Goal: Feedback & Contribution: Submit feedback/report problem

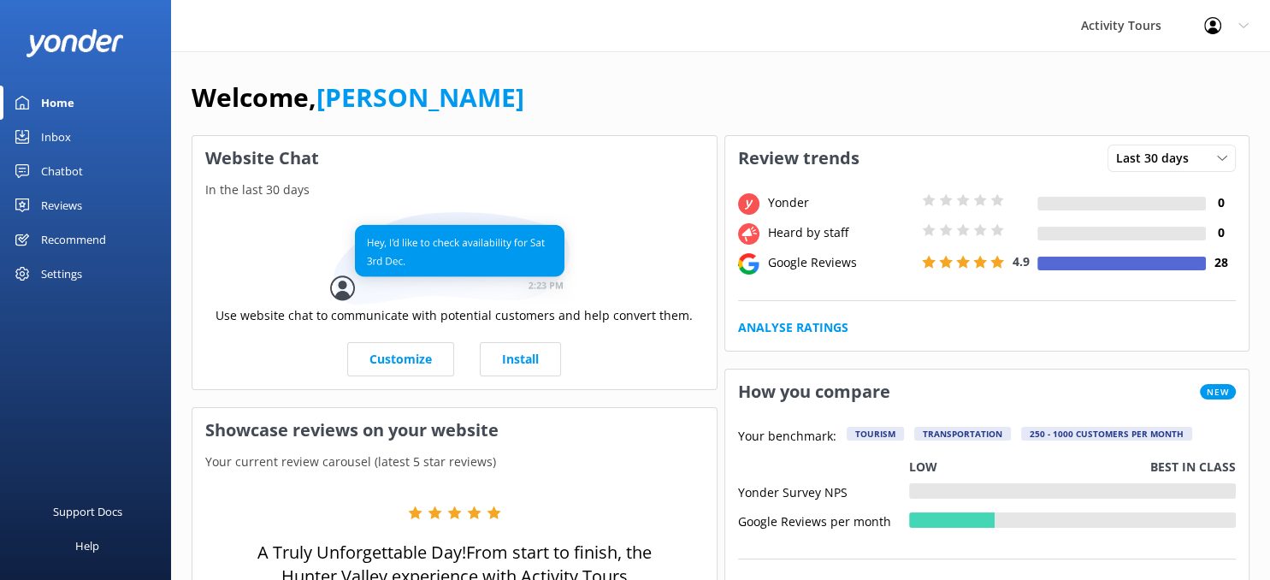
click at [54, 202] on div "Reviews" at bounding box center [61, 205] width 41 height 34
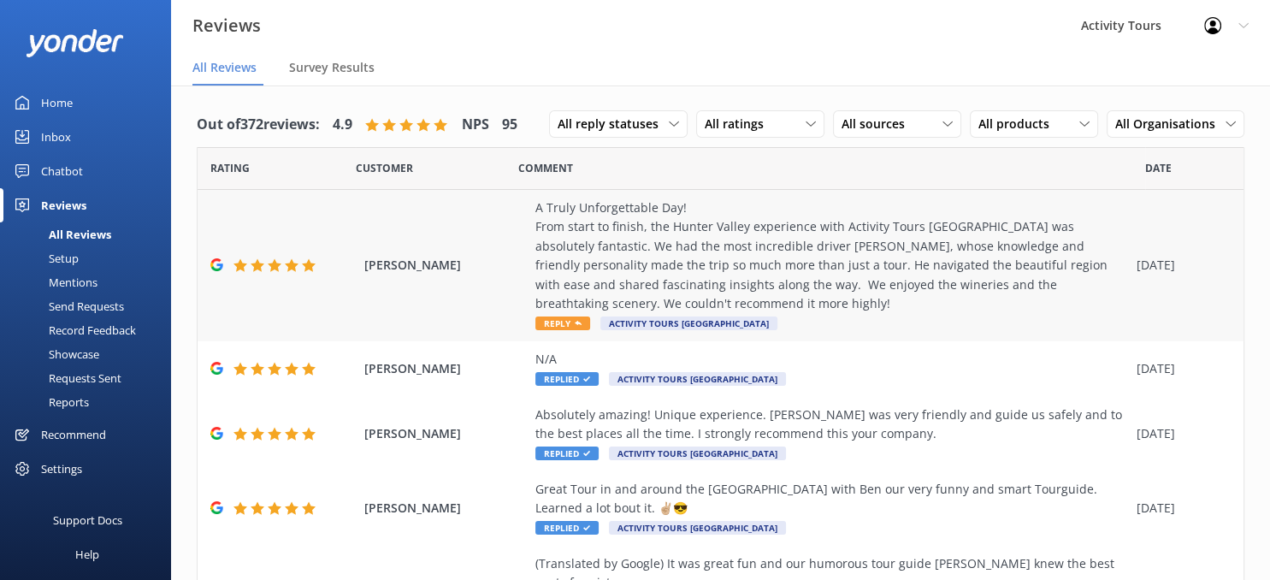
click at [574, 260] on div "A Truly Unforgettable Day! ​From start to finish, the Hunter Valley experience …" at bounding box center [831, 255] width 592 height 115
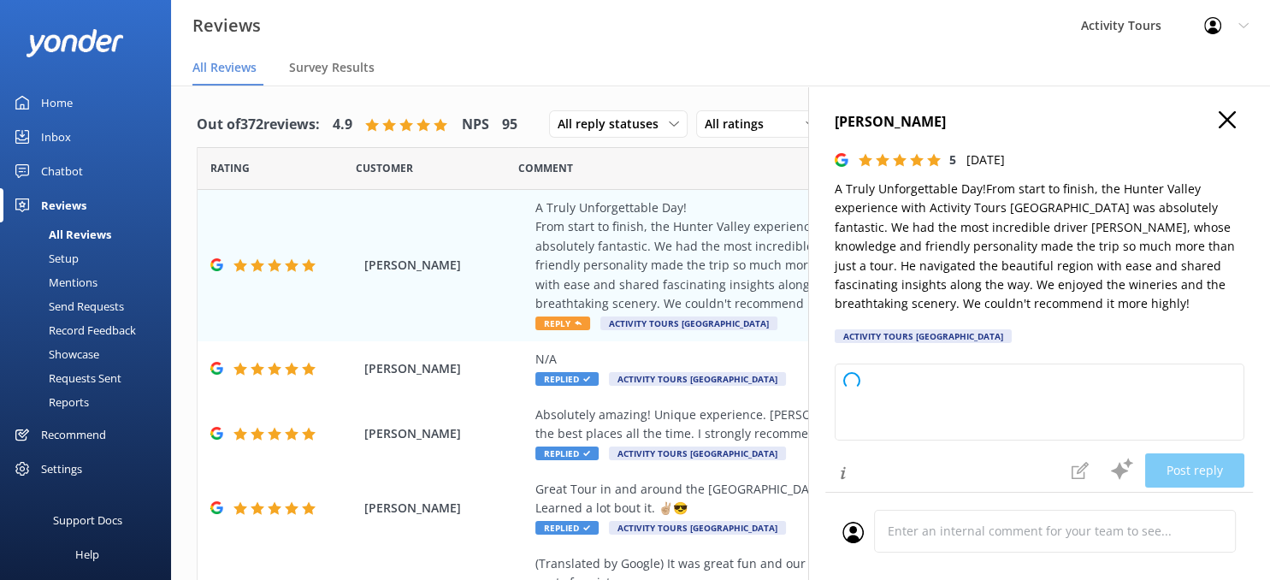
type textarea "Thank you so much for sharing your experience! We're delighted to hear you had …"
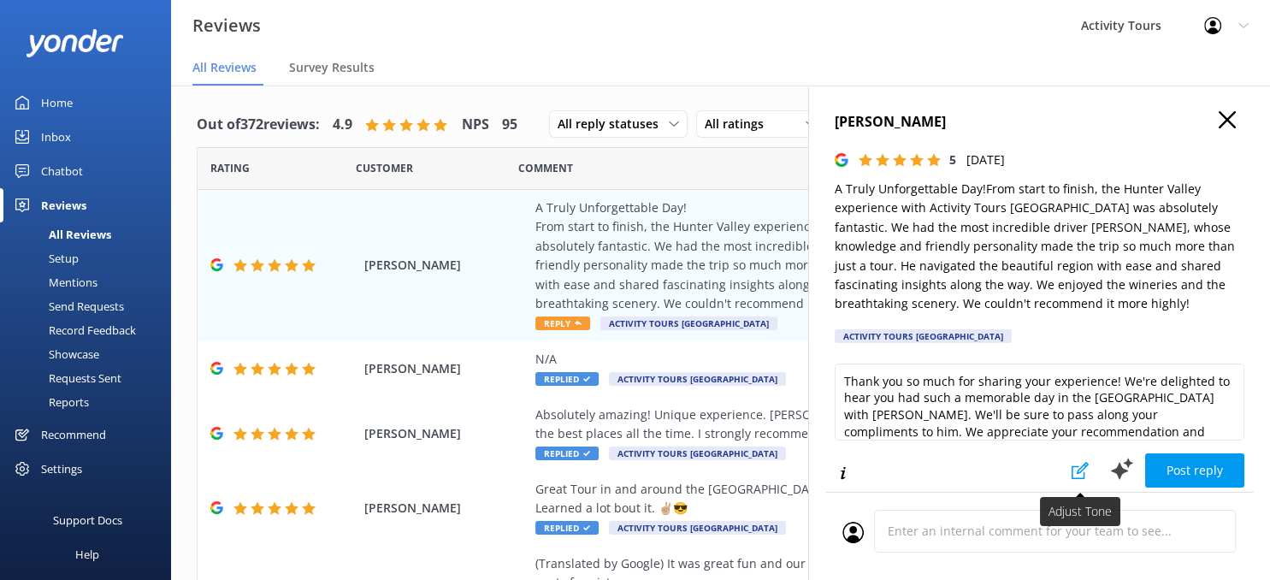
click at [1086, 462] on use at bounding box center [1079, 470] width 17 height 17
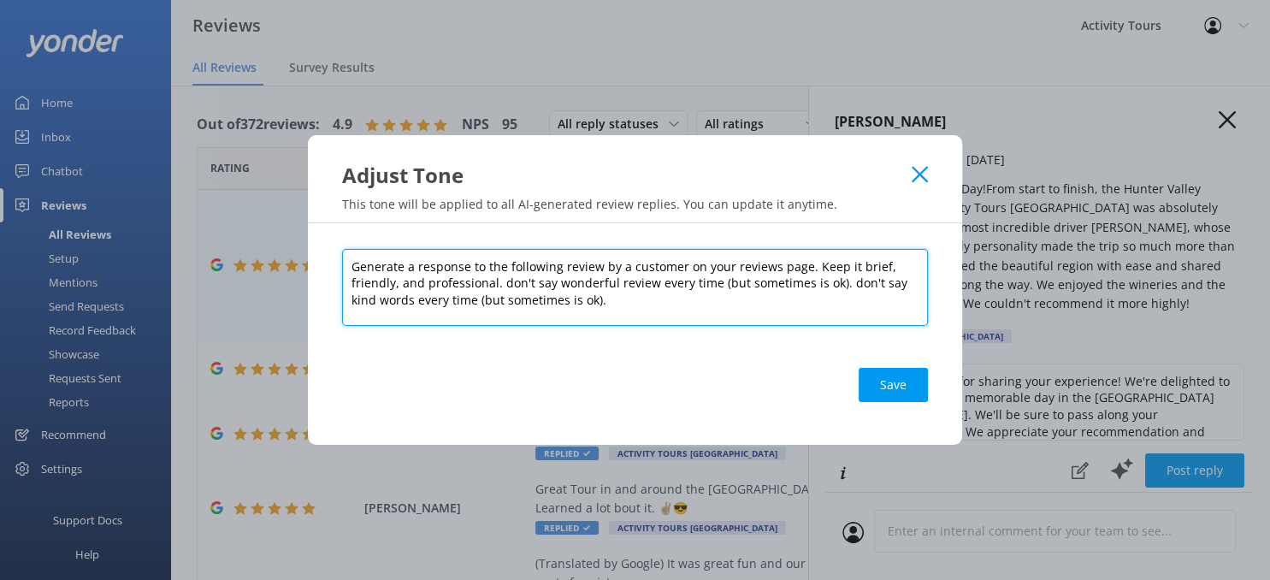
click at [434, 279] on textarea "Generate a response to the following review by a customer on your reviews page.…" at bounding box center [635, 287] width 586 height 77
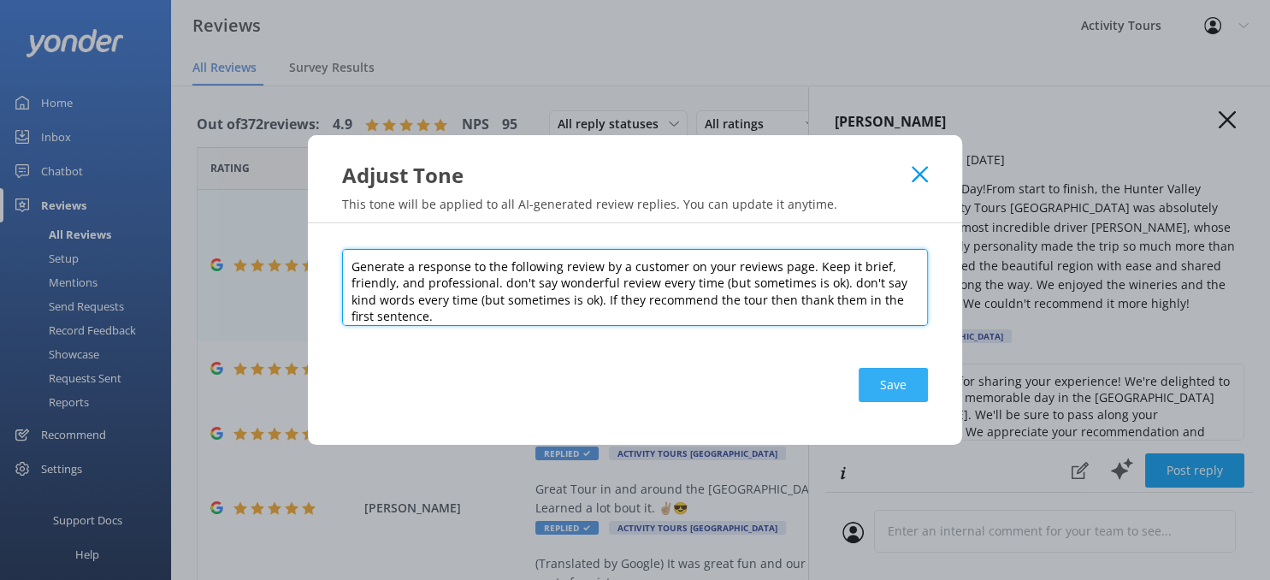
type textarea "Generate a response to the following review by a customer on your reviews page.…"
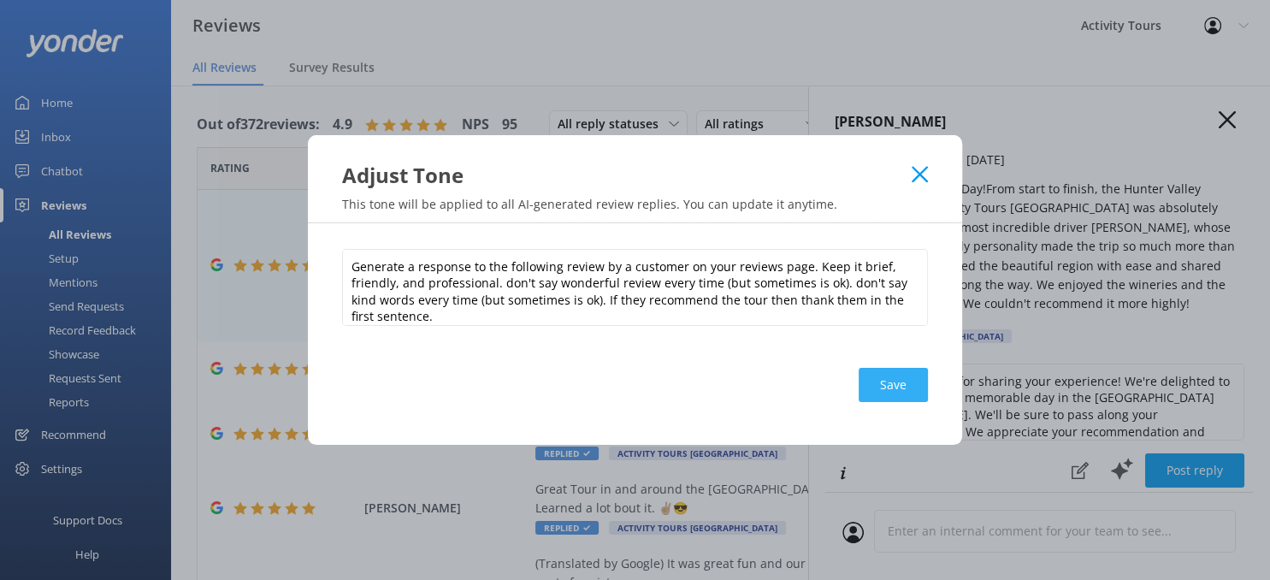
click at [891, 376] on button "Save" at bounding box center [892, 385] width 69 height 34
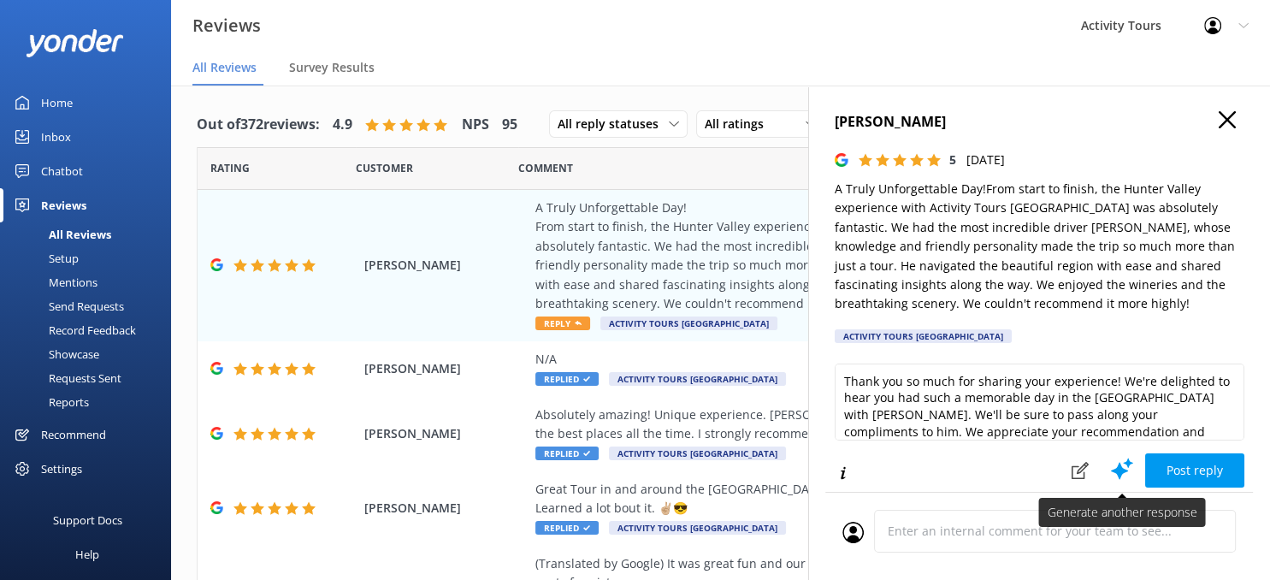
click at [1120, 458] on icon at bounding box center [1122, 469] width 26 height 26
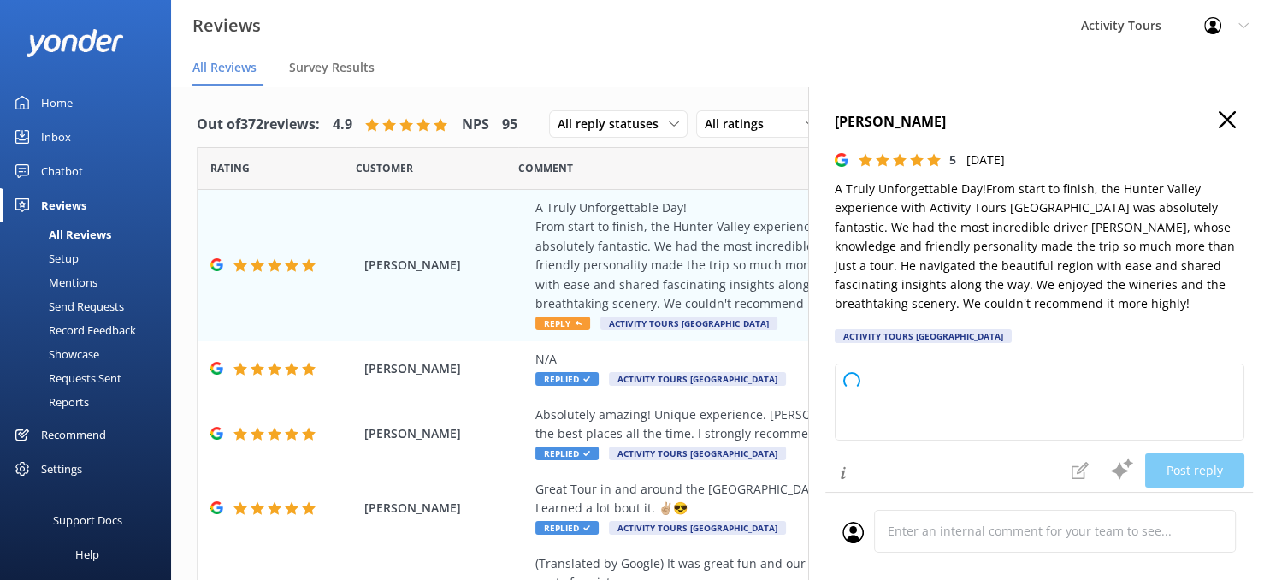
type textarea "Thank you so much for recommending our Hunter Valley tour! We're delighted to h…"
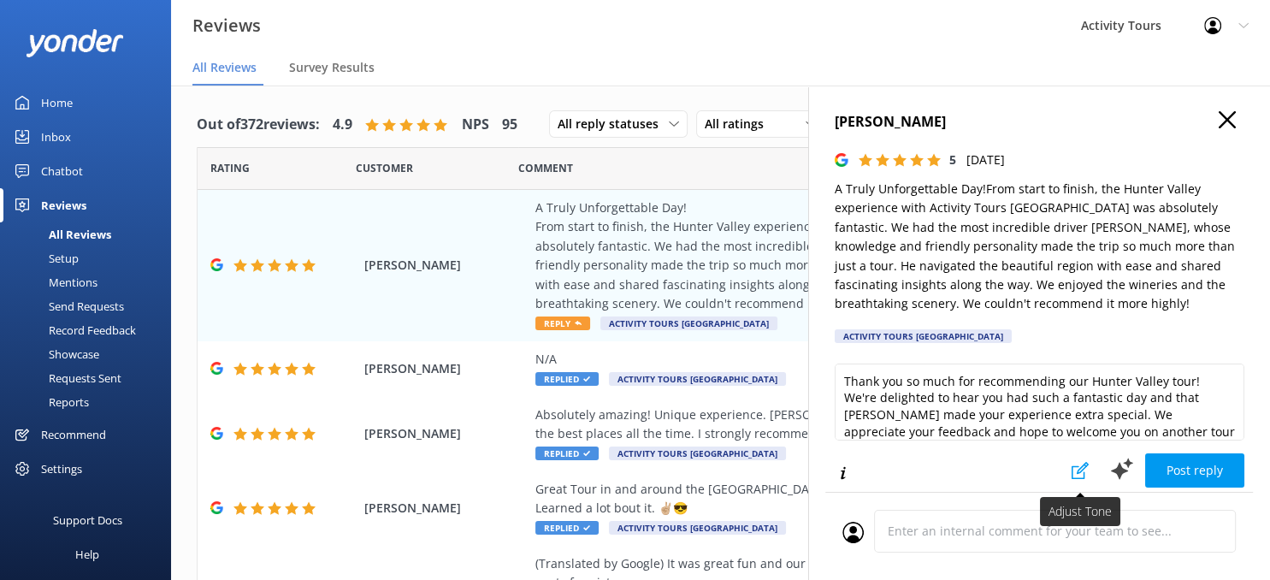
click at [1081, 463] on use at bounding box center [1079, 470] width 17 height 17
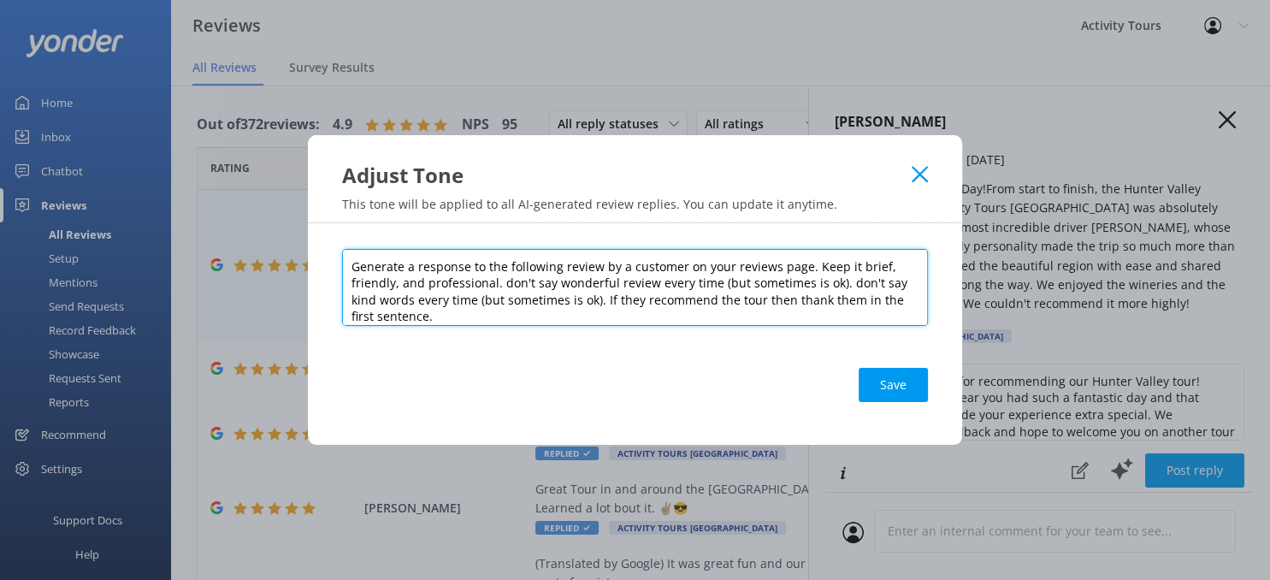
click at [580, 309] on textarea "Generate a response to the following review by a customer on your reviews page.…" at bounding box center [635, 287] width 586 height 77
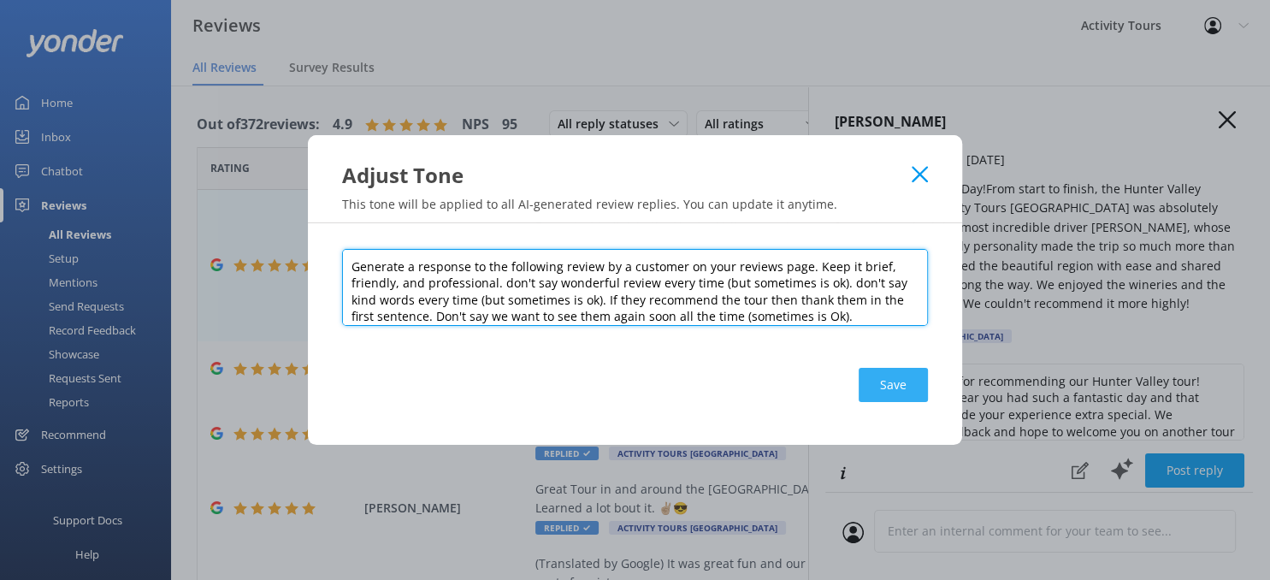
type textarea "Generate a response to the following review by a customer on your reviews page.…"
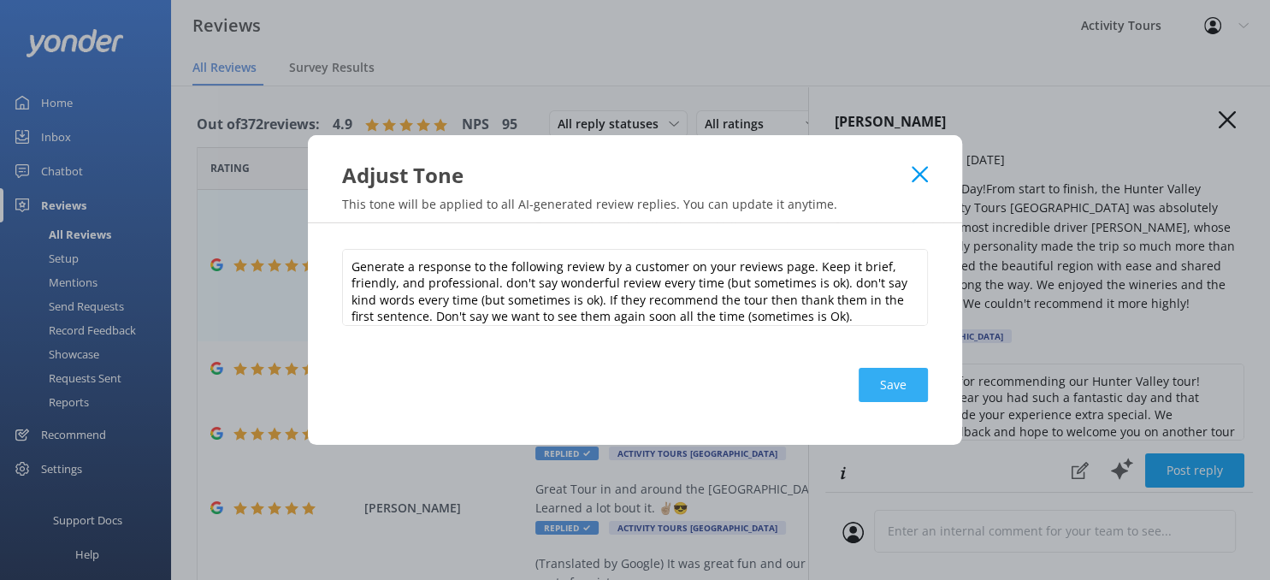
click at [894, 382] on button "Save" at bounding box center [892, 385] width 69 height 34
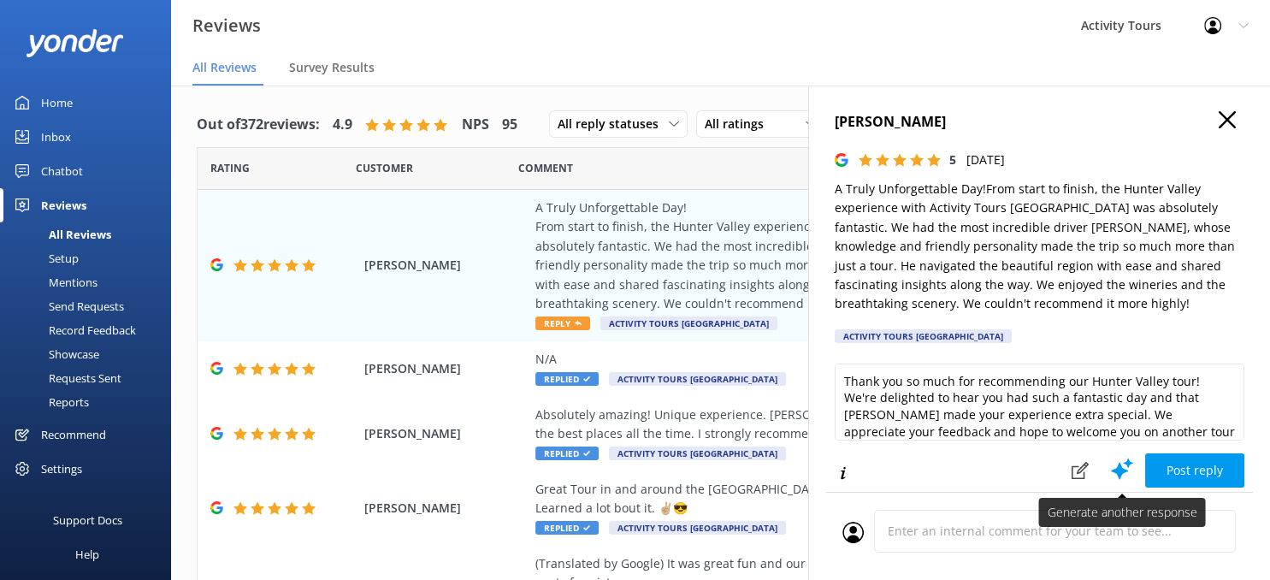
click at [1118, 471] on use at bounding box center [1121, 468] width 22 height 21
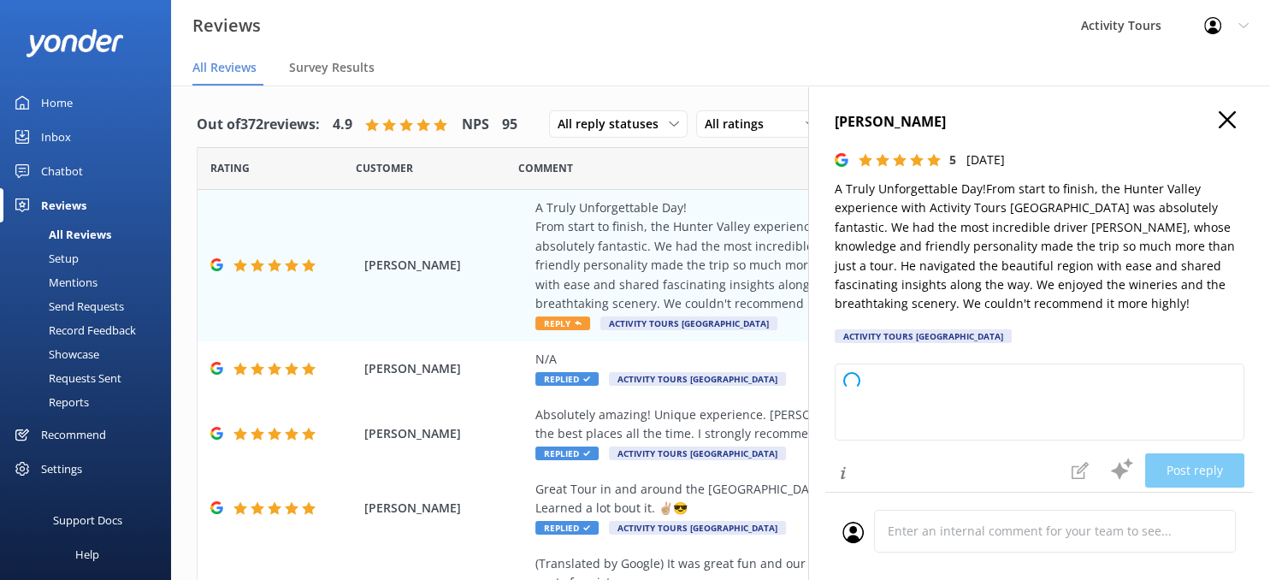
type textarea "Thank you so much for recommending us! We're delighted to hear you had such a f…"
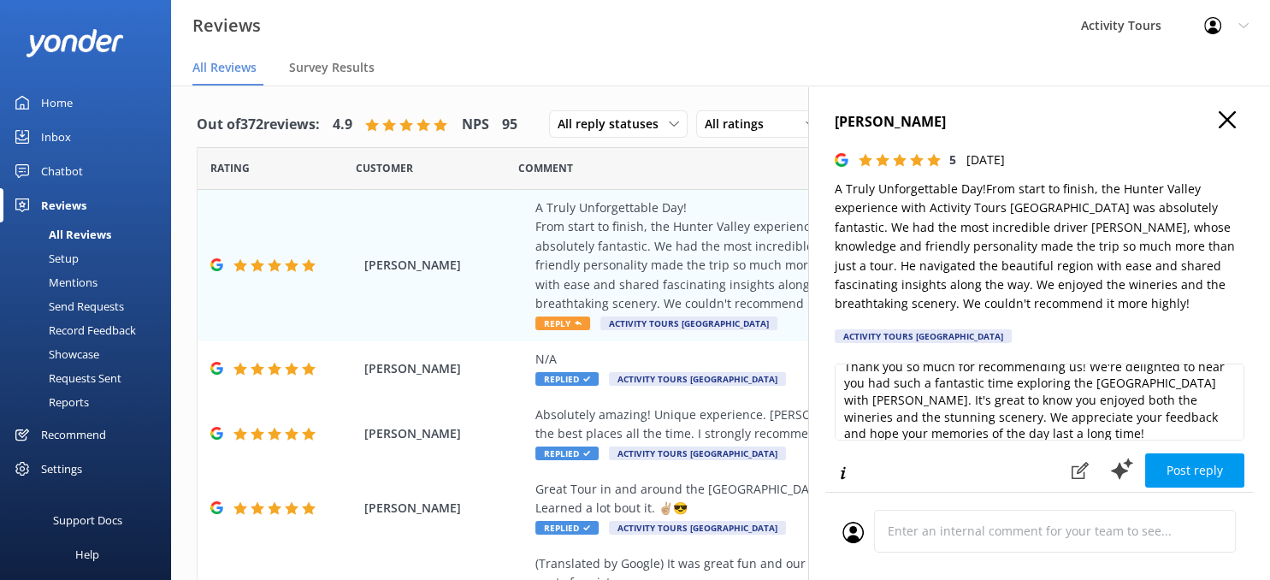
scroll to position [25, 0]
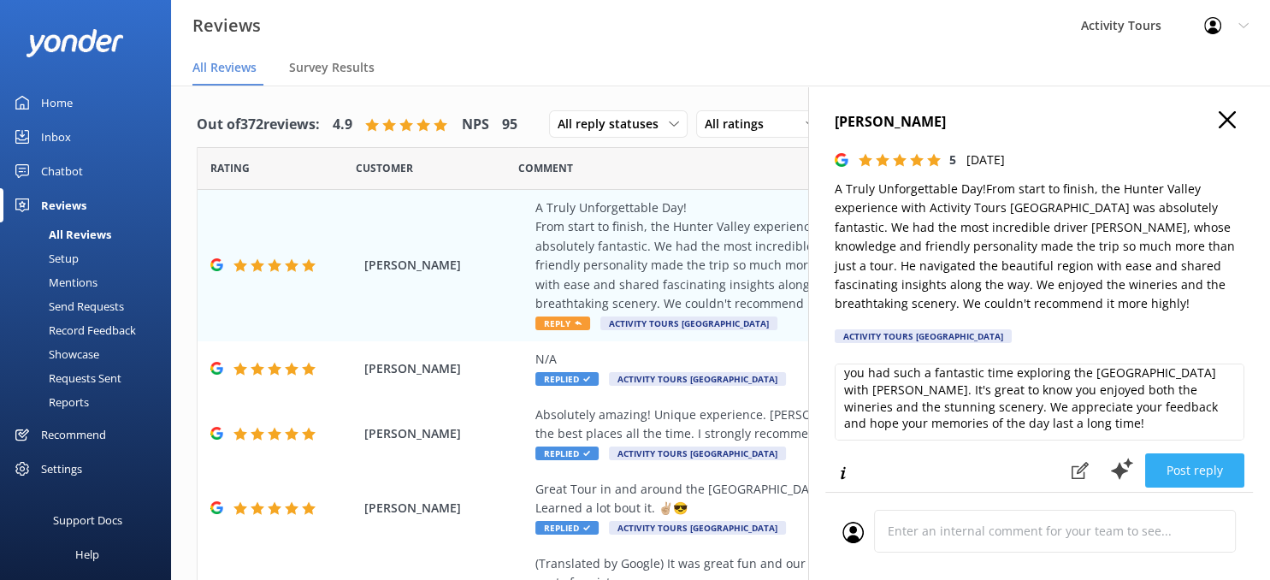
click at [1181, 464] on button "Post reply" at bounding box center [1194, 470] width 99 height 34
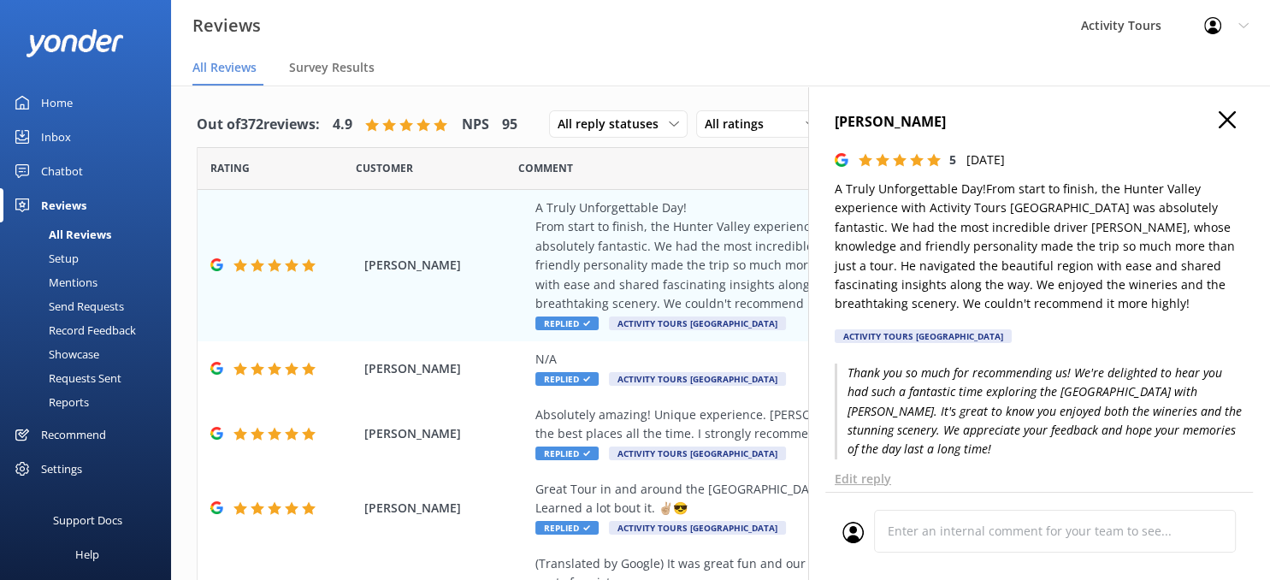
click at [1223, 118] on use "button" at bounding box center [1226, 119] width 17 height 17
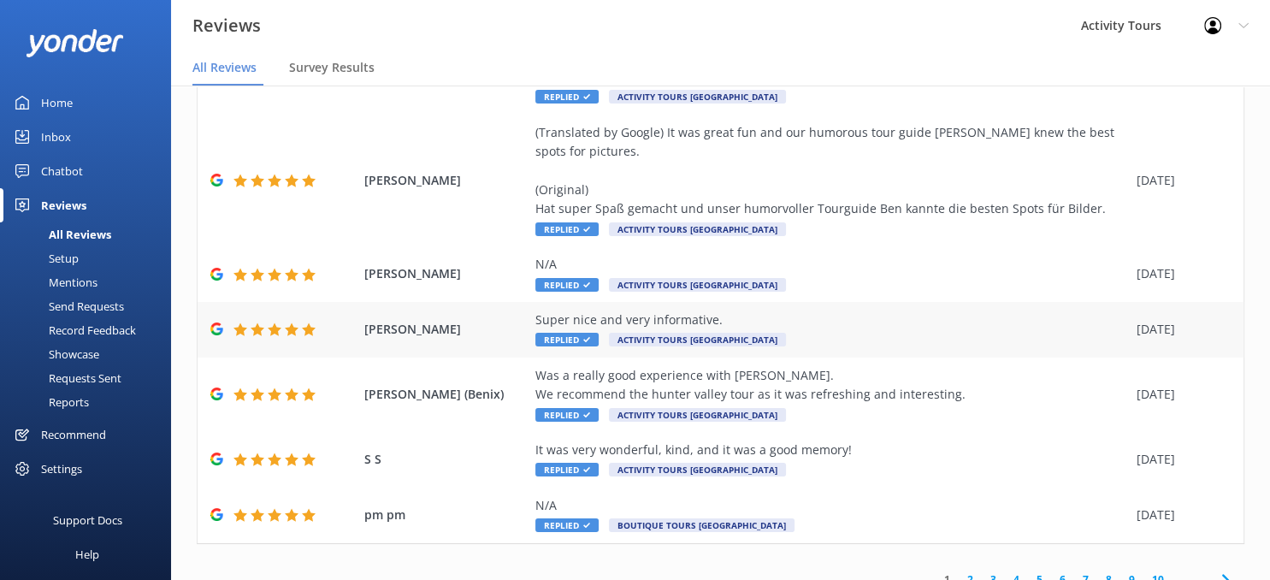
scroll to position [0, 0]
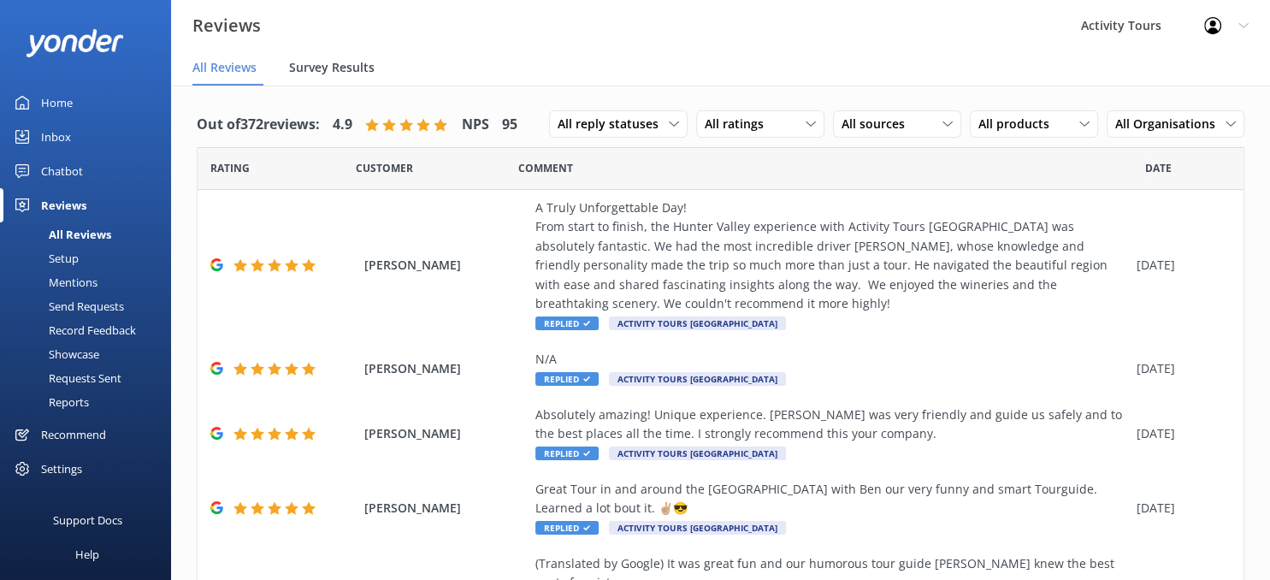
click at [306, 73] on span "Survey Results" at bounding box center [331, 67] width 85 height 17
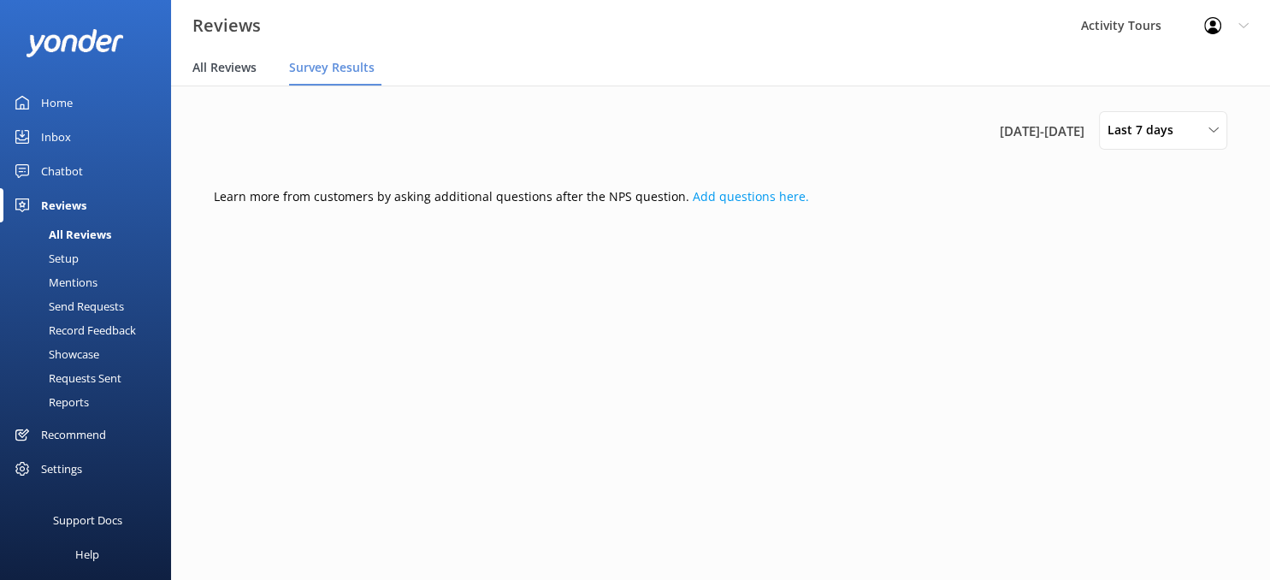
click at [218, 67] on span "All Reviews" at bounding box center [224, 67] width 64 height 17
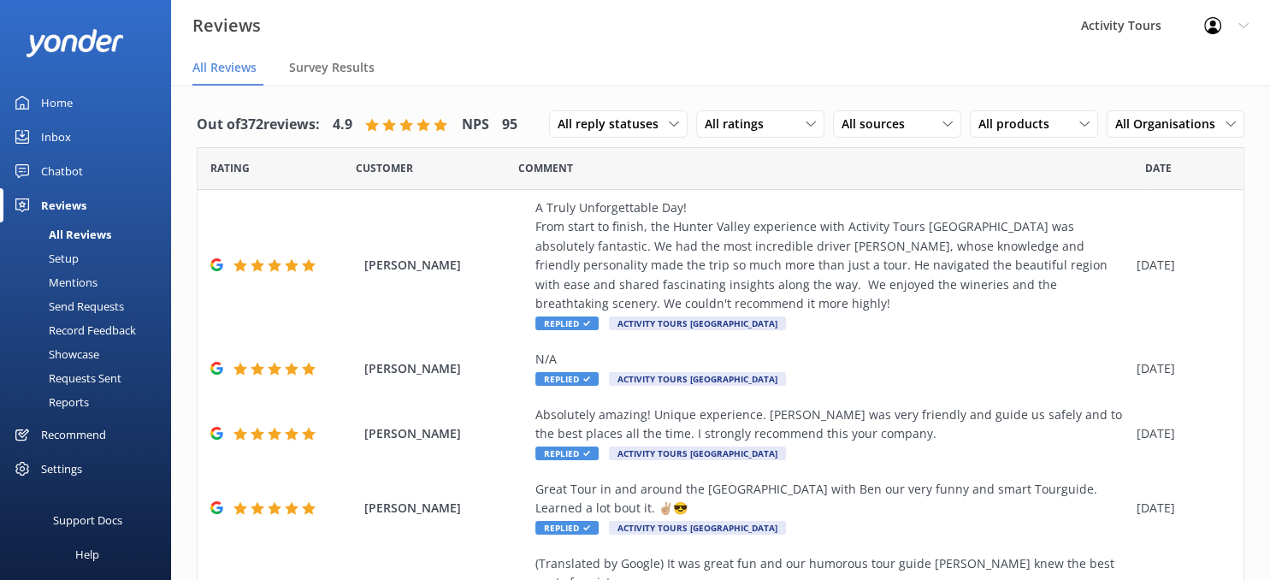
click at [56, 256] on div "Setup" at bounding box center [44, 258] width 68 height 24
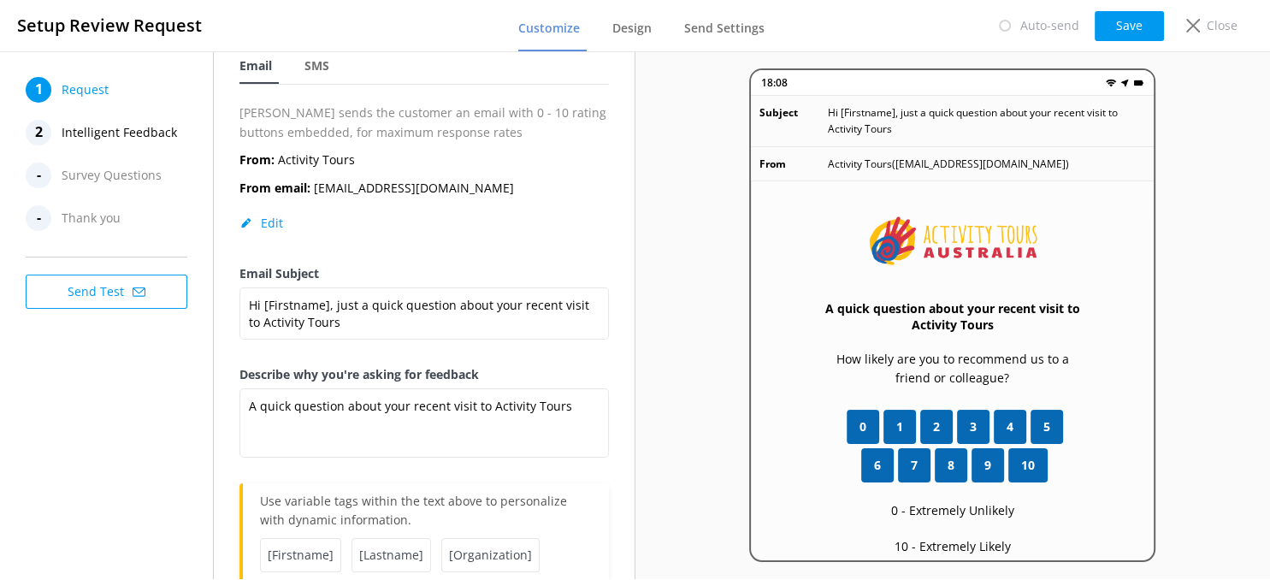
scroll to position [110, 0]
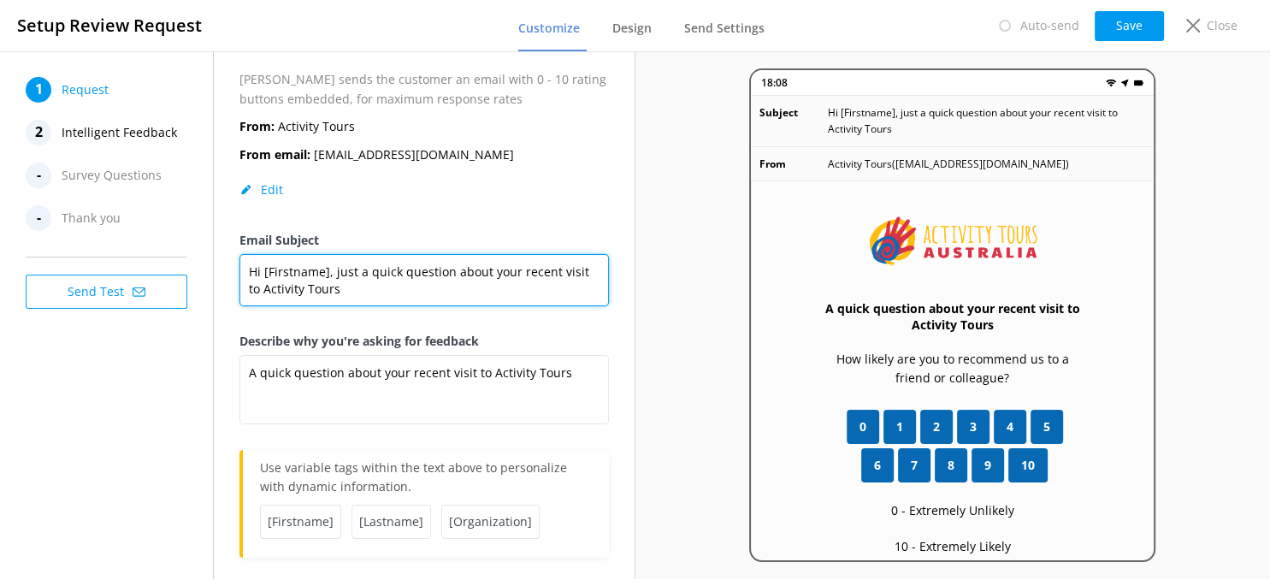
click at [520, 271] on textarea "Hi [Firstname], just a quick question about your recent visit to Activity Tours" at bounding box center [423, 280] width 369 height 52
click at [557, 268] on textarea "Hi [Firstname], just a quick question about your recent day tour with us." at bounding box center [423, 280] width 369 height 52
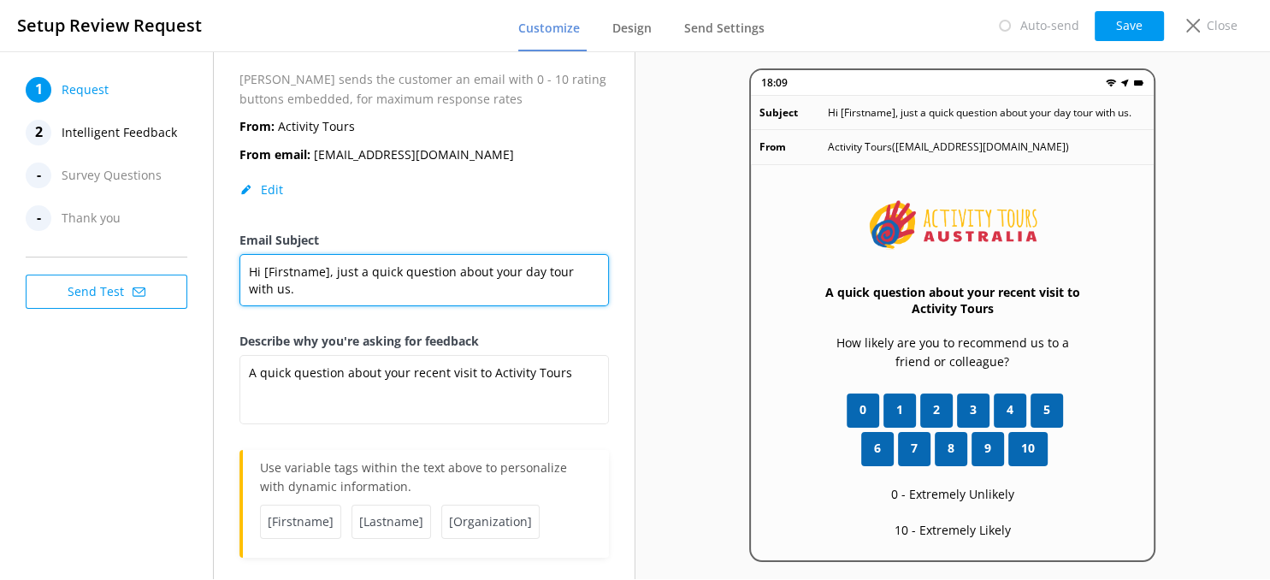
type textarea "Hi [Firstname], just a quick question about your day tour with us."
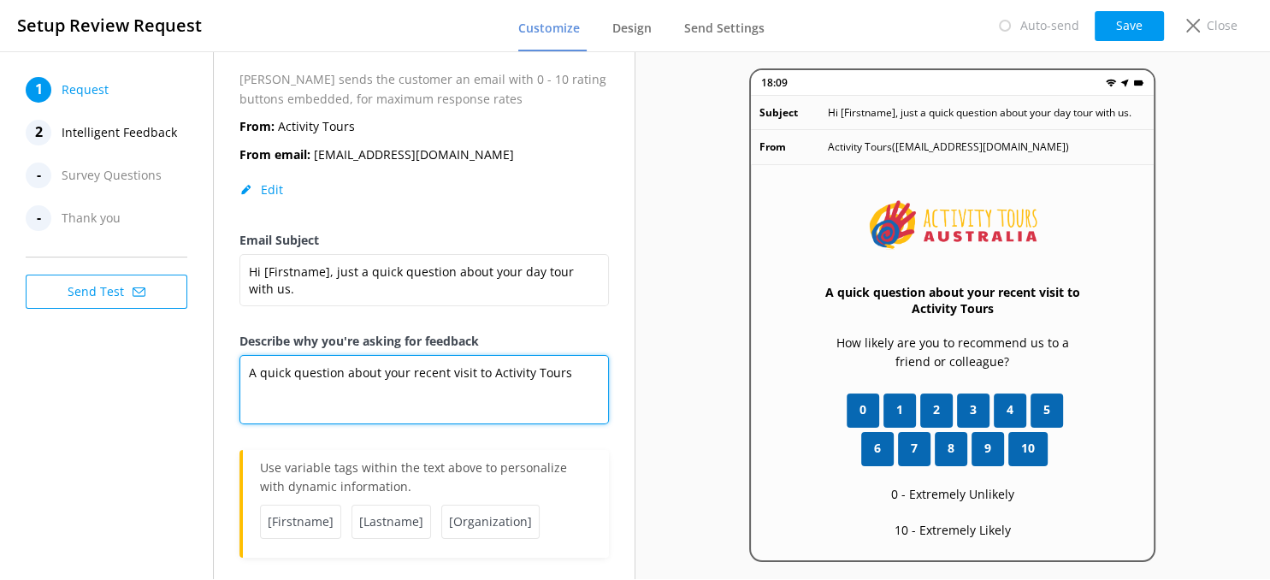
click at [392, 373] on textarea "A quick question about your recent visit to Activity Tours" at bounding box center [423, 389] width 369 height 69
type textarea "A quick question about your recent day tour with us"
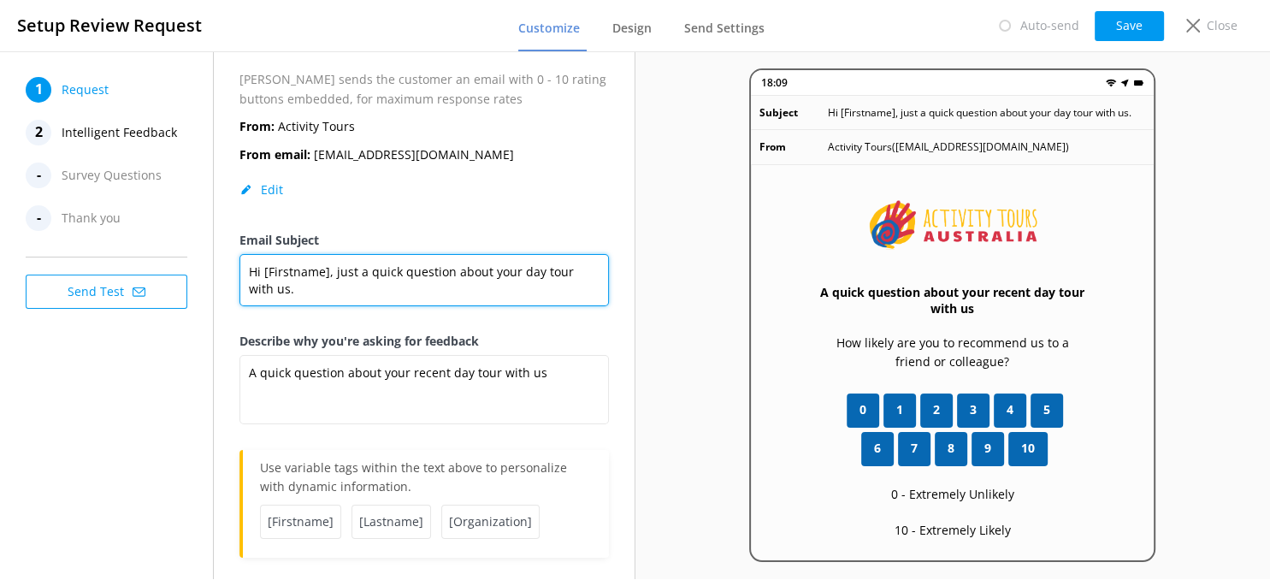
click at [414, 272] on textarea "Hi [Firstname], just a quick question about your day tour with us." at bounding box center [423, 280] width 369 height 52
type textarea "Hi [Firstname], just a quick question about your tour with us [DATE]"
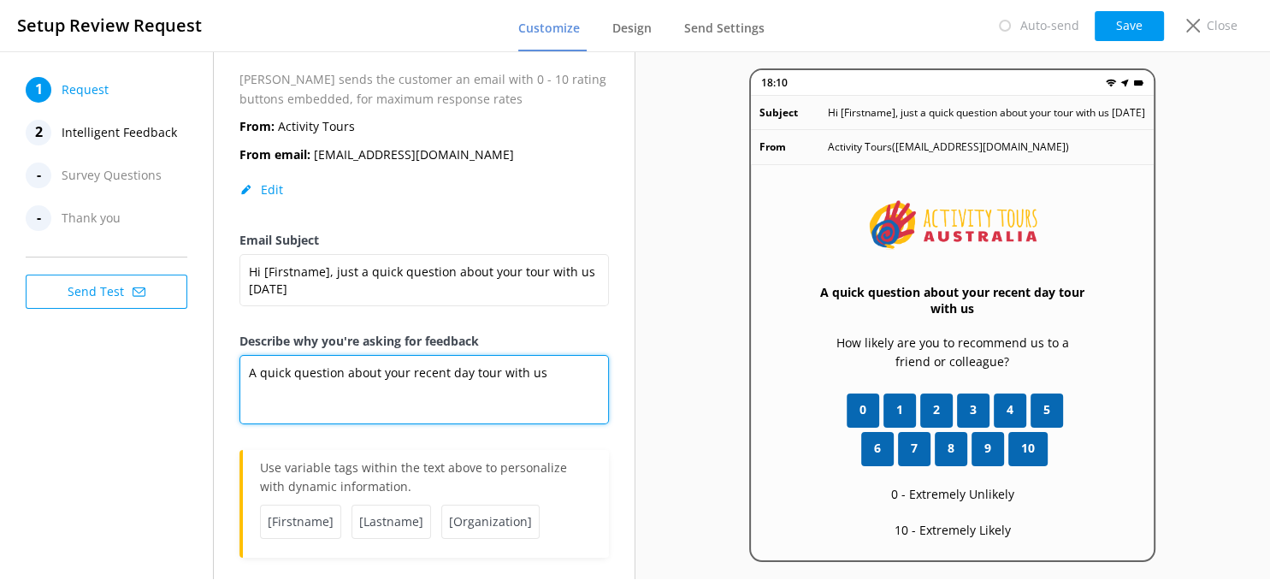
click at [378, 377] on textarea "A quick question about your recent day tour with us" at bounding box center [423, 389] width 369 height 69
click at [487, 369] on textarea "Can you please help us to keep improving by answering one quick question?" at bounding box center [423, 389] width 369 height 69
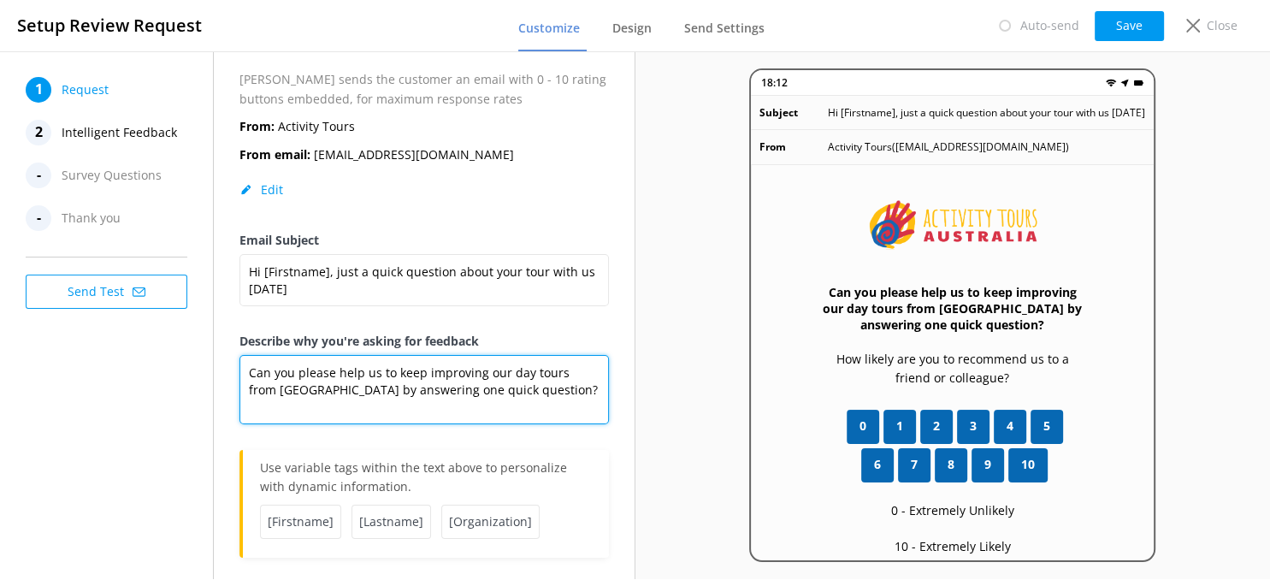
click at [525, 373] on textarea "Can you please help us to keep improving our day tours from [GEOGRAPHIC_DATA] b…" at bounding box center [423, 389] width 369 height 69
click at [521, 369] on textarea "Can you please help us to keep improving our day tours from [GEOGRAPHIC_DATA] b…" at bounding box center [423, 389] width 369 height 69
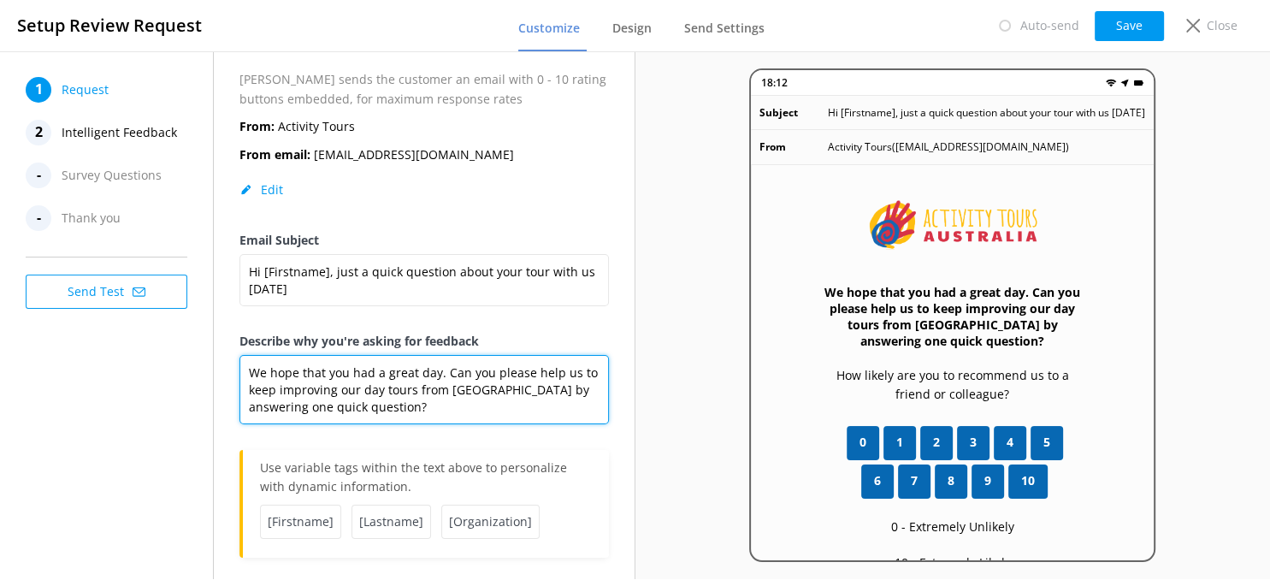
click at [485, 380] on textarea "We hope that you had a great day. Can you please help us to keep improving our …" at bounding box center [423, 389] width 369 height 69
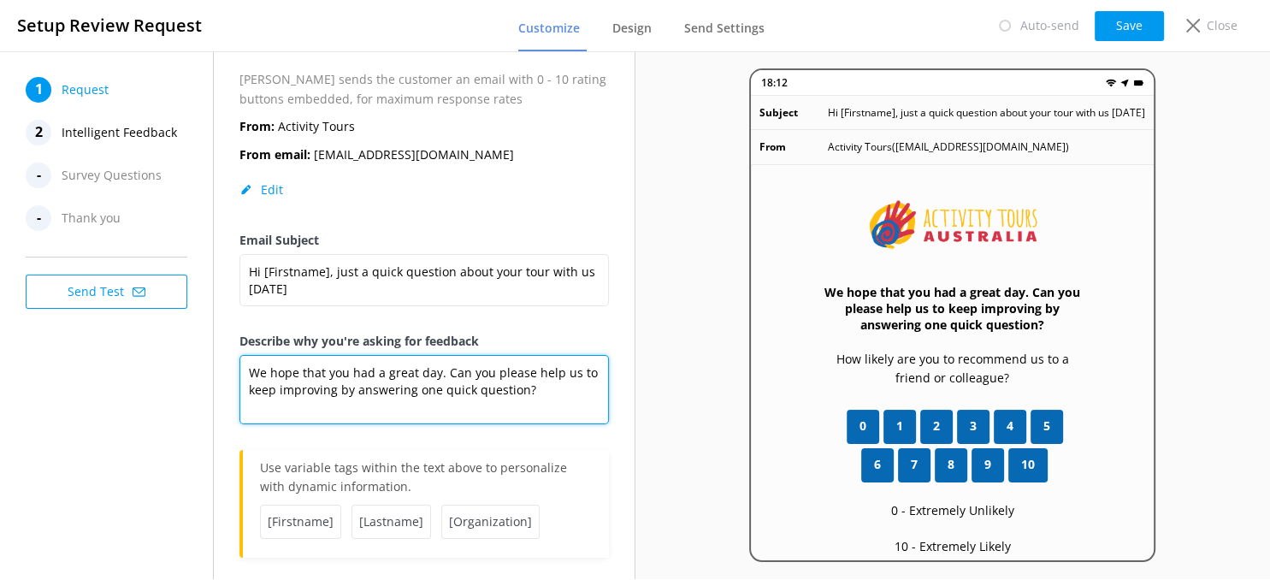
click at [436, 368] on textarea "We hope that you had a great day. Can you please help us to keep improving by a…" at bounding box center [423, 389] width 369 height 69
click at [581, 392] on textarea "We hope that you had a great day out. Can you please help us to keep improving …" at bounding box center [423, 389] width 369 height 69
click at [353, 390] on textarea "We hope that you had a great day out. Can you please help us to keep improving …" at bounding box center [423, 389] width 369 height 69
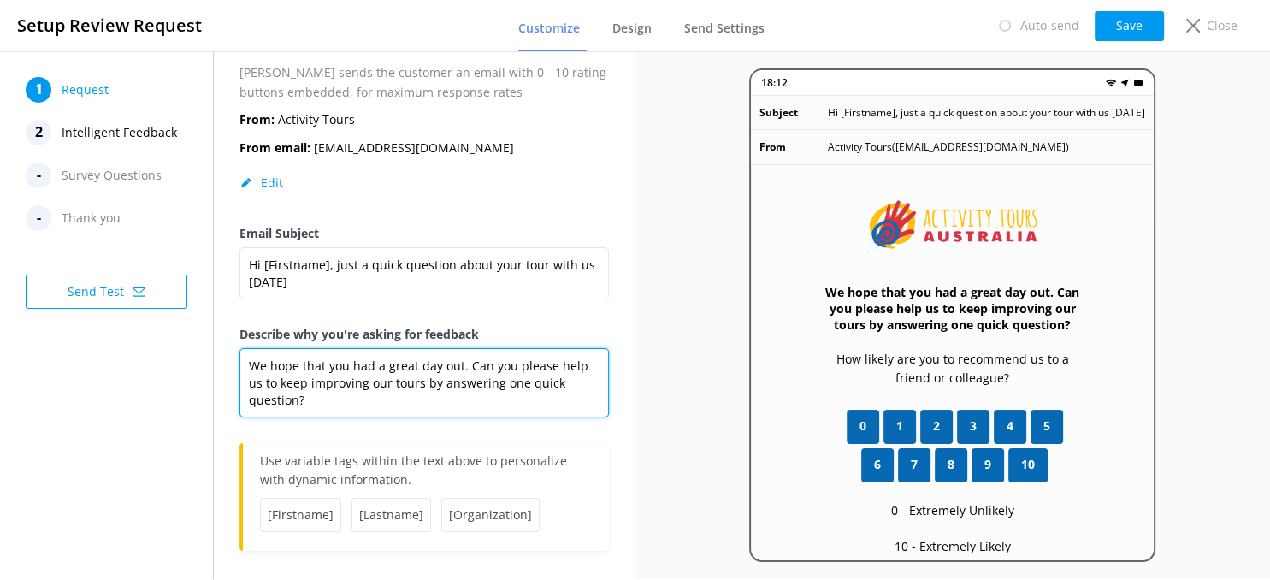
scroll to position [121, 0]
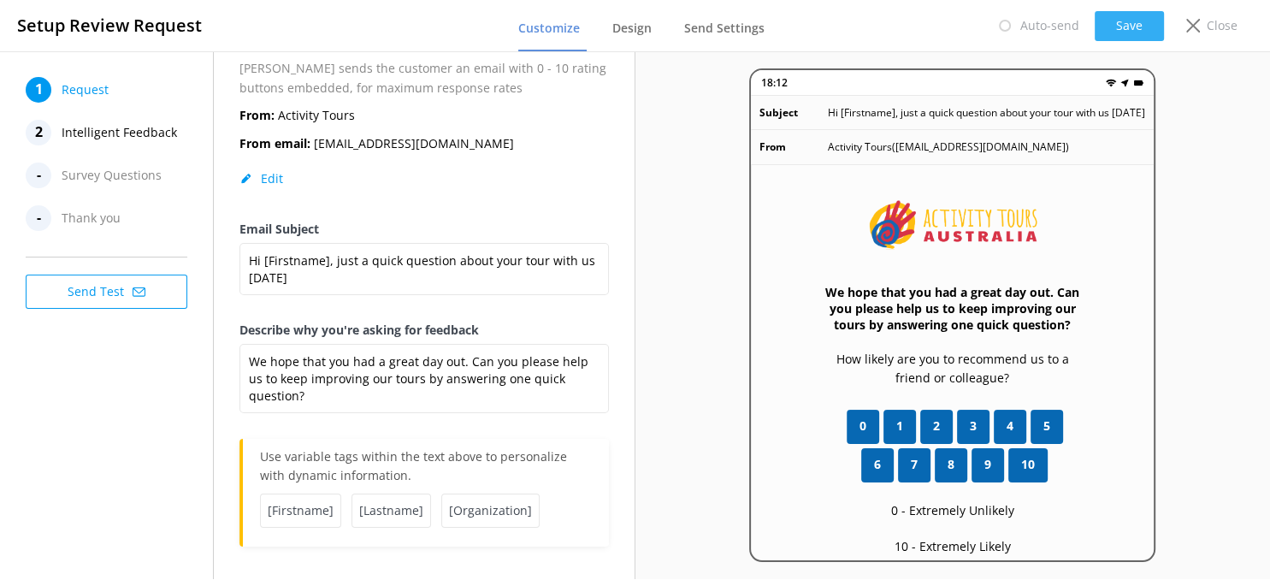
click at [1121, 12] on button "Save" at bounding box center [1128, 26] width 69 height 30
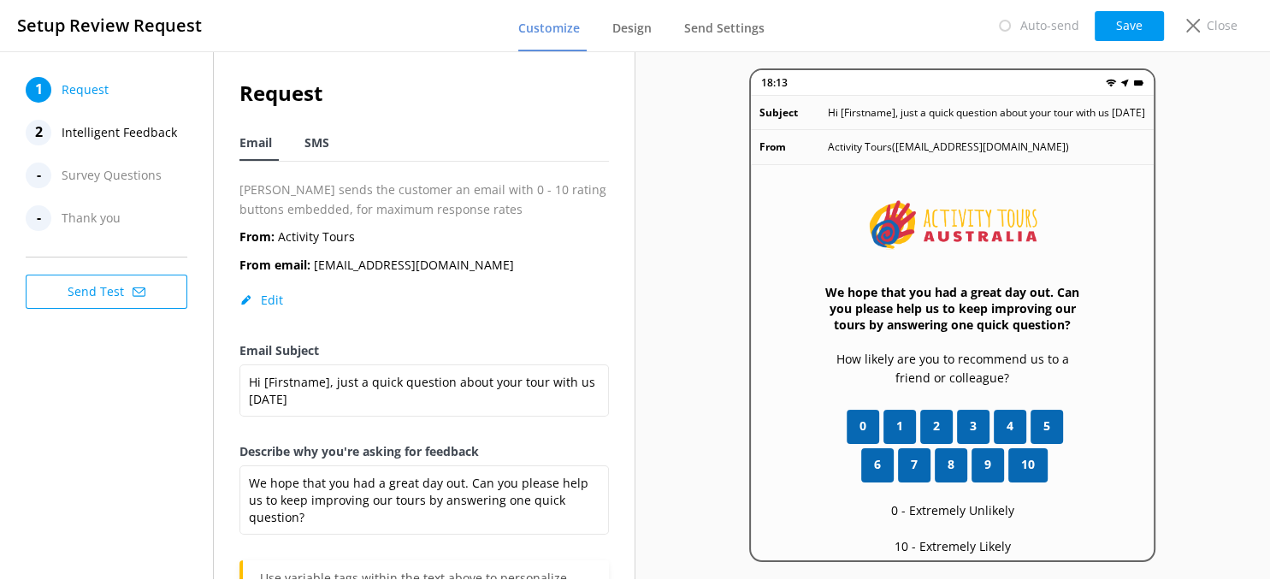
click at [318, 145] on span "SMS" at bounding box center [316, 142] width 25 height 17
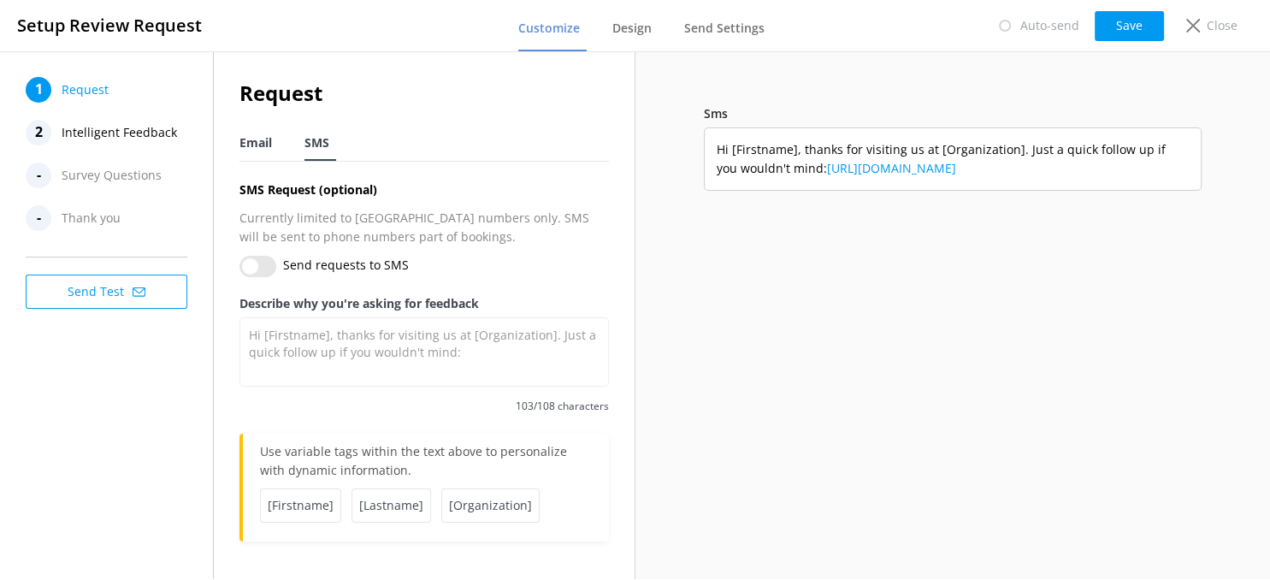
click at [255, 145] on span "Email" at bounding box center [255, 142] width 32 height 17
type textarea "We hope that you had a great day out. Can you please help us to keep improving …"
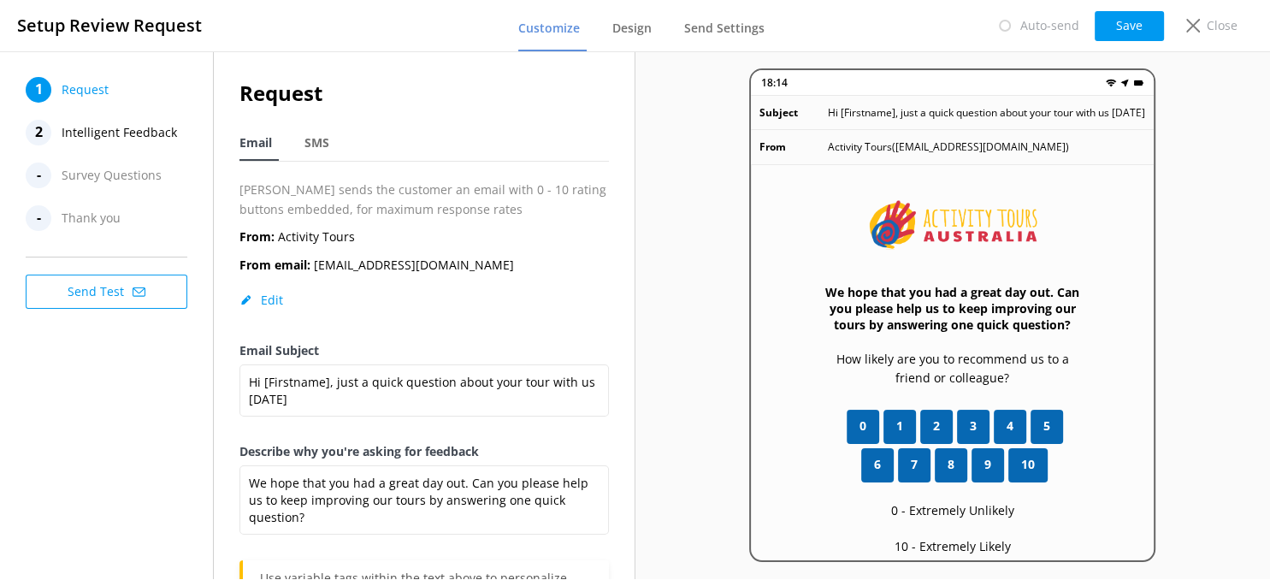
scroll to position [121, 0]
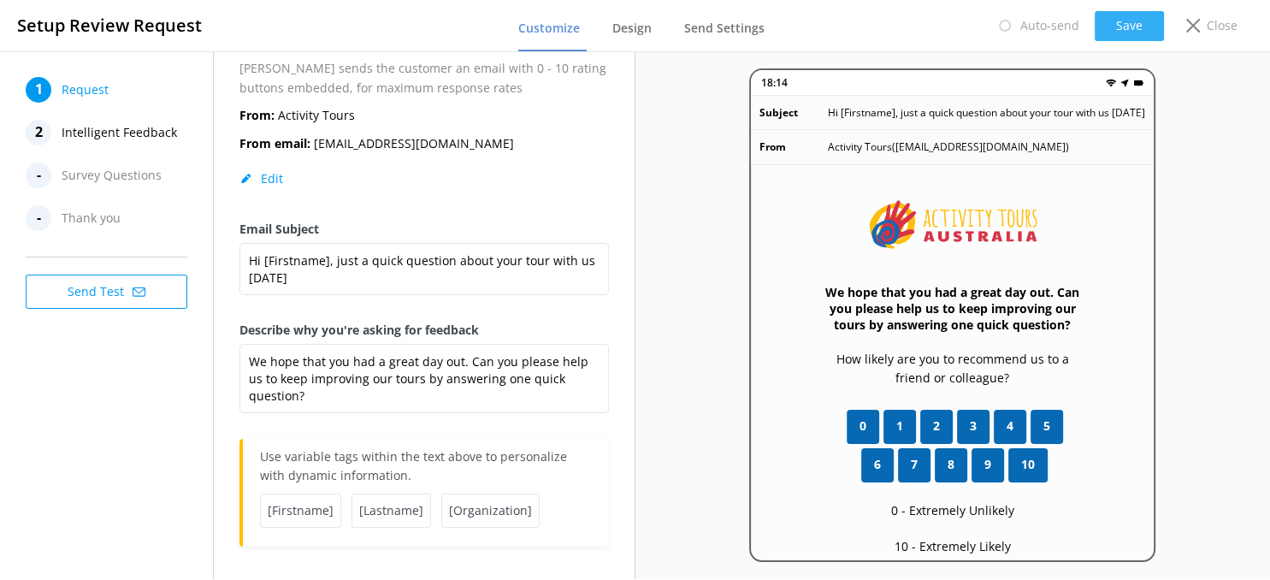
click at [1116, 19] on button "Save" at bounding box center [1128, 26] width 69 height 30
click at [1219, 26] on p "Close" at bounding box center [1221, 25] width 31 height 19
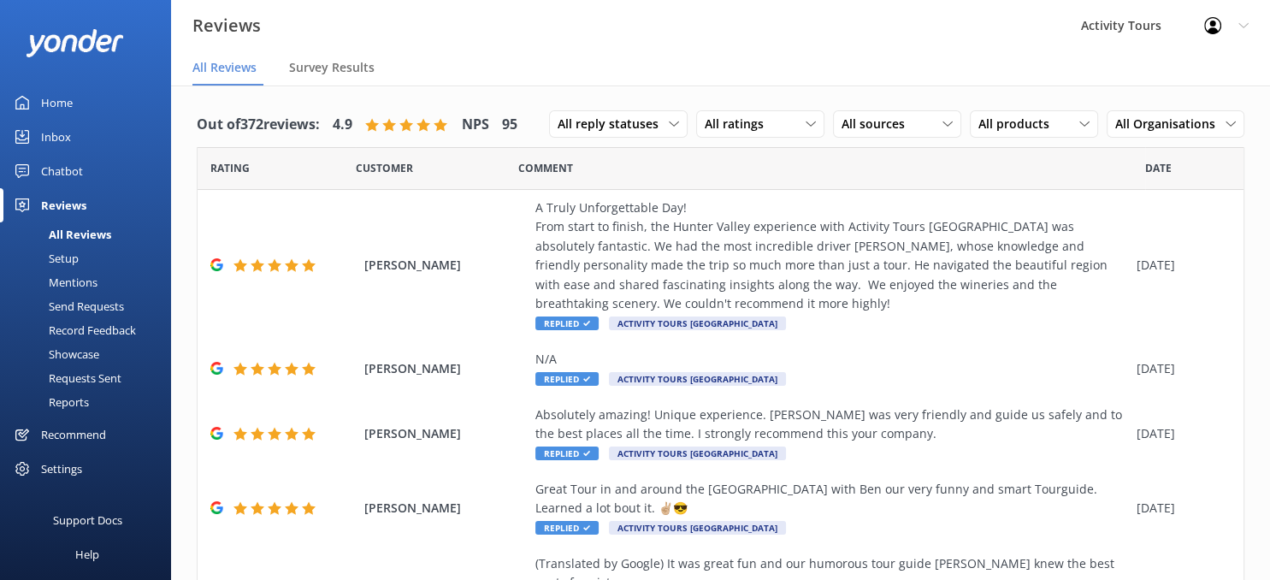
click at [63, 308] on div "Send Requests" at bounding box center [67, 306] width 114 height 24
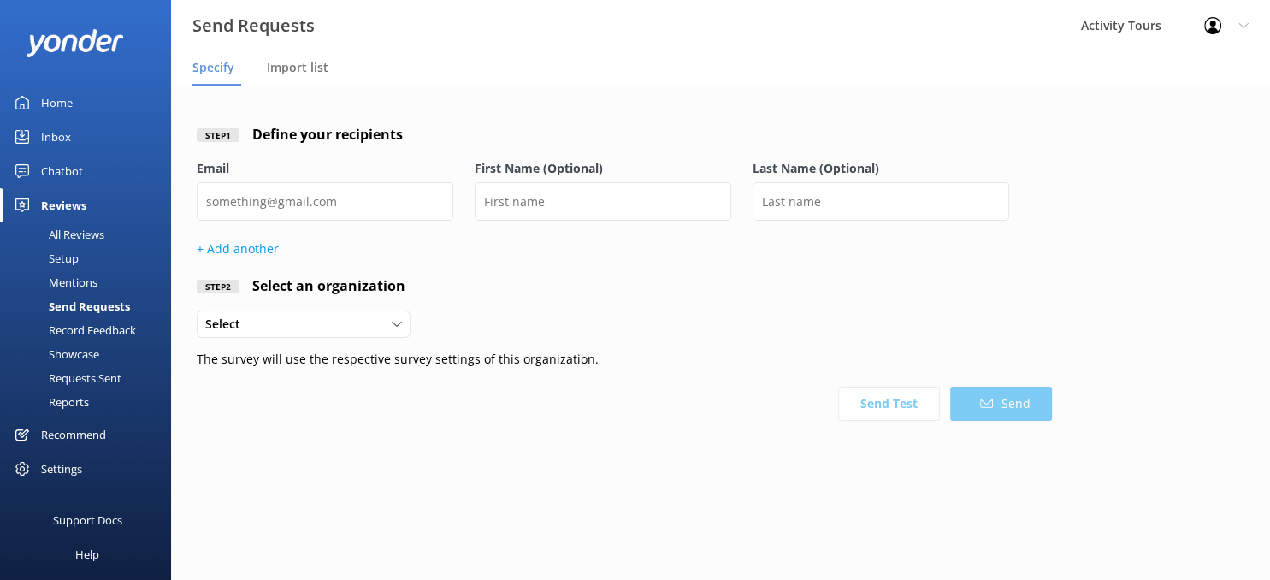
click at [63, 255] on div "Setup" at bounding box center [44, 258] width 68 height 24
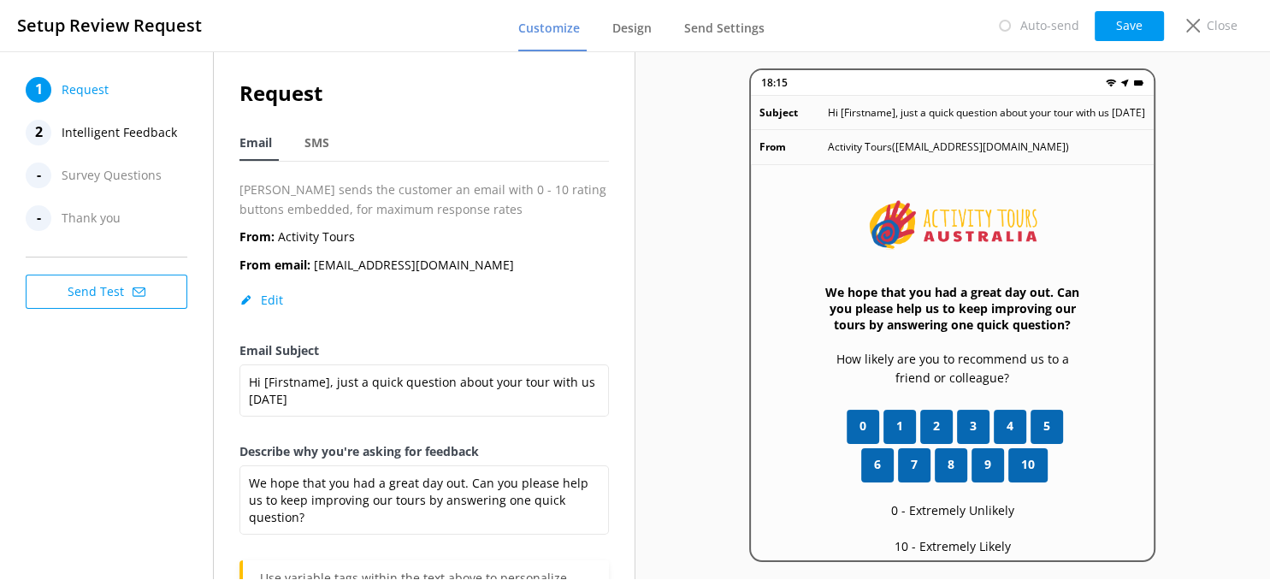
click at [104, 134] on span "Intelligent Feedback" at bounding box center [119, 133] width 115 height 26
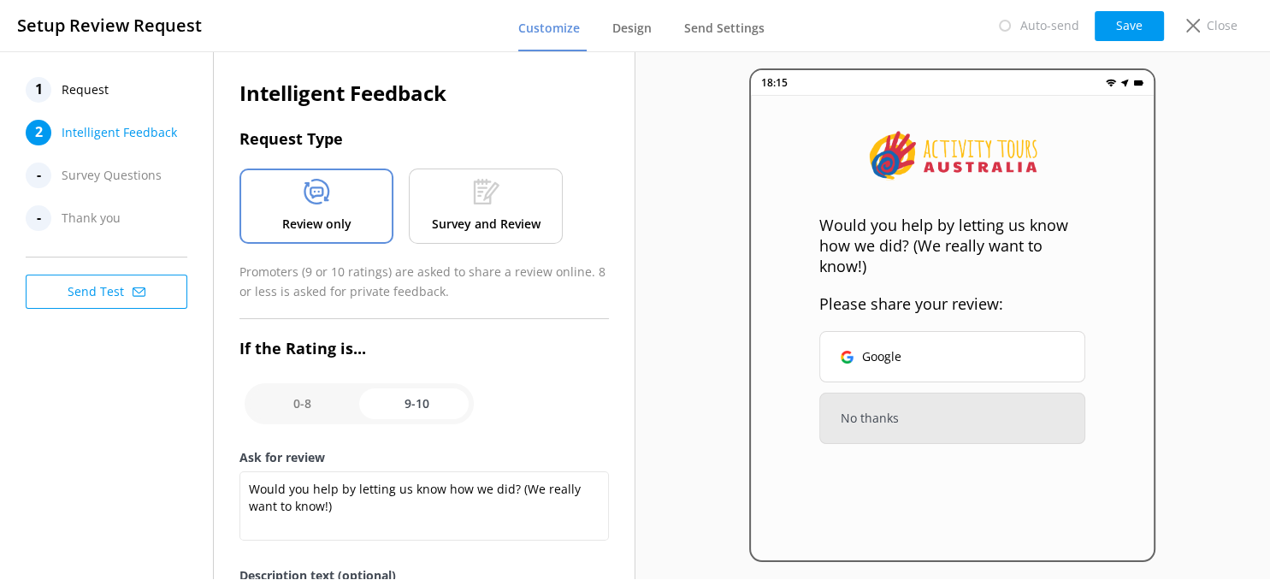
click at [480, 183] on icon at bounding box center [486, 192] width 27 height 26
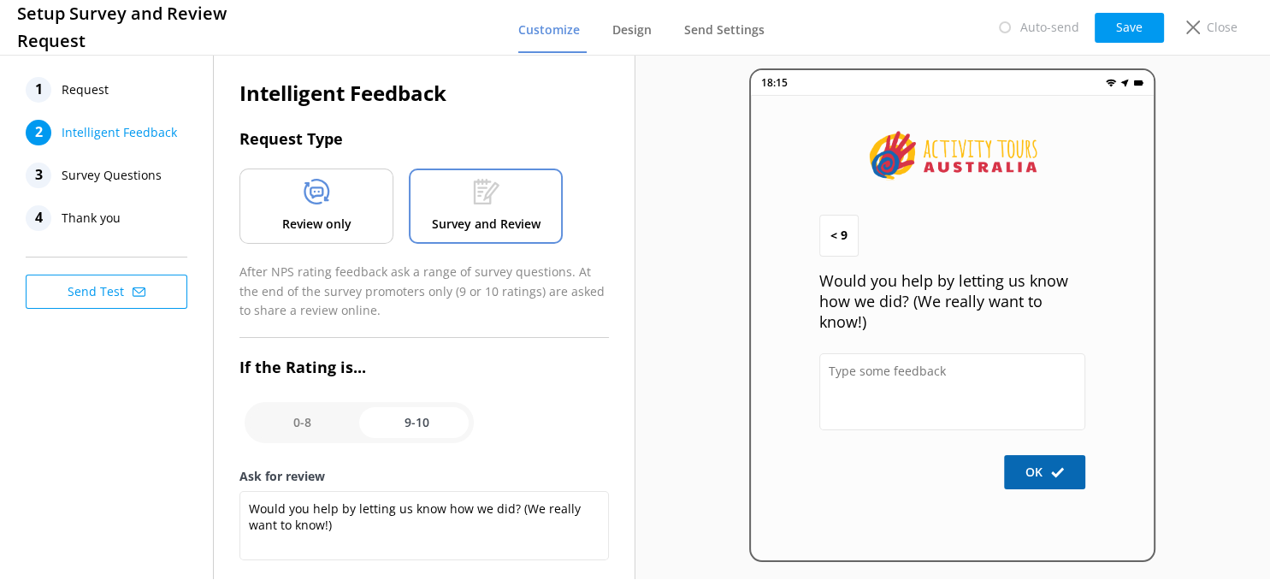
click at [320, 191] on icon at bounding box center [316, 192] width 27 height 26
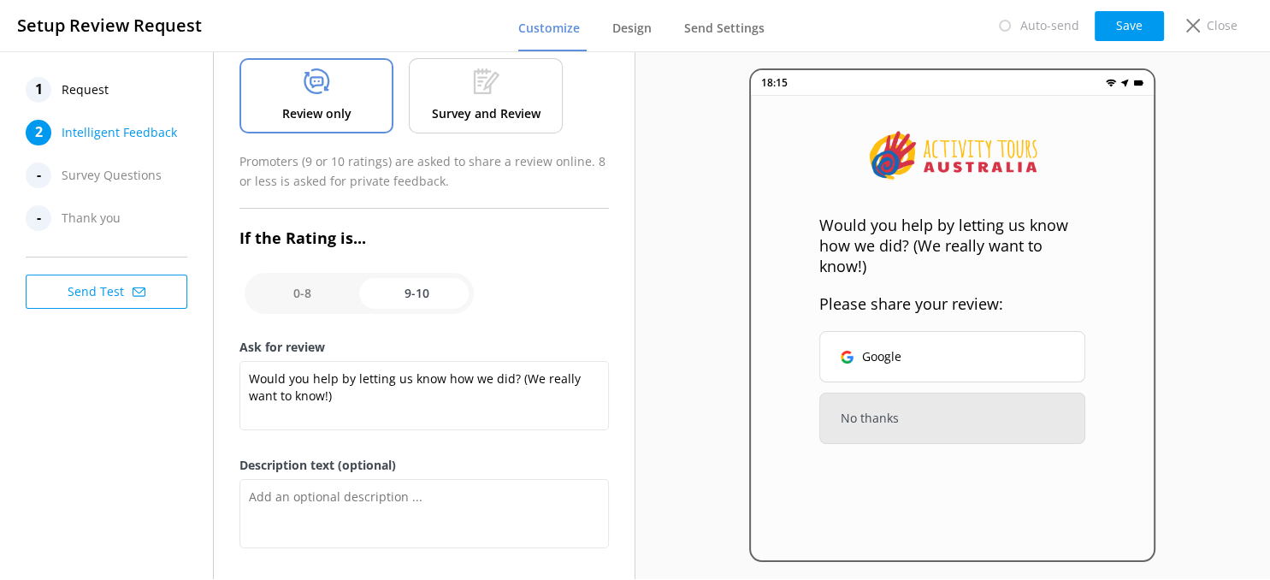
scroll to position [221, 0]
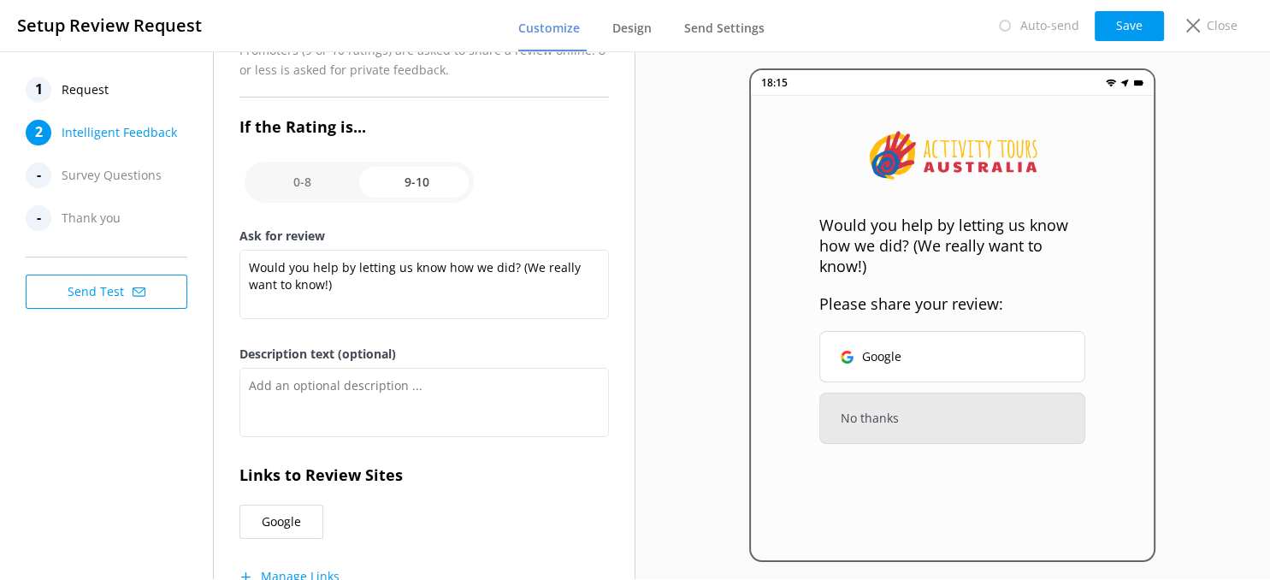
click at [429, 173] on input "checkbox" at bounding box center [358, 182] width 229 height 41
checkbox input "false"
type textarea "Please tell us why"
type textarea "Your feedback is important to help us improve"
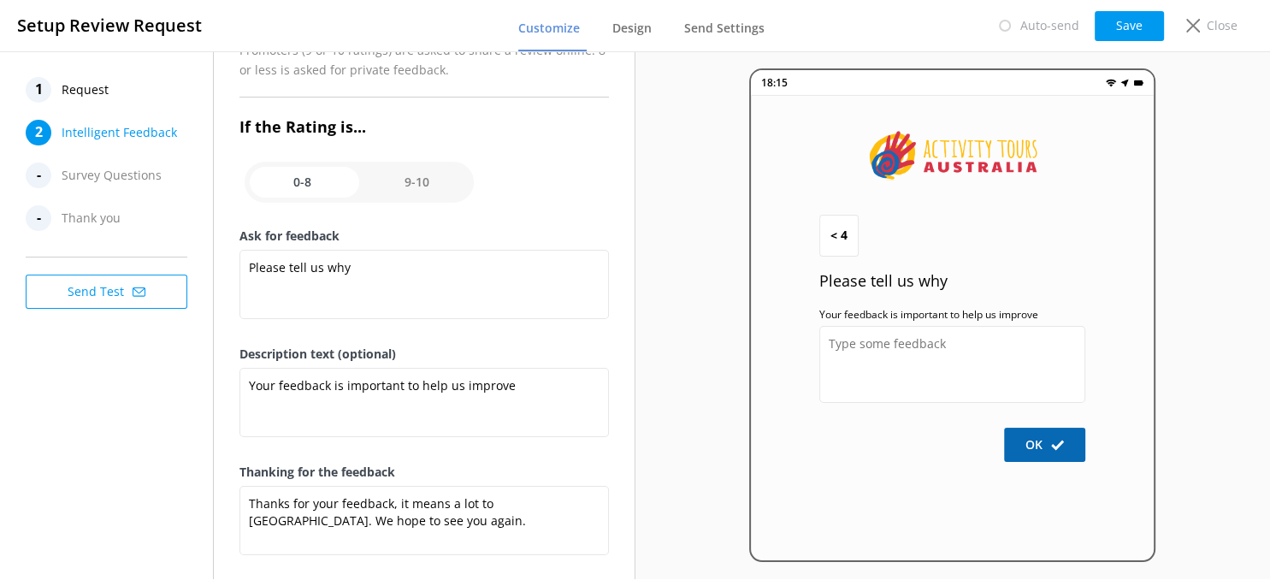
click at [283, 181] on input "checkbox" at bounding box center [358, 182] width 229 height 41
checkbox input "true"
type textarea "Would you help by letting us know how we did? (We really want to know!)"
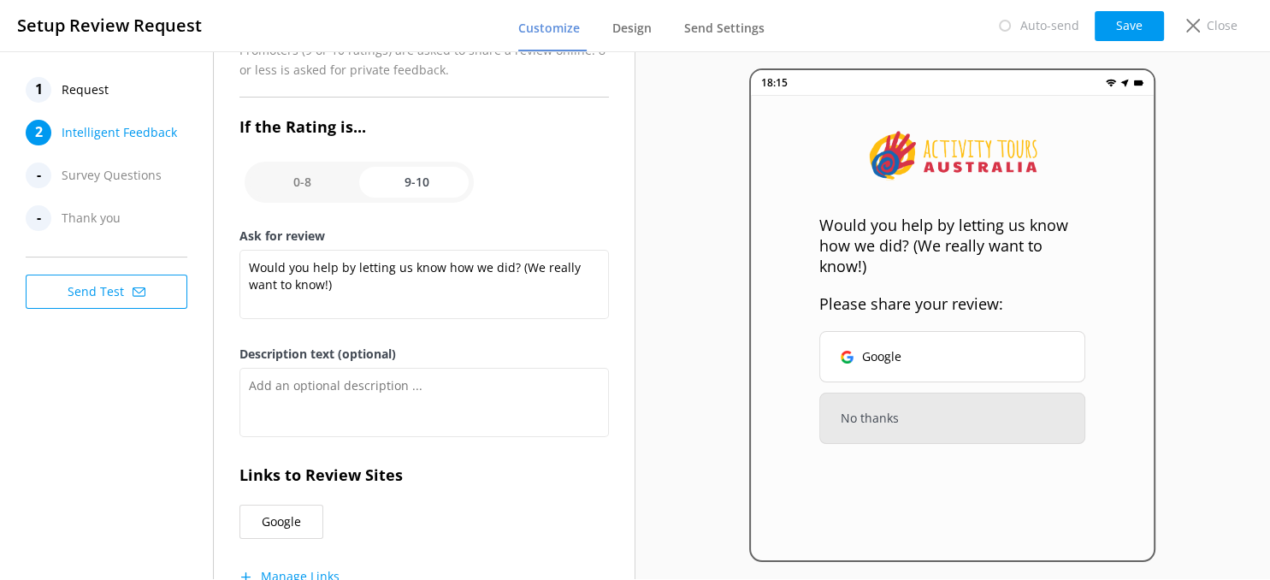
click at [421, 180] on input "checkbox" at bounding box center [358, 182] width 229 height 41
checkbox input "false"
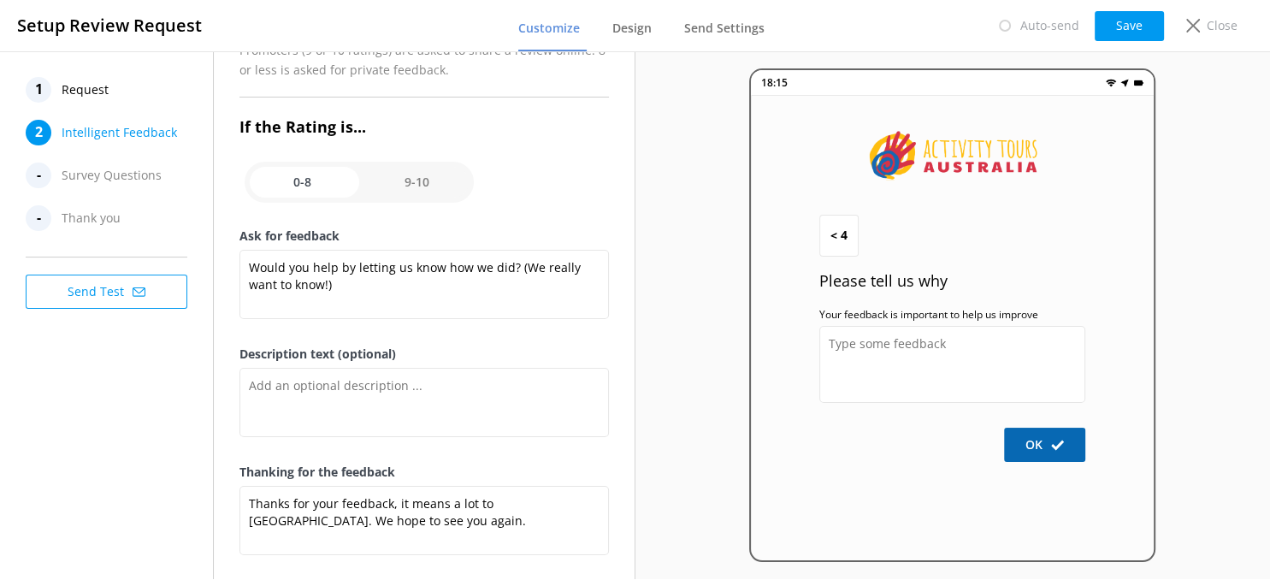
type textarea "Please tell us why"
type textarea "Your feedback is important to help us improve"
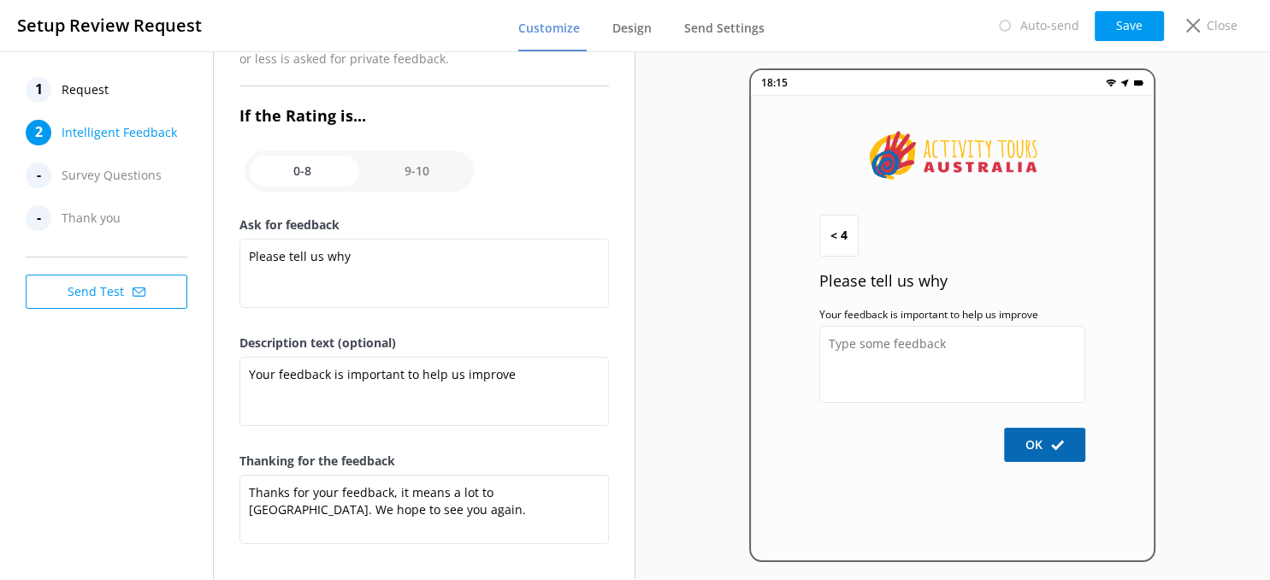
scroll to position [234, 0]
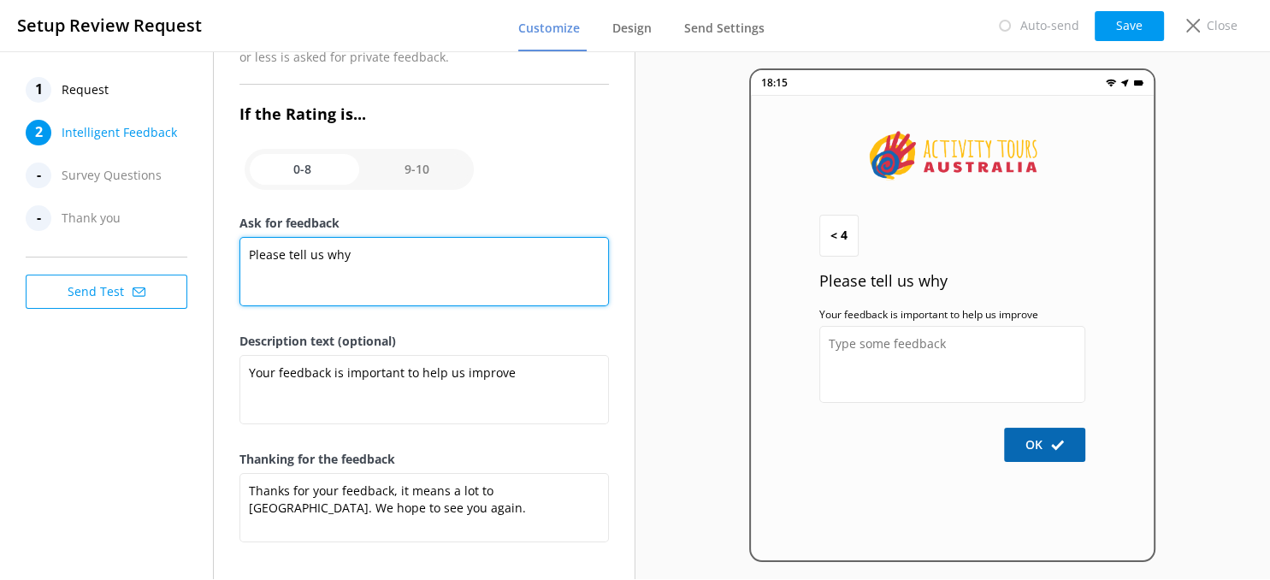
click at [467, 251] on textarea "Please tell us why" at bounding box center [423, 271] width 369 height 69
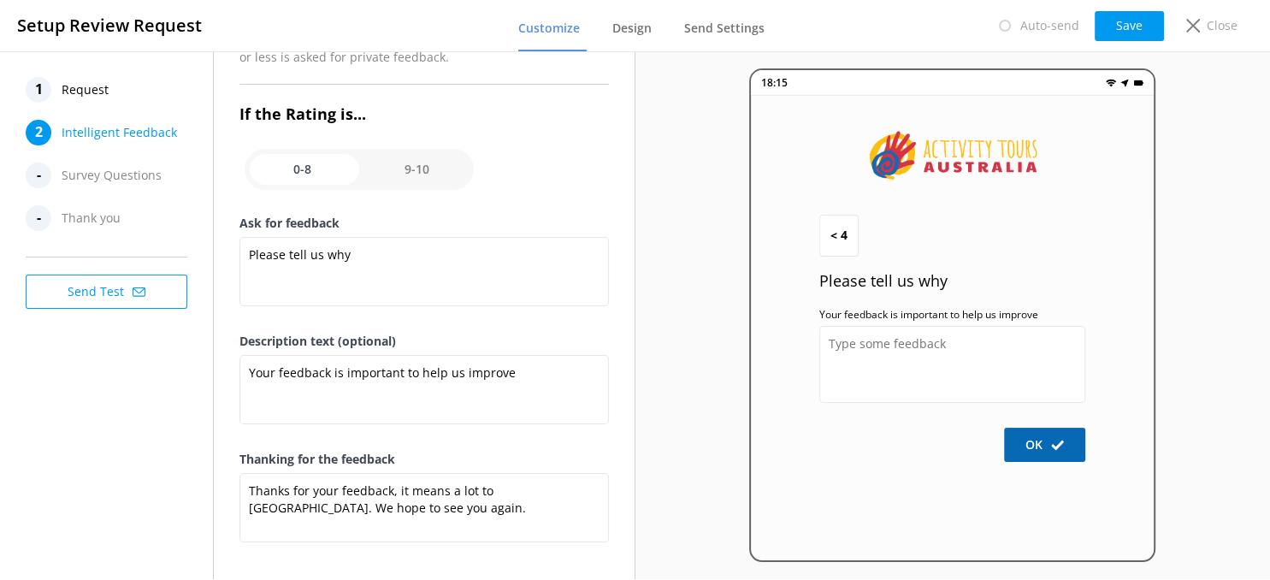
click at [402, 163] on input "checkbox" at bounding box center [358, 169] width 229 height 41
checkbox input "true"
type textarea "Would you help by letting us know how we did? (We really want to know!)"
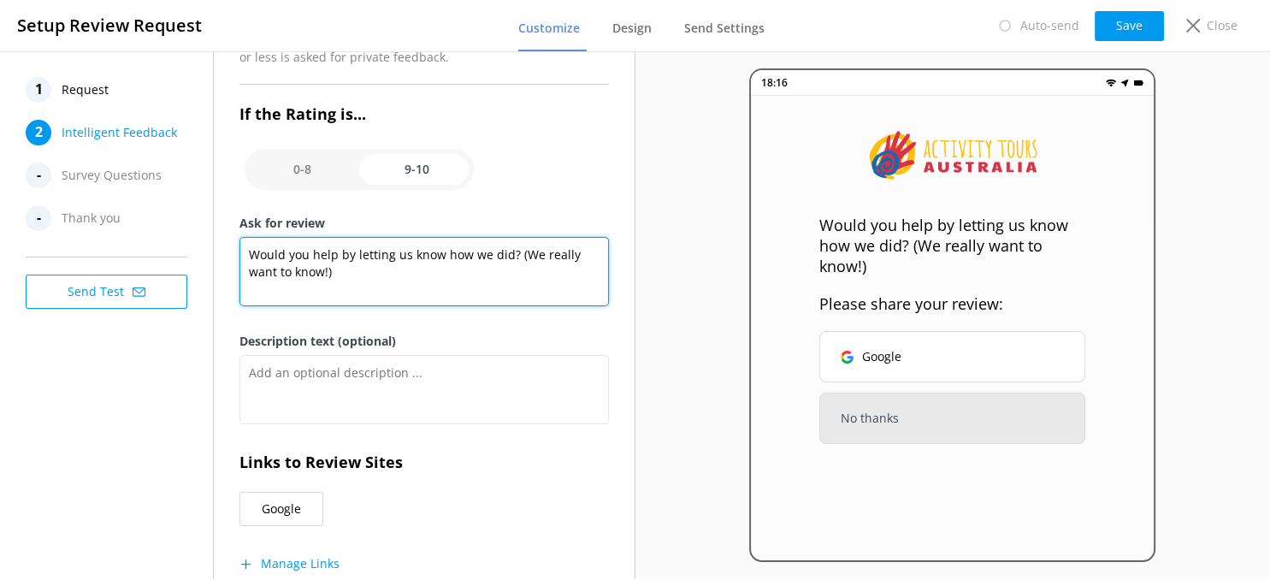
click at [369, 258] on textarea "Would you help by letting us know how we did? (We really want to know!)" at bounding box center [423, 271] width 369 height 69
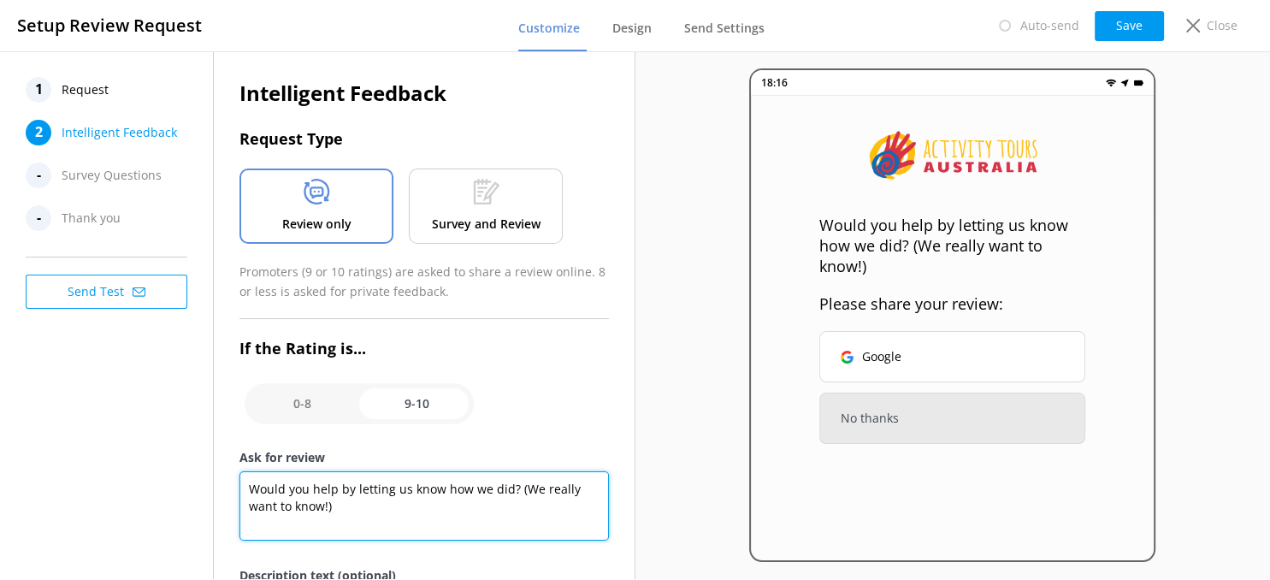
scroll to position [110, 0]
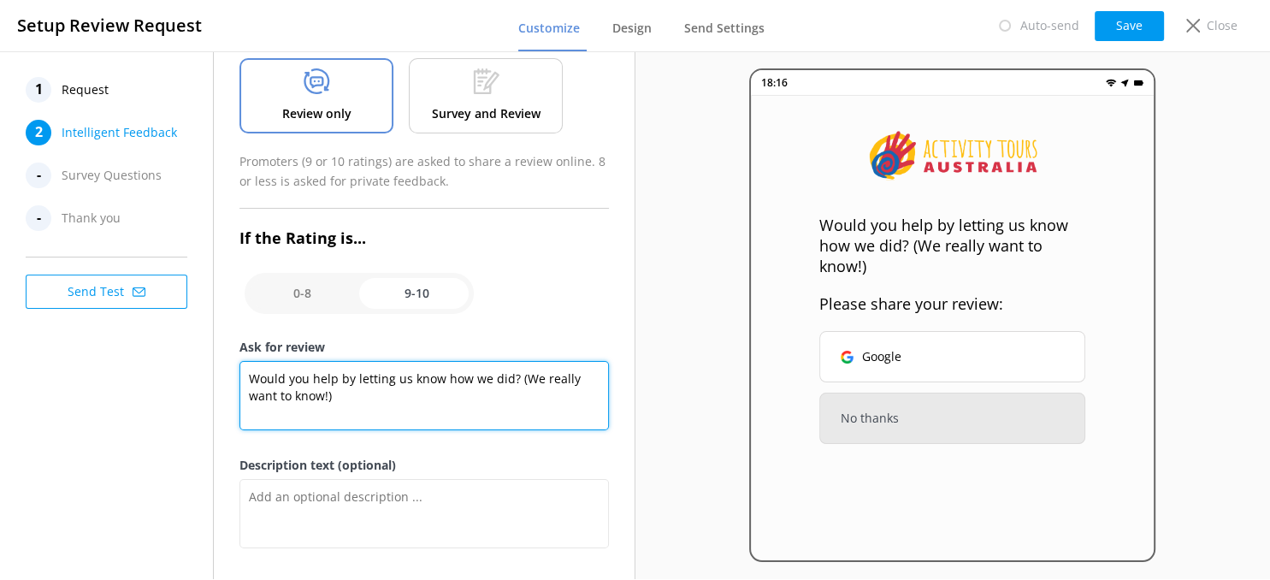
click at [408, 380] on textarea "Would you help by letting us know how we did? (We really want to know!)" at bounding box center [423, 395] width 369 height 69
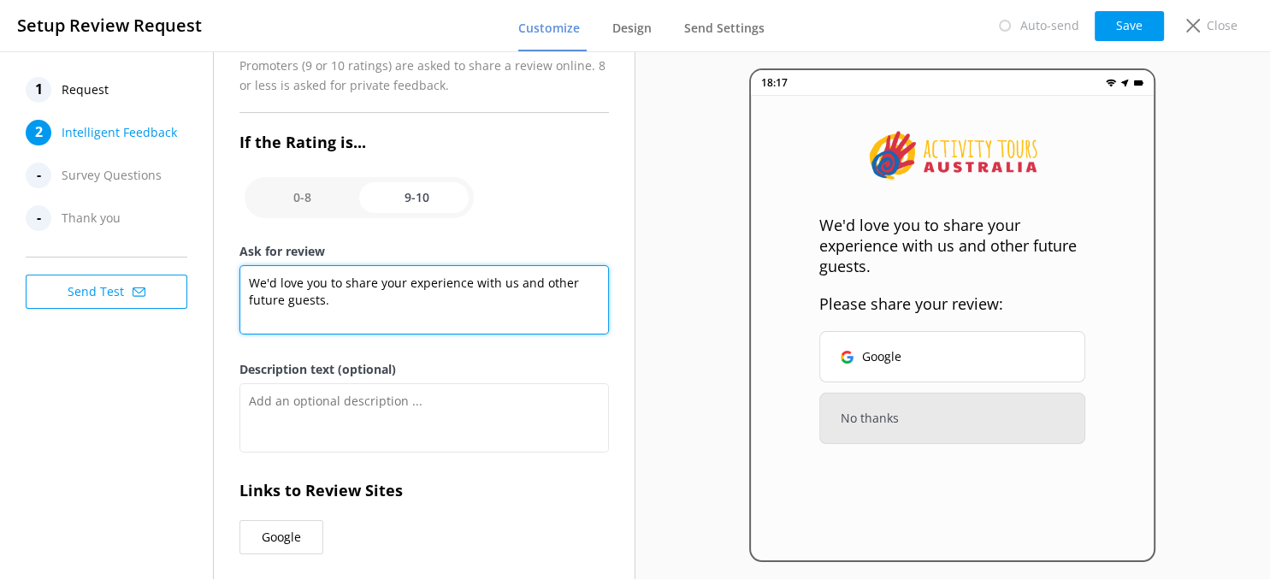
scroll to position [166, 0]
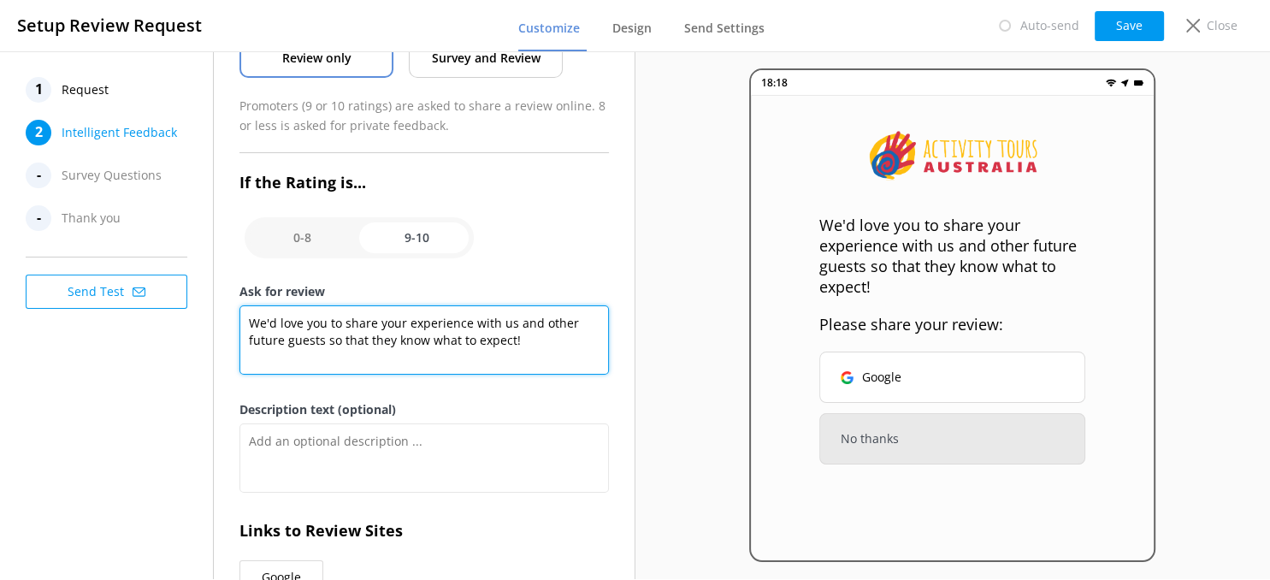
click at [420, 321] on textarea "We'd love you to share your experience with us and other future guests so that …" at bounding box center [423, 339] width 369 height 69
type textarea "We'd love you to share your experience with us and other future guests so that …"
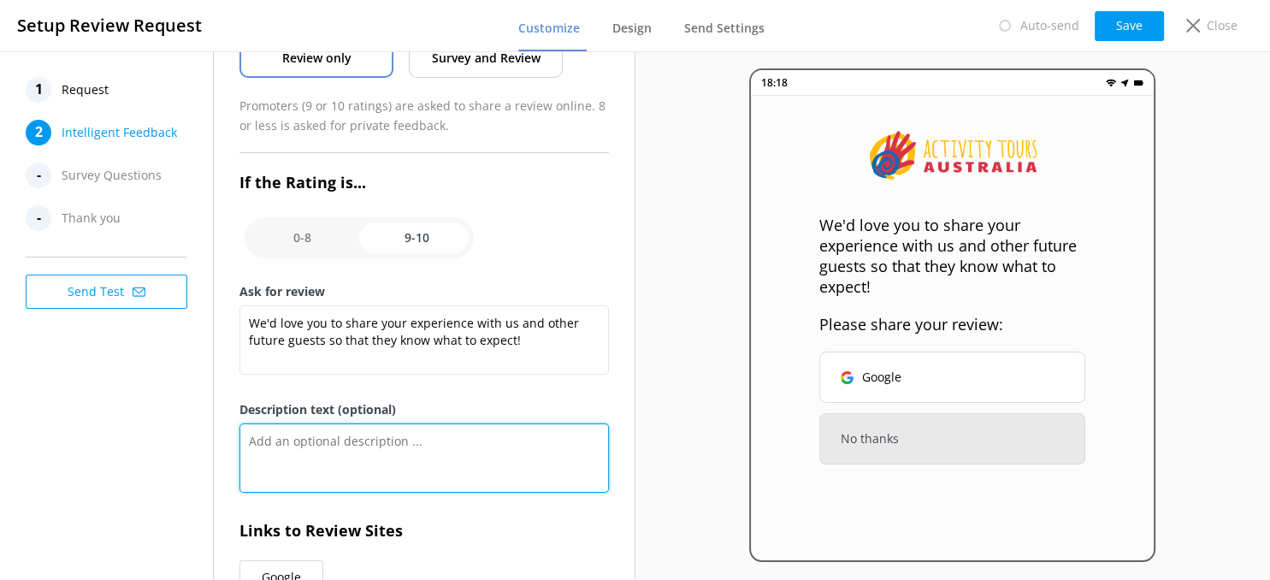
click at [386, 427] on textarea "Description text (optional)" at bounding box center [423, 457] width 369 height 69
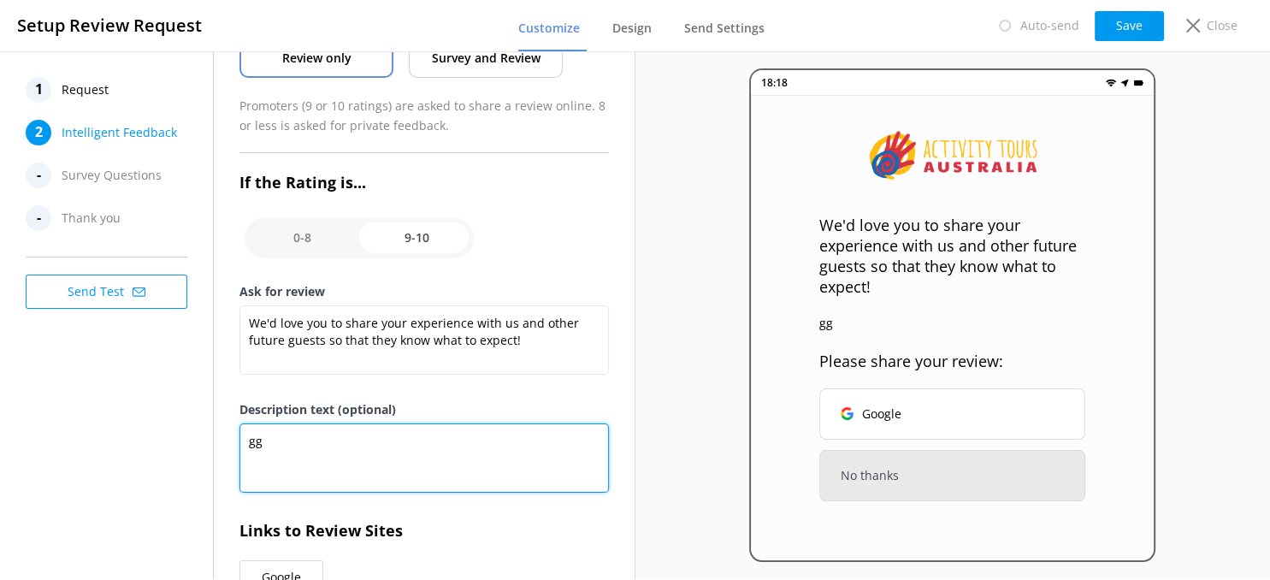
type textarea "g"
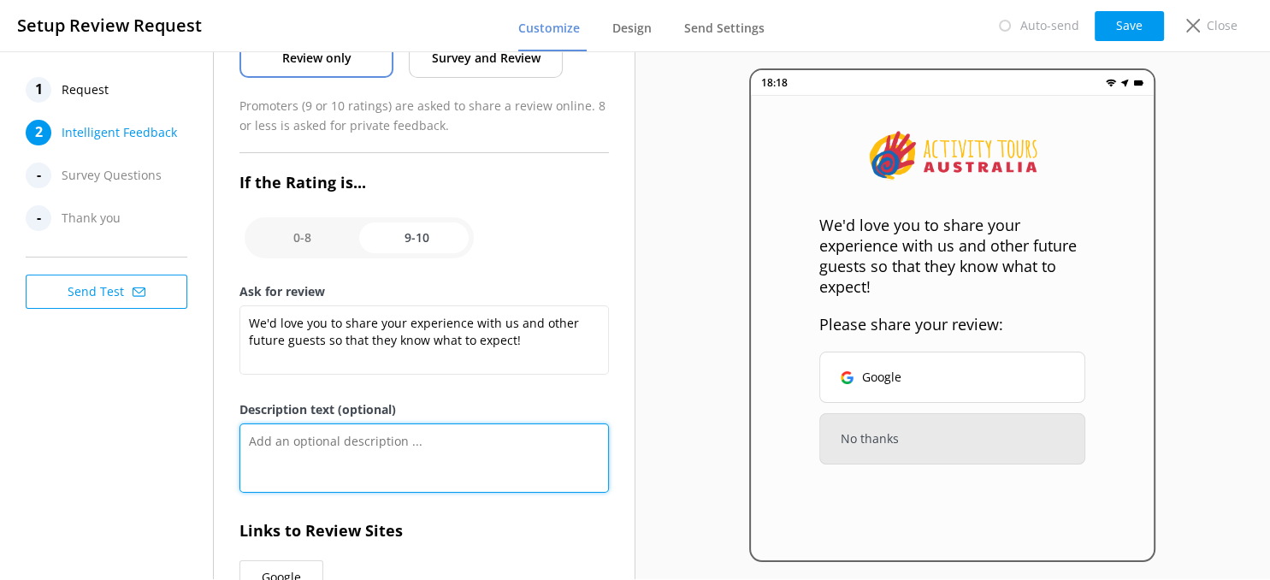
scroll to position [277, 0]
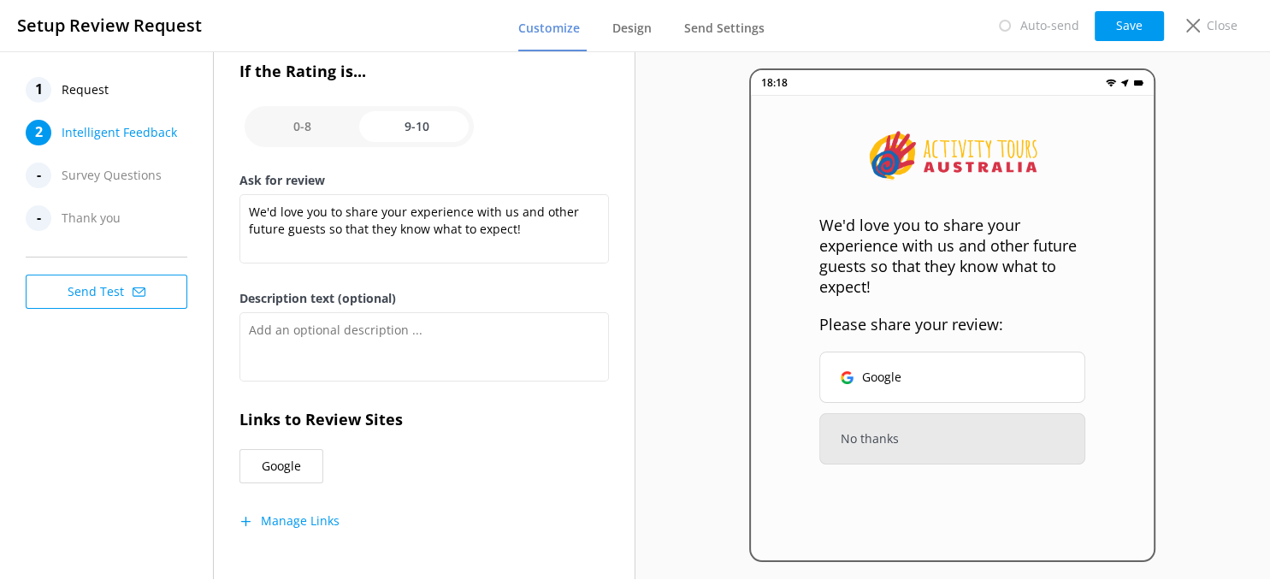
click at [286, 512] on button "Manage Links" at bounding box center [289, 520] width 100 height 17
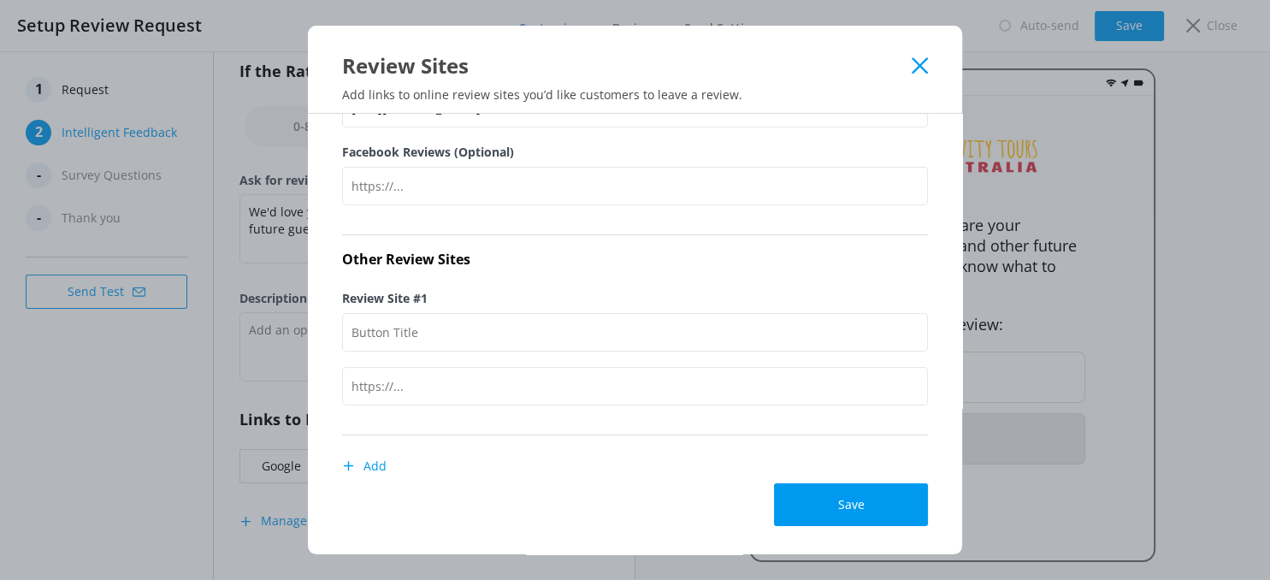
scroll to position [169, 0]
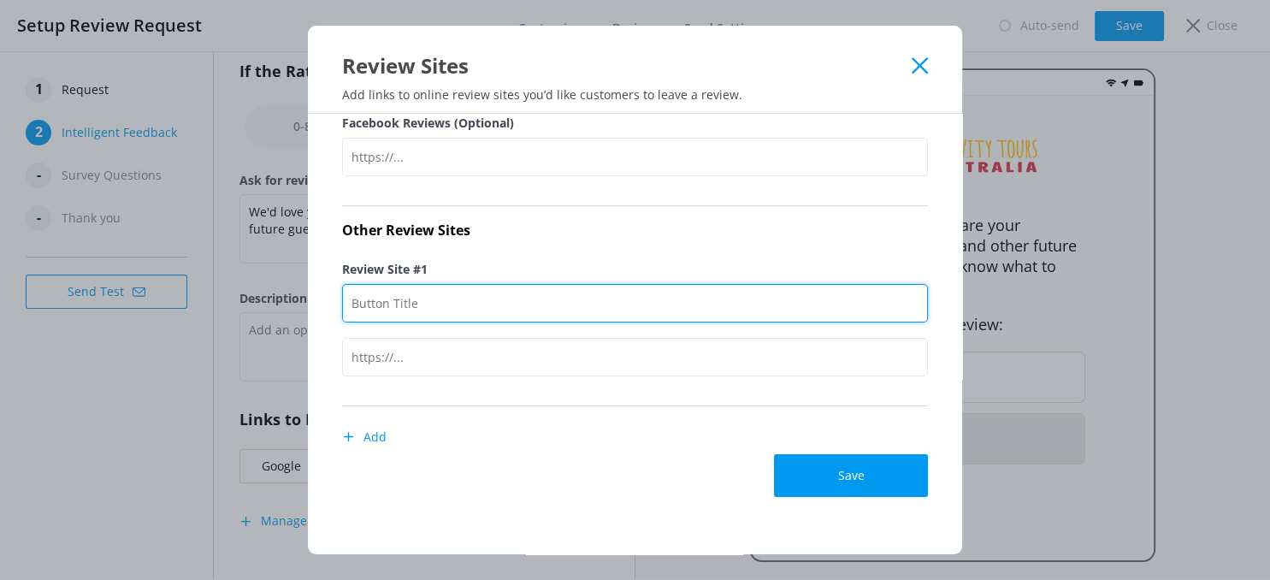
click at [437, 297] on input "Review Site #1" at bounding box center [635, 303] width 586 height 38
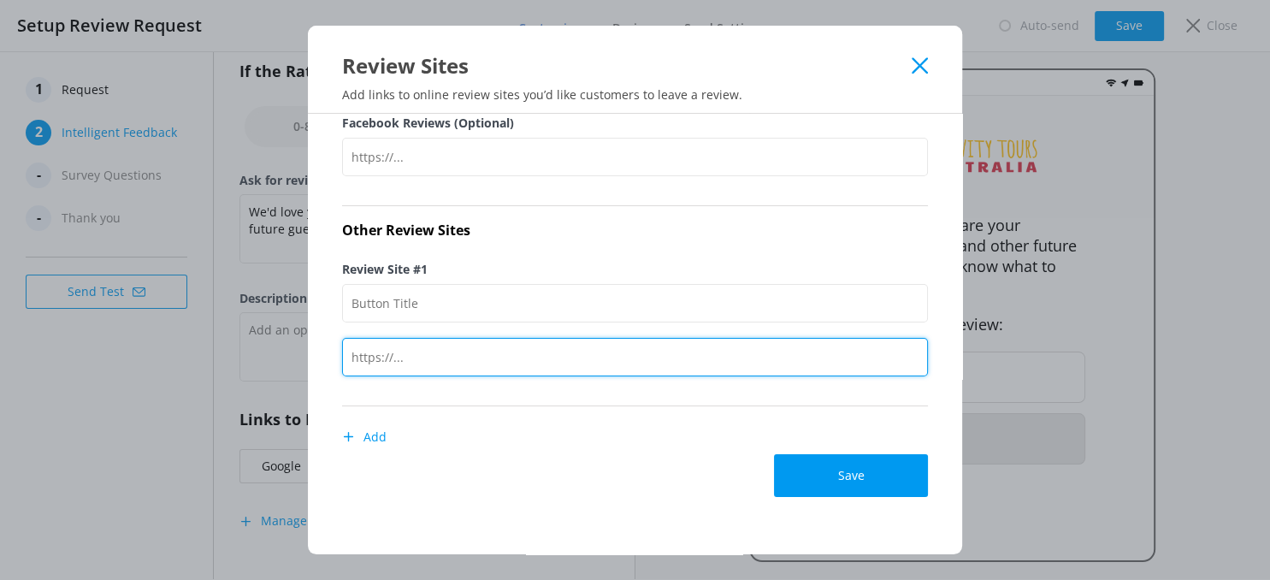
click at [428, 356] on input "text" at bounding box center [635, 357] width 586 height 38
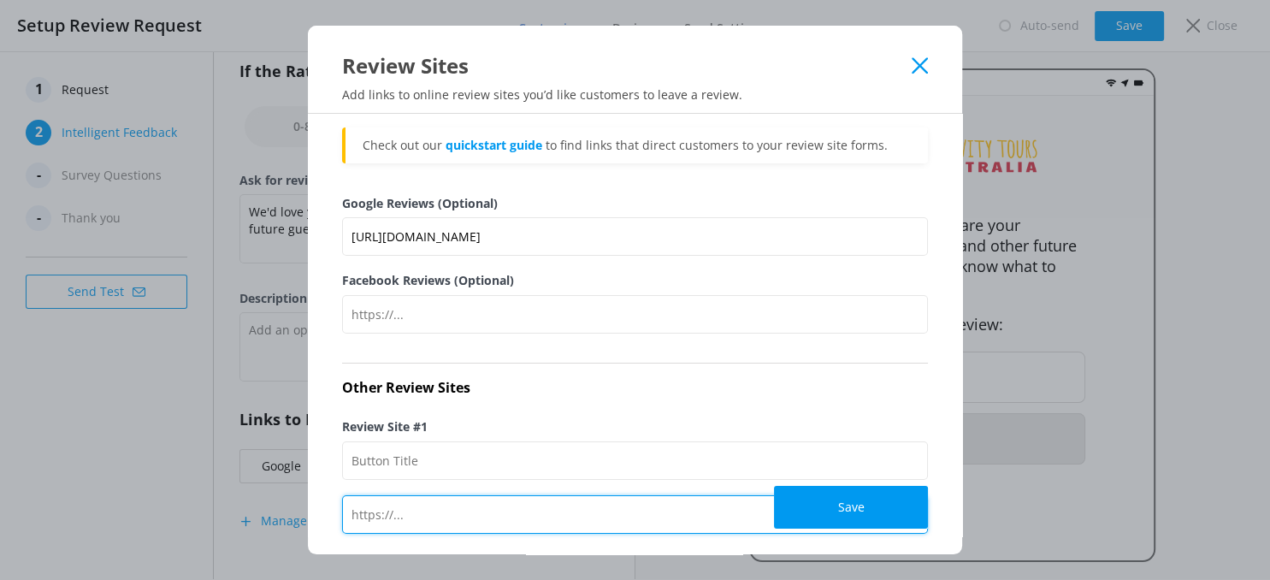
scroll to position [0, 0]
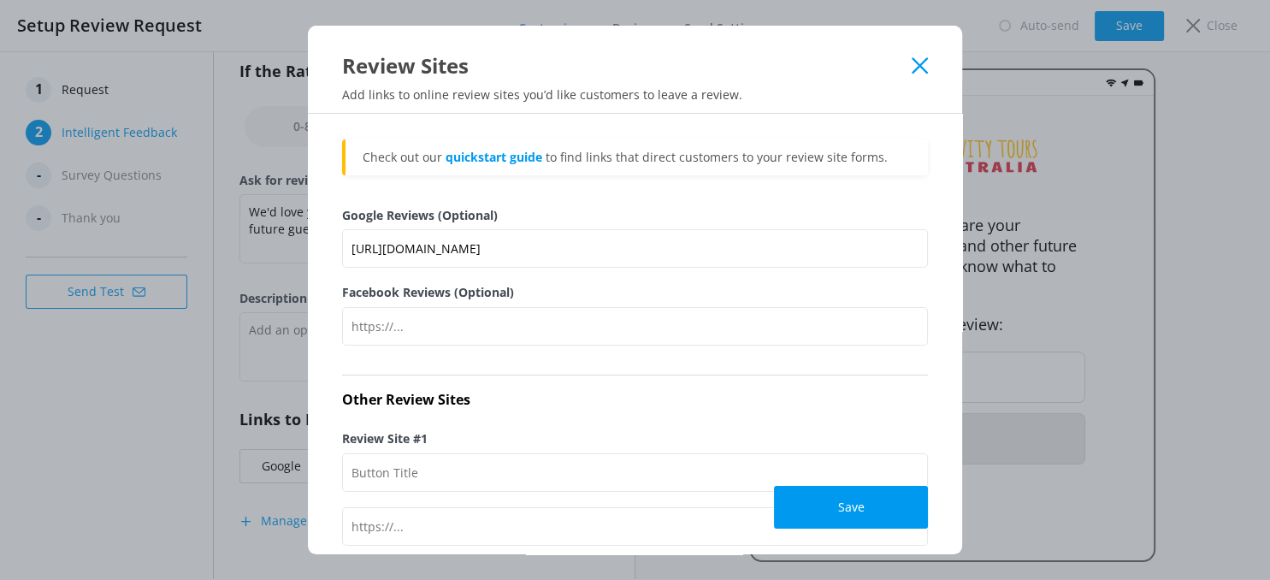
click at [917, 63] on use at bounding box center [919, 65] width 16 height 16
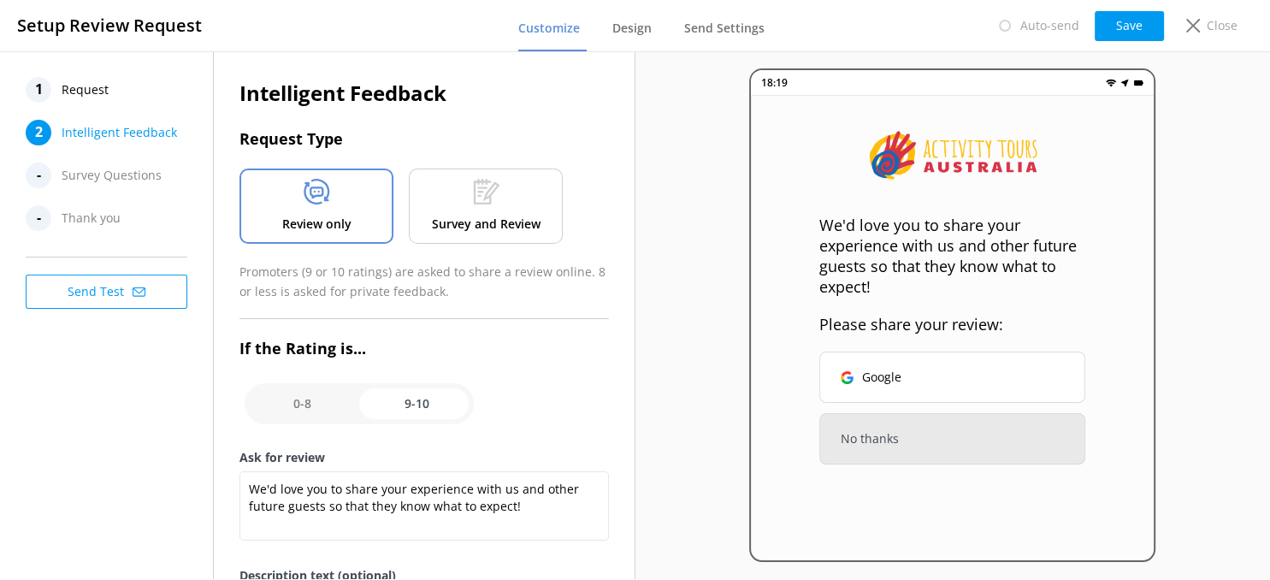
click at [299, 398] on input "checkbox" at bounding box center [358, 403] width 229 height 41
checkbox input "false"
type textarea "Please tell us why"
type textarea "Your feedback is important to help us improve"
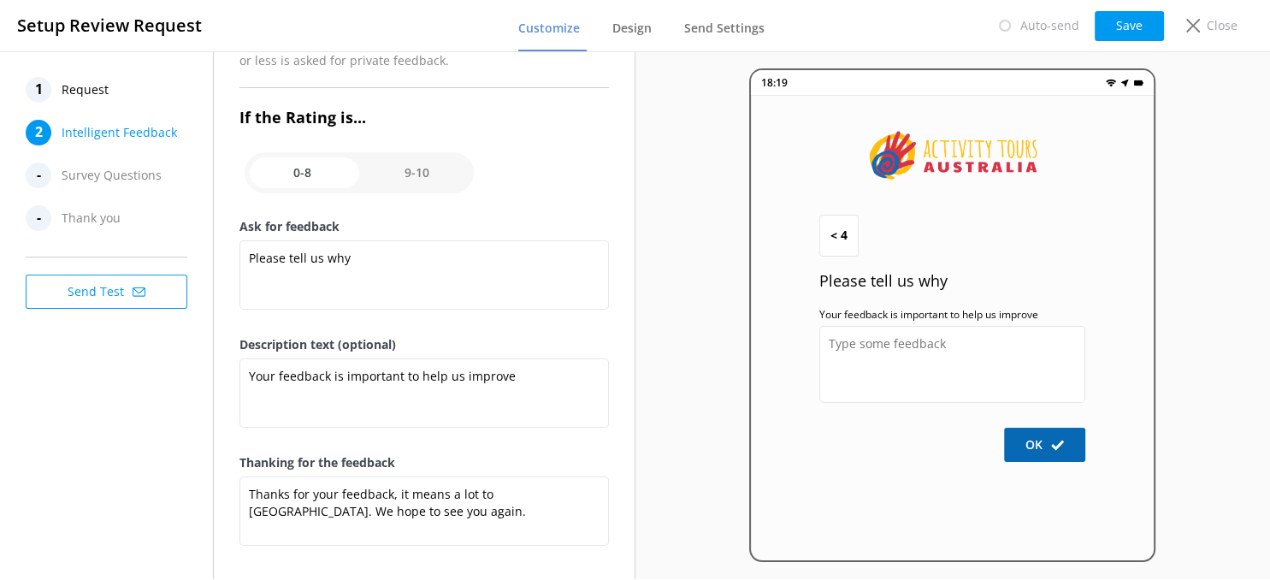
scroll to position [234, 0]
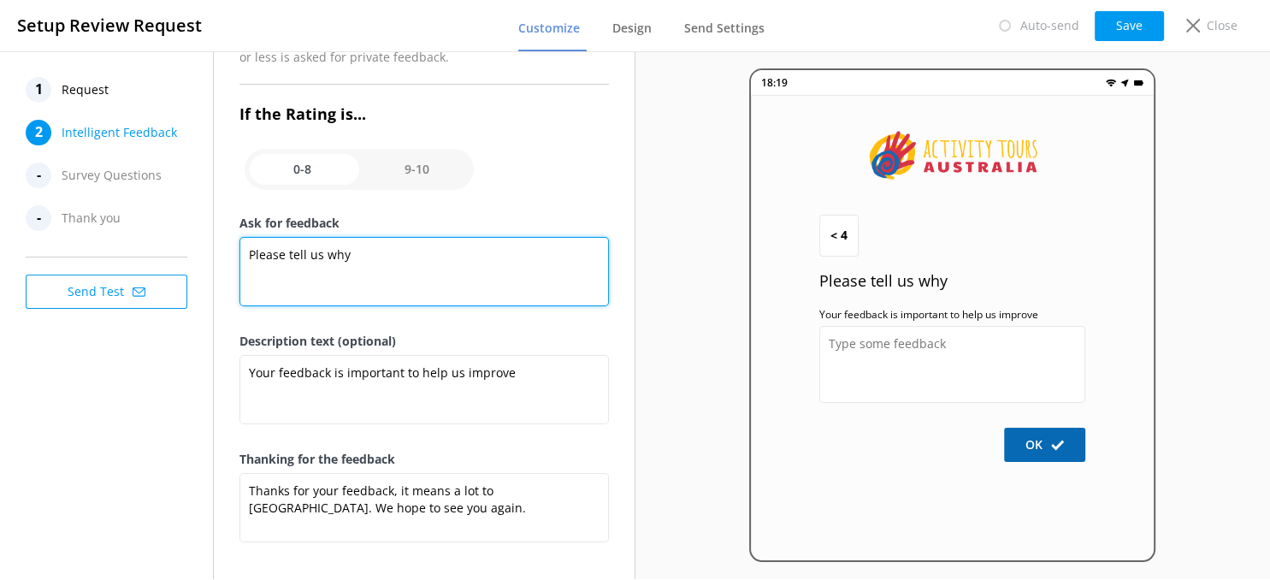
click at [451, 248] on textarea "Please tell us why" at bounding box center [423, 271] width 369 height 69
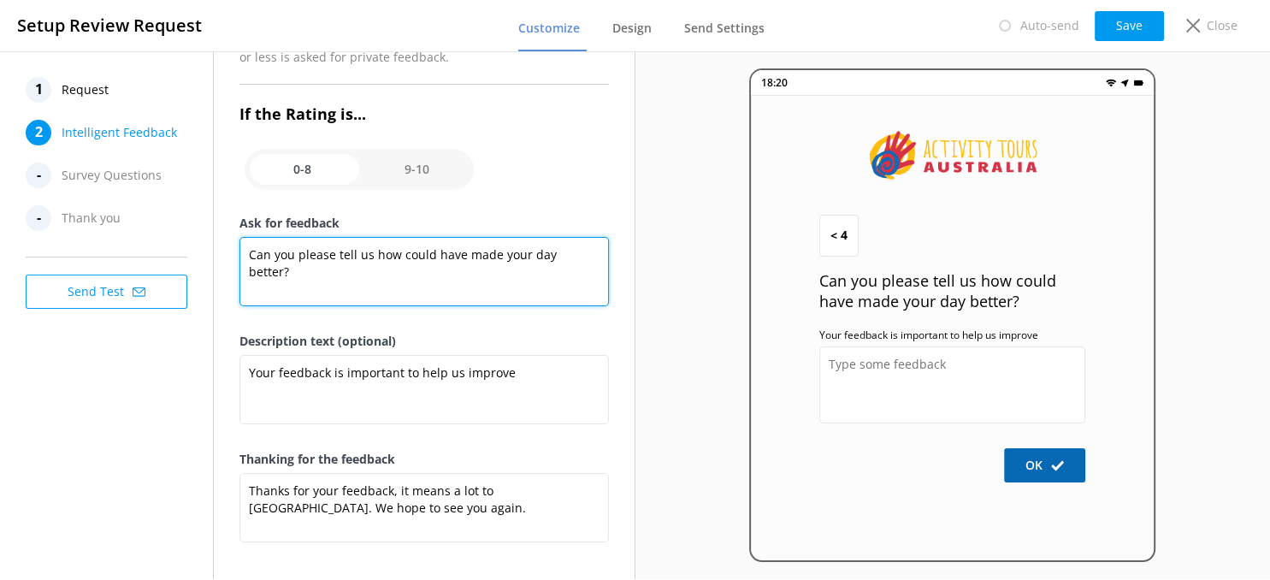
scroll to position [0, 0]
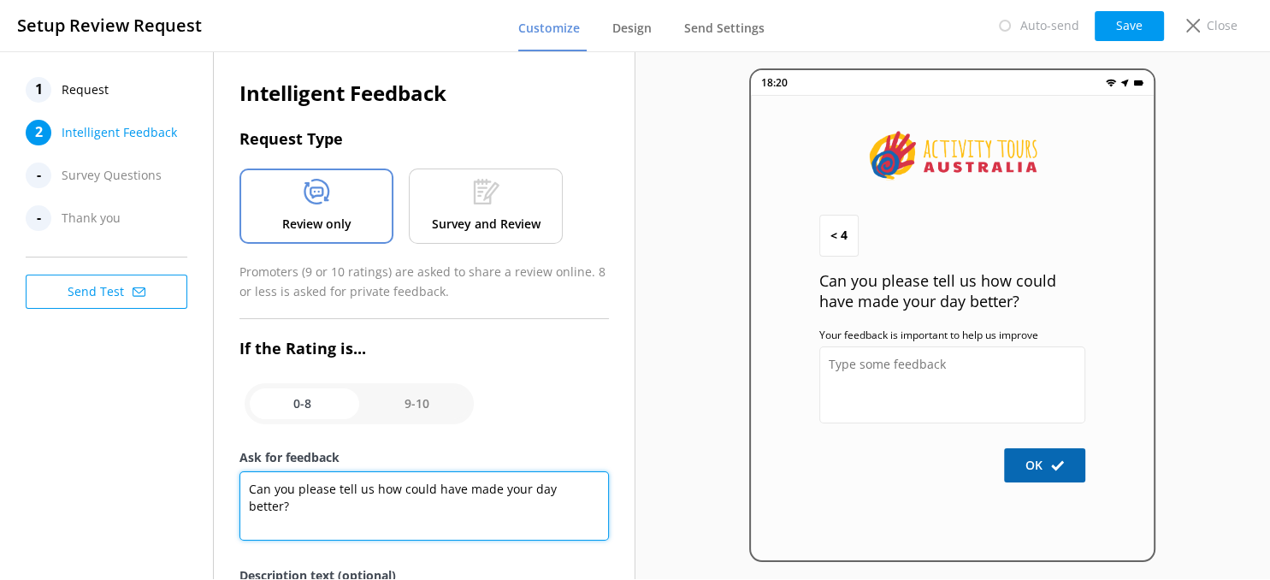
type textarea "Can you please tell us how could have made your day better?"
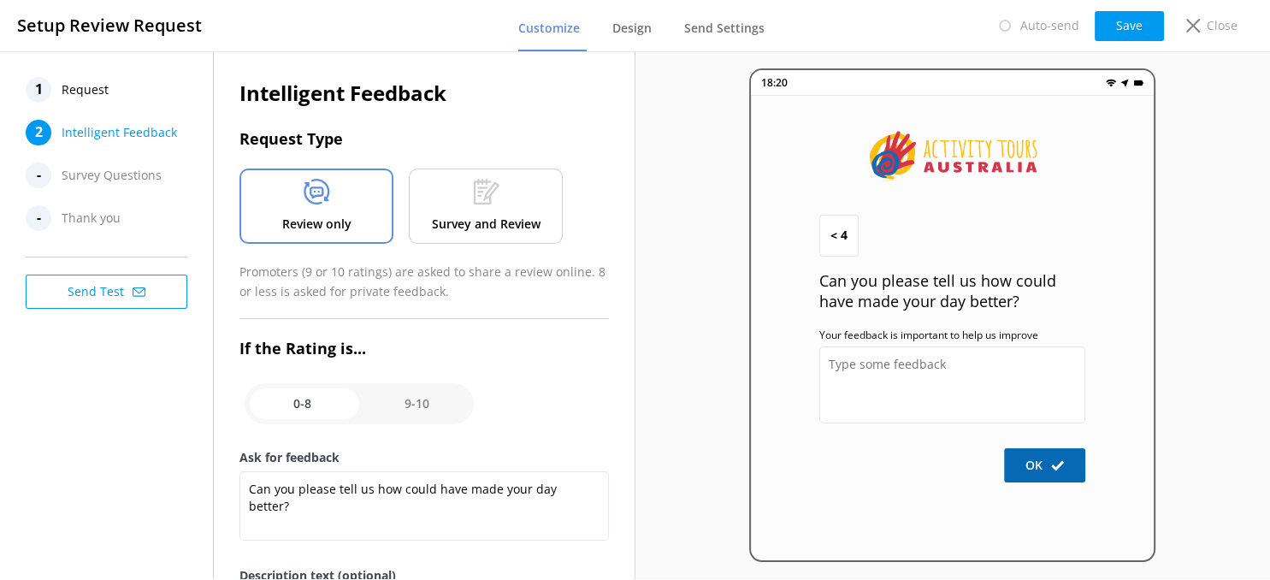
click at [416, 406] on input "checkbox" at bounding box center [358, 403] width 229 height 41
checkbox input "true"
type textarea "We'd love you to share your experience with us and other future guests so that …"
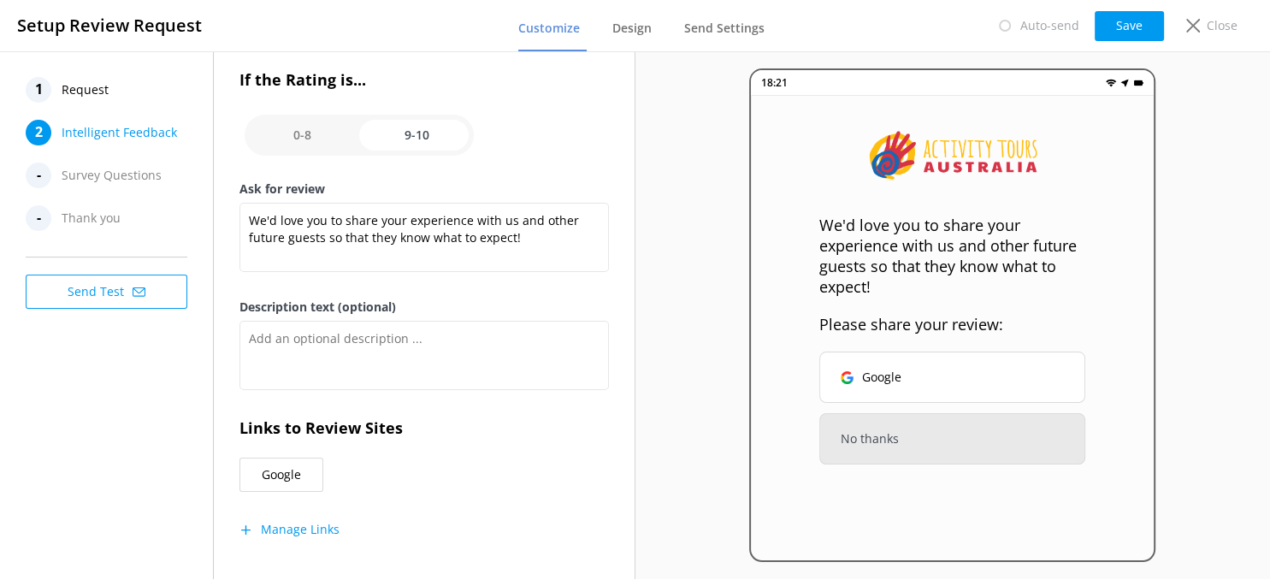
scroll to position [277, 0]
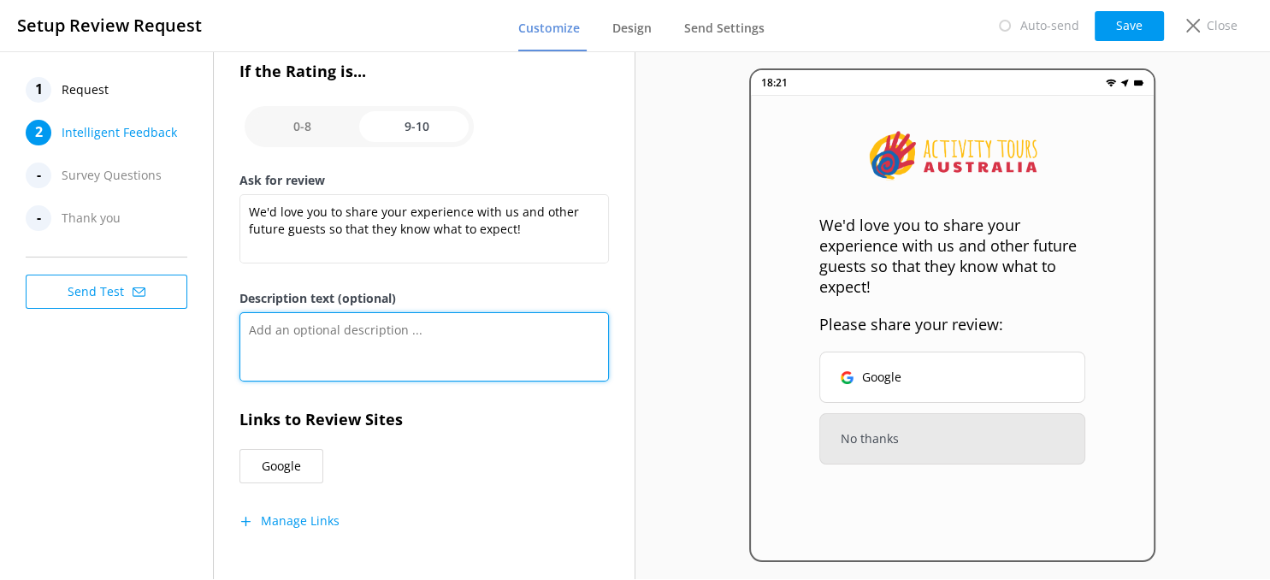
click at [329, 324] on textarea "Description text (optional)" at bounding box center [423, 346] width 369 height 69
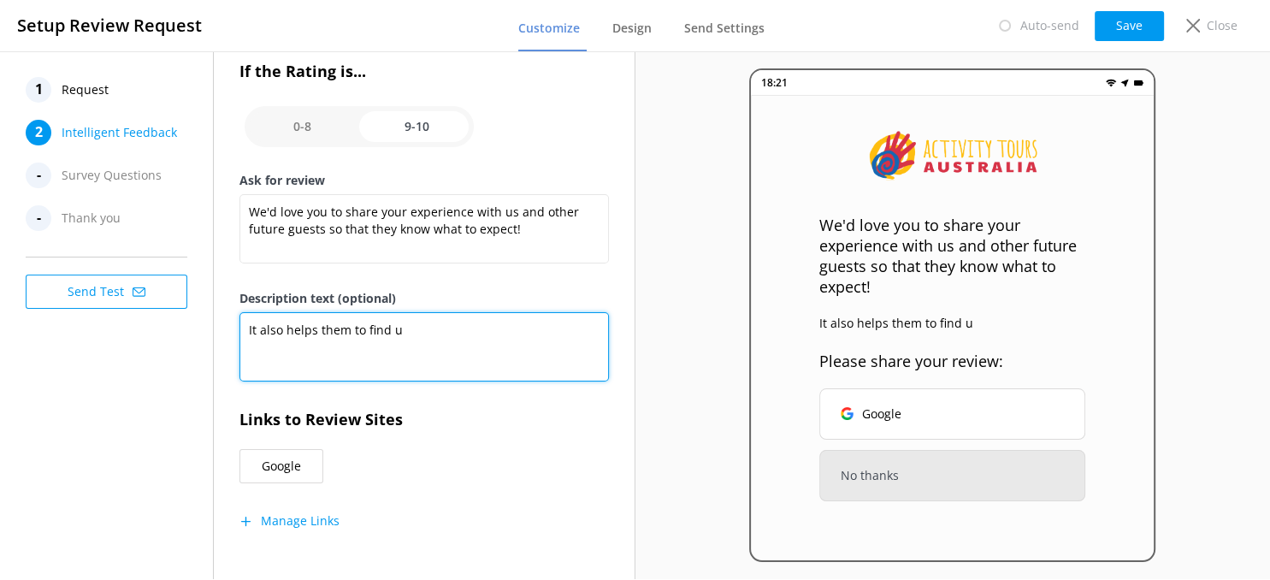
type textarea "It also helps them to find us"
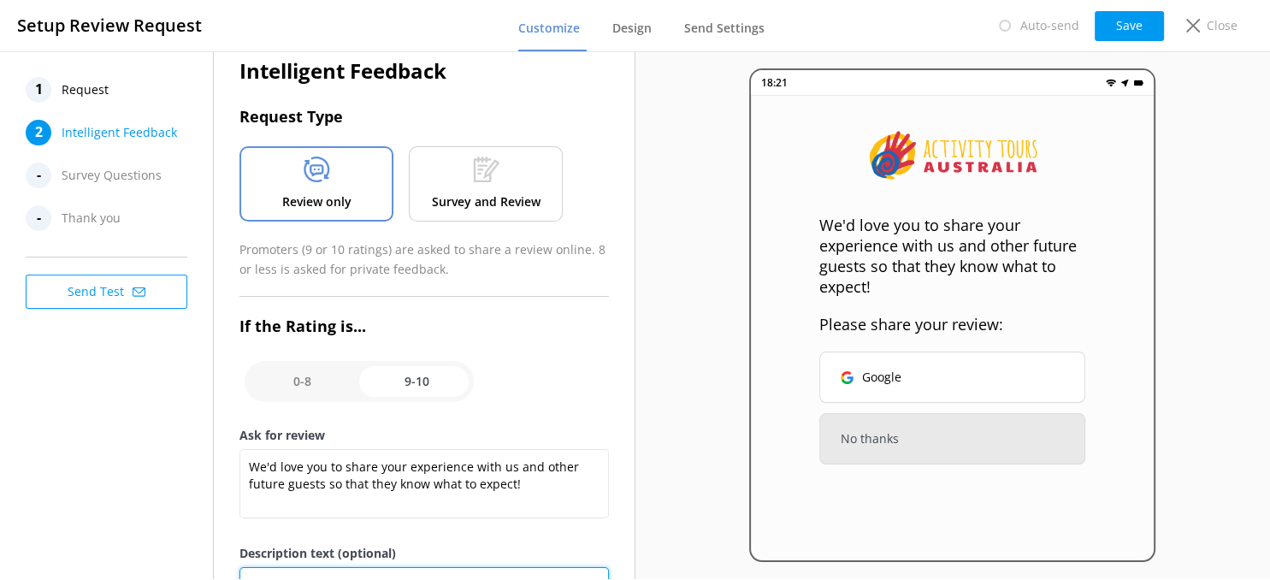
scroll to position [0, 0]
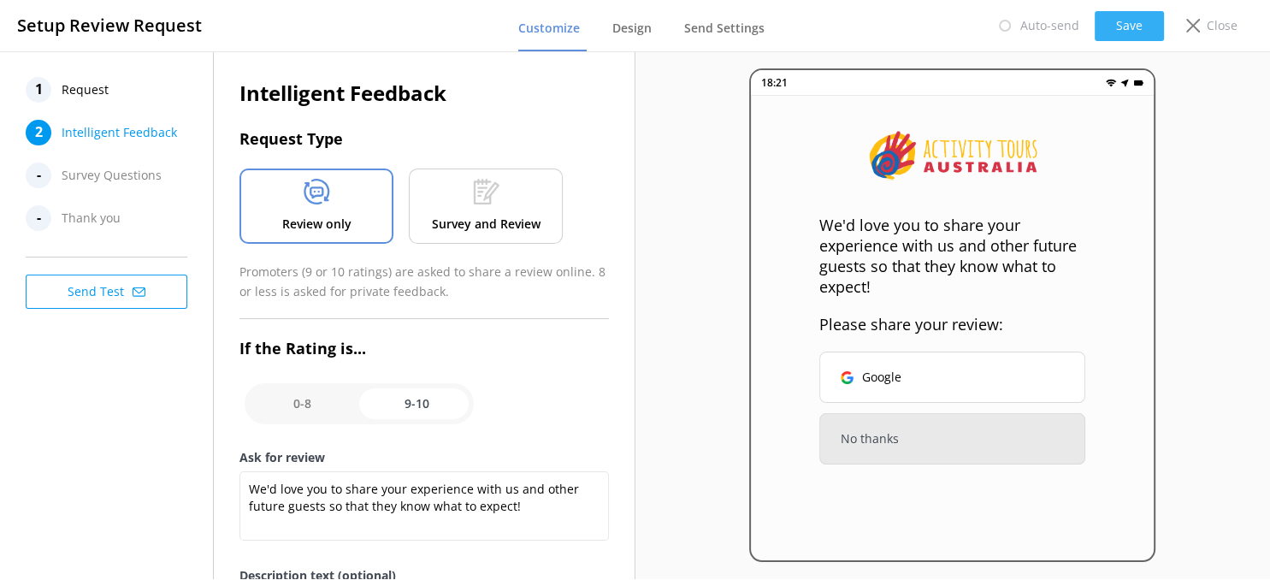
click at [1131, 27] on button "Save" at bounding box center [1128, 26] width 69 height 30
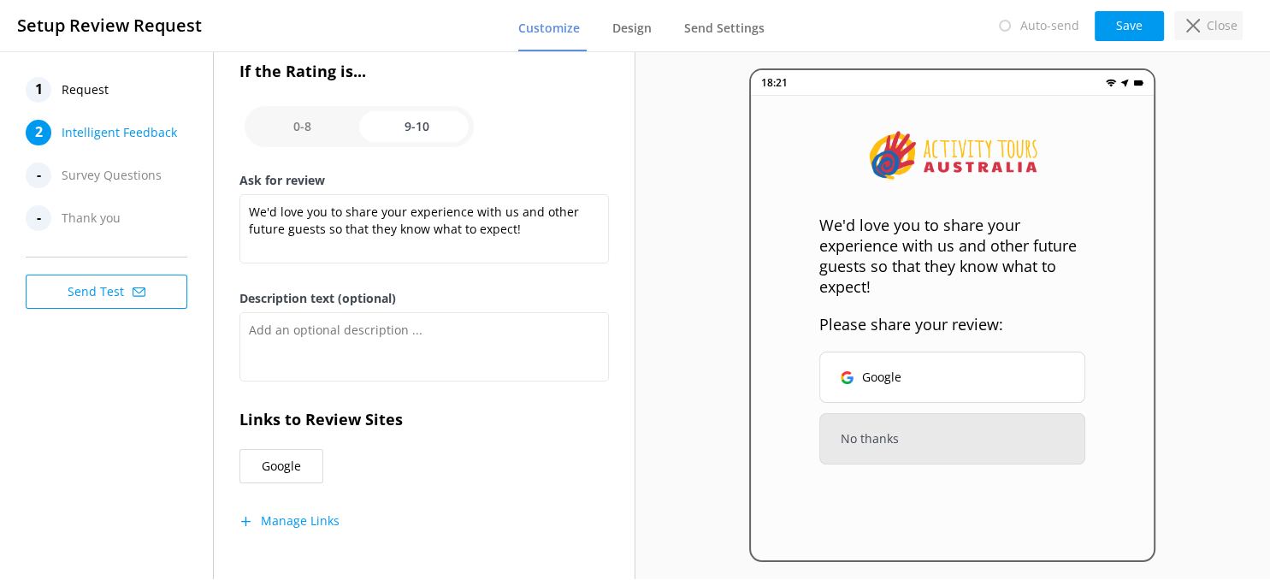
click at [1217, 32] on p "Close" at bounding box center [1221, 25] width 31 height 19
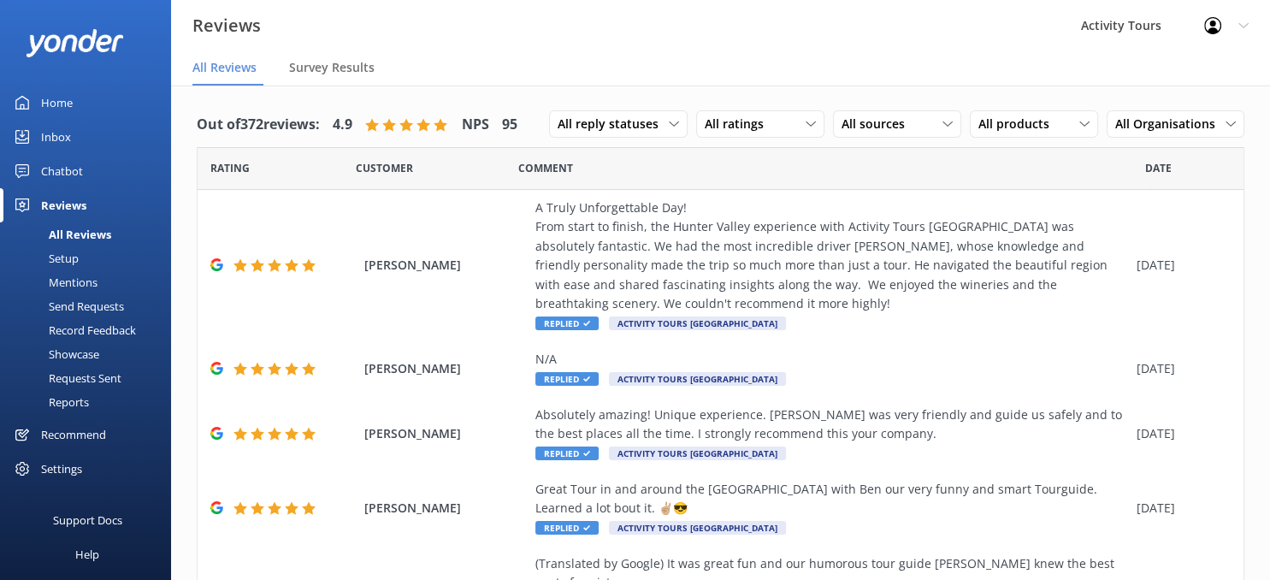
click at [57, 256] on div "Setup" at bounding box center [44, 258] width 68 height 24
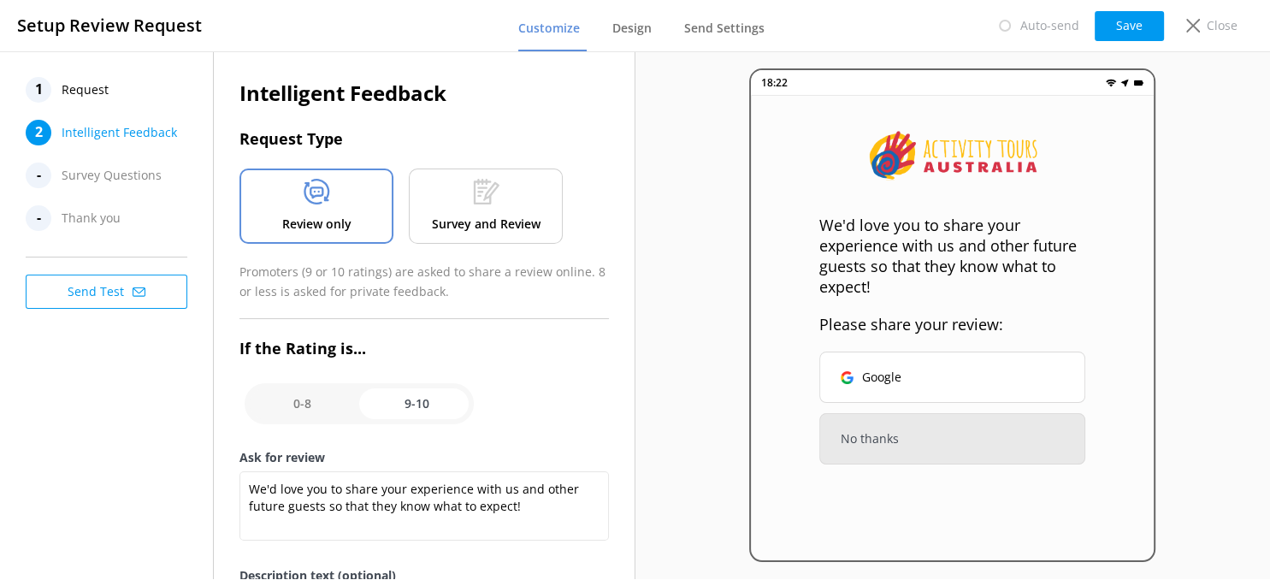
click at [125, 173] on span "Survey Questions" at bounding box center [112, 175] width 100 height 26
click at [72, 216] on span "Thank you" at bounding box center [91, 218] width 59 height 26
click at [92, 95] on span "Request" at bounding box center [85, 90] width 47 height 26
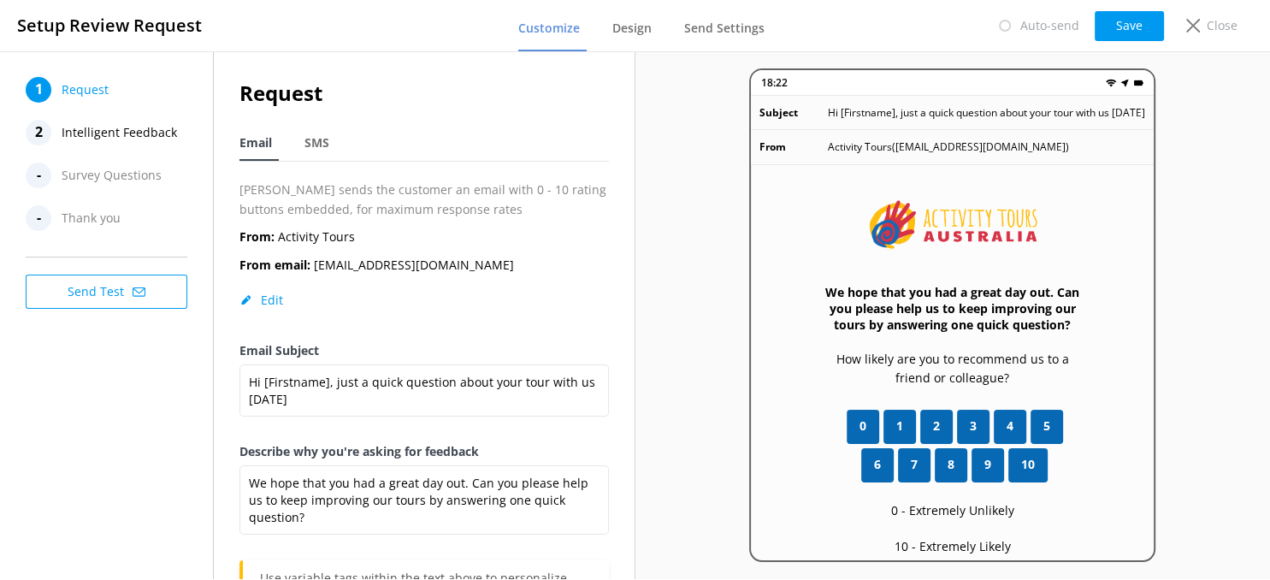
click at [77, 138] on span "Intelligent Feedback" at bounding box center [119, 133] width 115 height 26
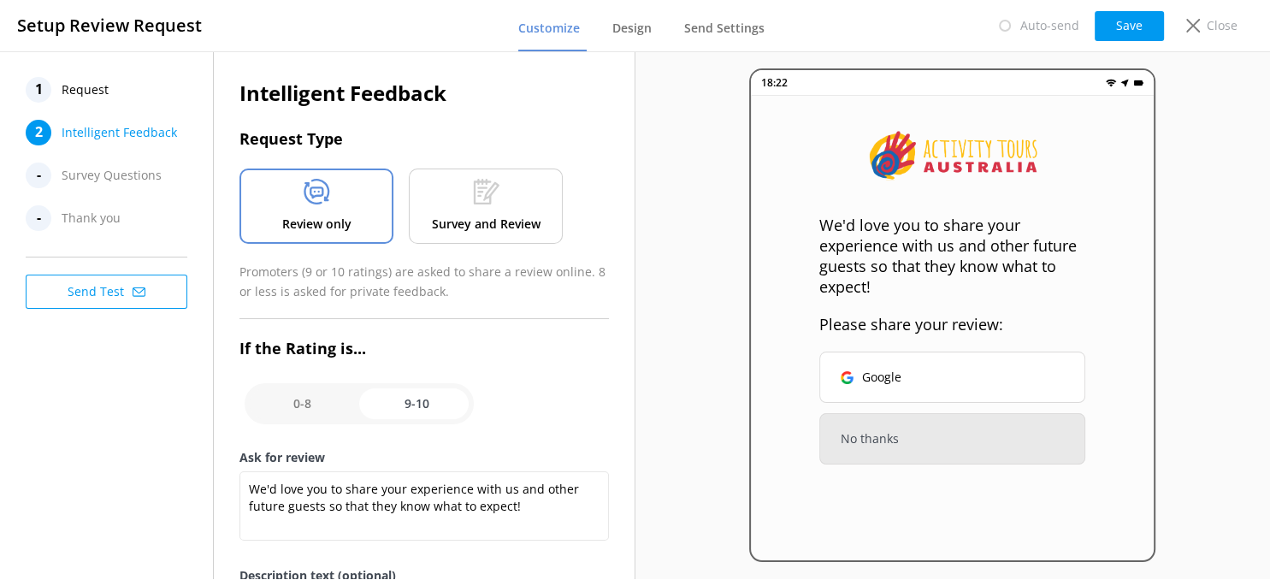
click at [57, 218] on div "- Thank you" at bounding box center [111, 218] width 171 height 26
click at [87, 289] on button "Send Test" at bounding box center [107, 291] width 162 height 34
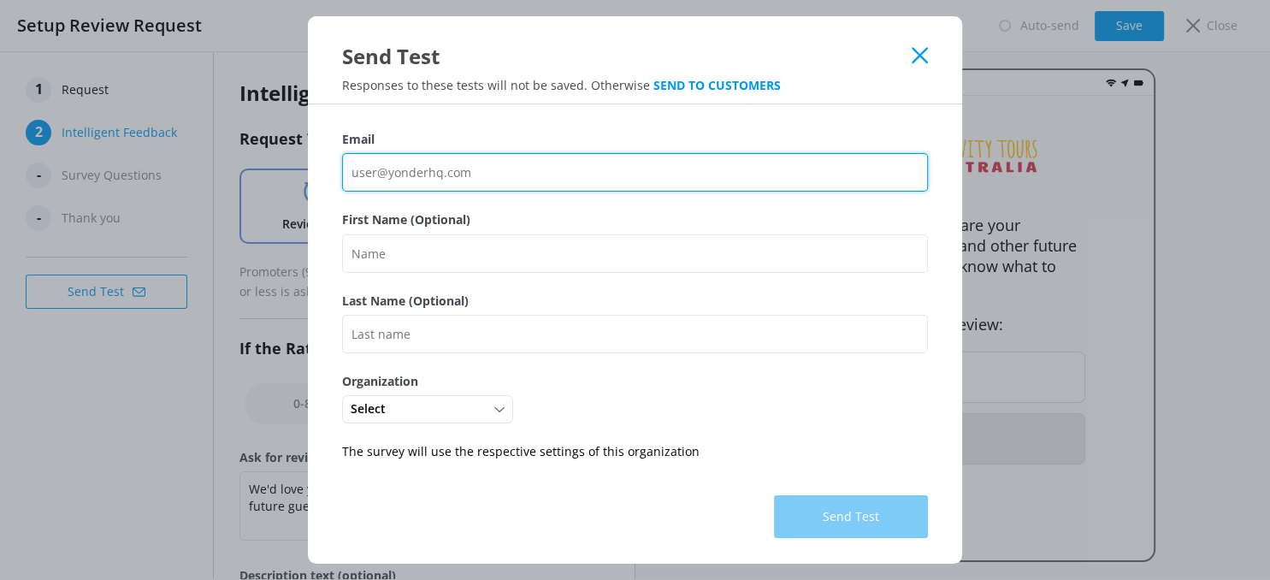
click at [500, 167] on input "Email" at bounding box center [635, 172] width 586 height 38
type input "[PERSON_NAME][EMAIL_ADDRESS][DOMAIN_NAME]"
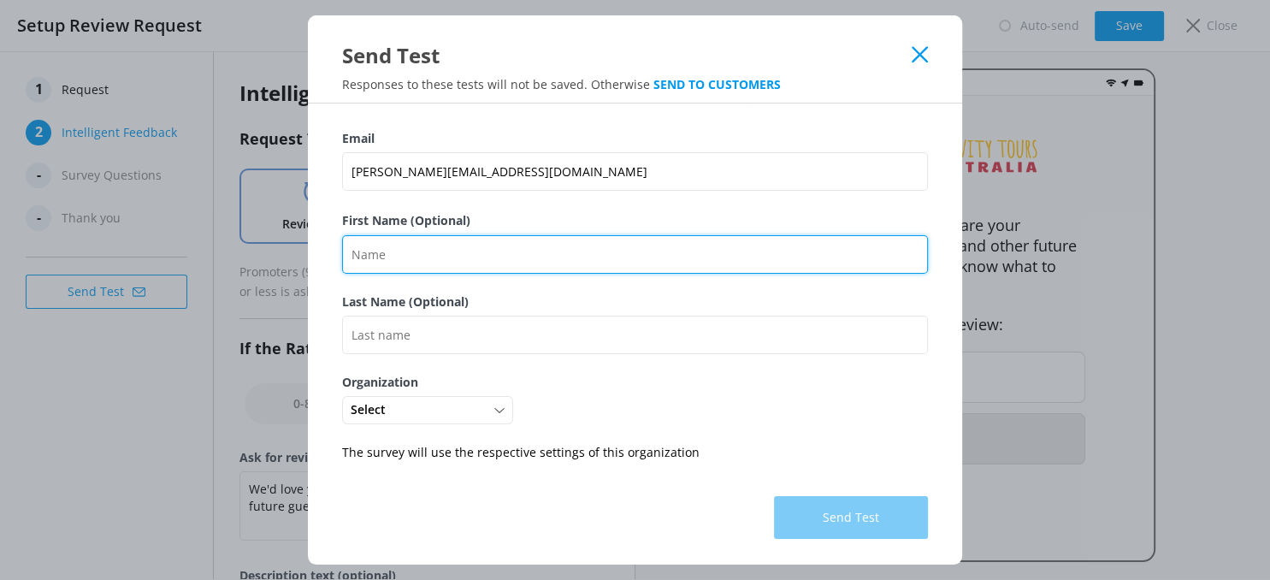
click at [382, 251] on input "First Name (Optional)" at bounding box center [635, 254] width 586 height 38
type input "[PERSON_NAME]"
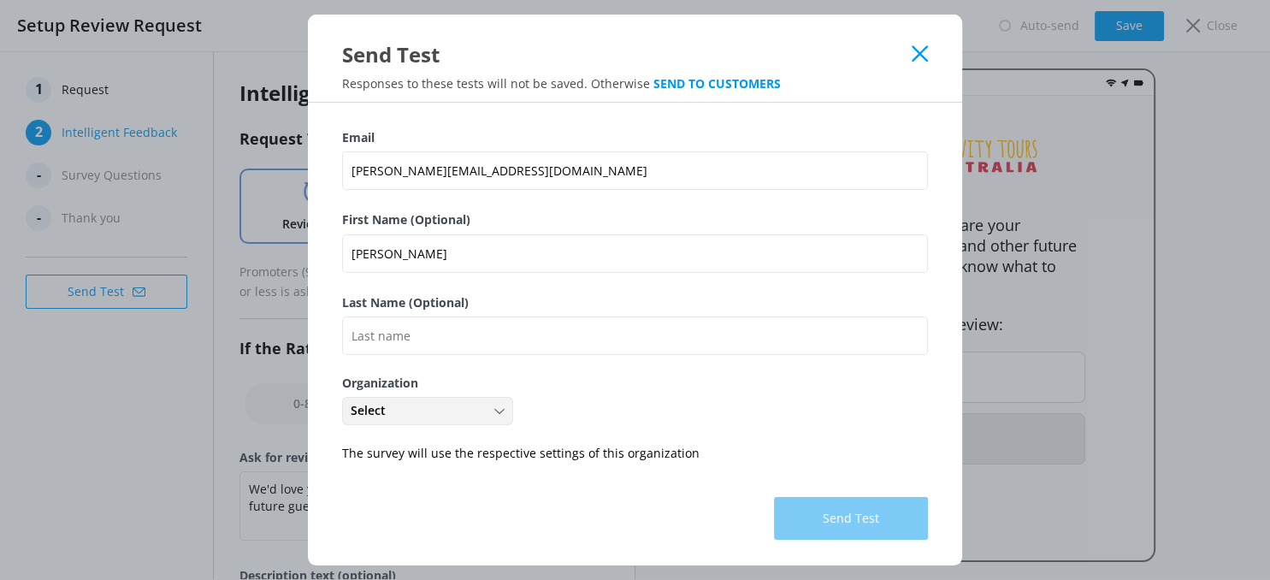
click at [504, 403] on div "Select" at bounding box center [427, 410] width 162 height 19
click at [408, 450] on div "Activity Tours" at bounding box center [384, 446] width 67 height 17
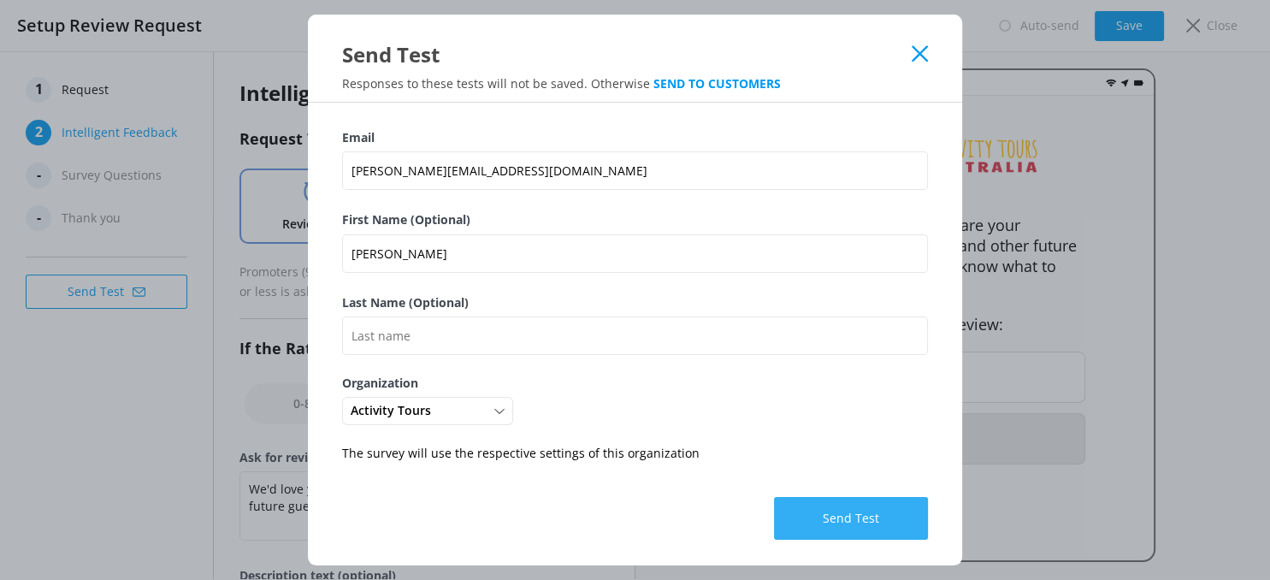
click at [878, 528] on button "Send Test" at bounding box center [851, 518] width 154 height 43
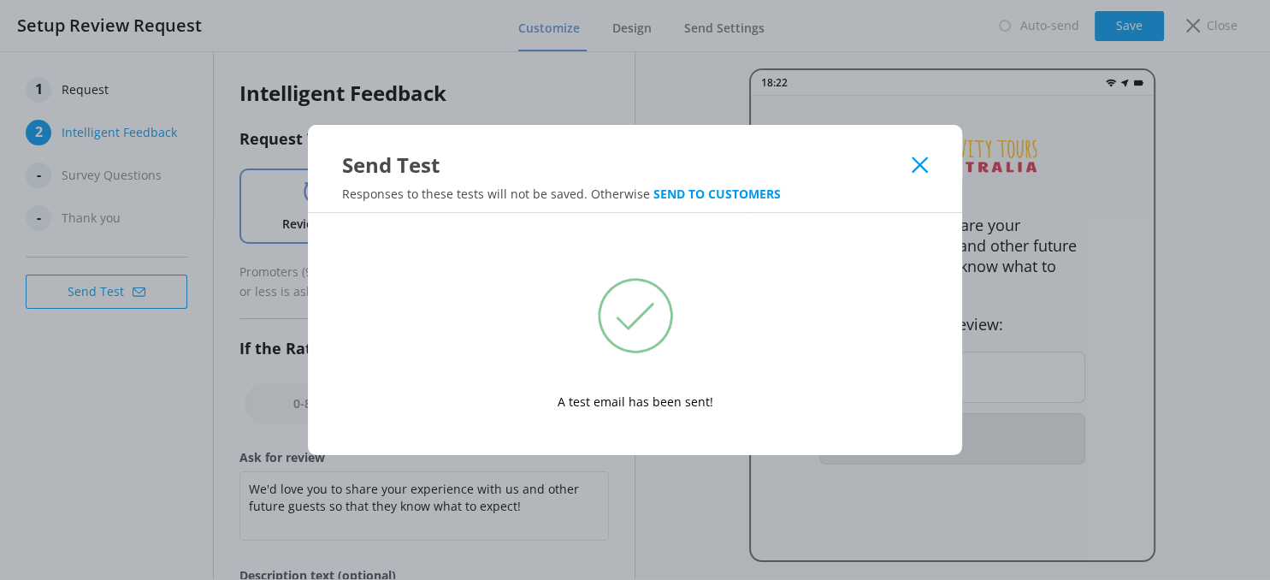
click at [916, 158] on icon at bounding box center [919, 164] width 16 height 17
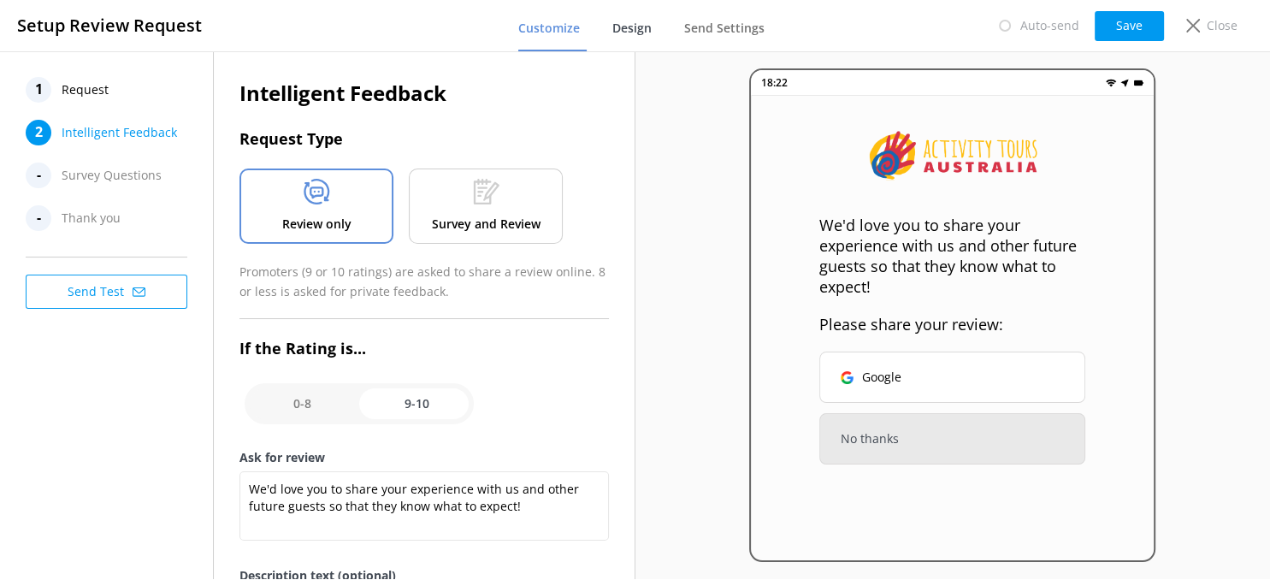
click at [632, 29] on span "Design" at bounding box center [631, 28] width 39 height 17
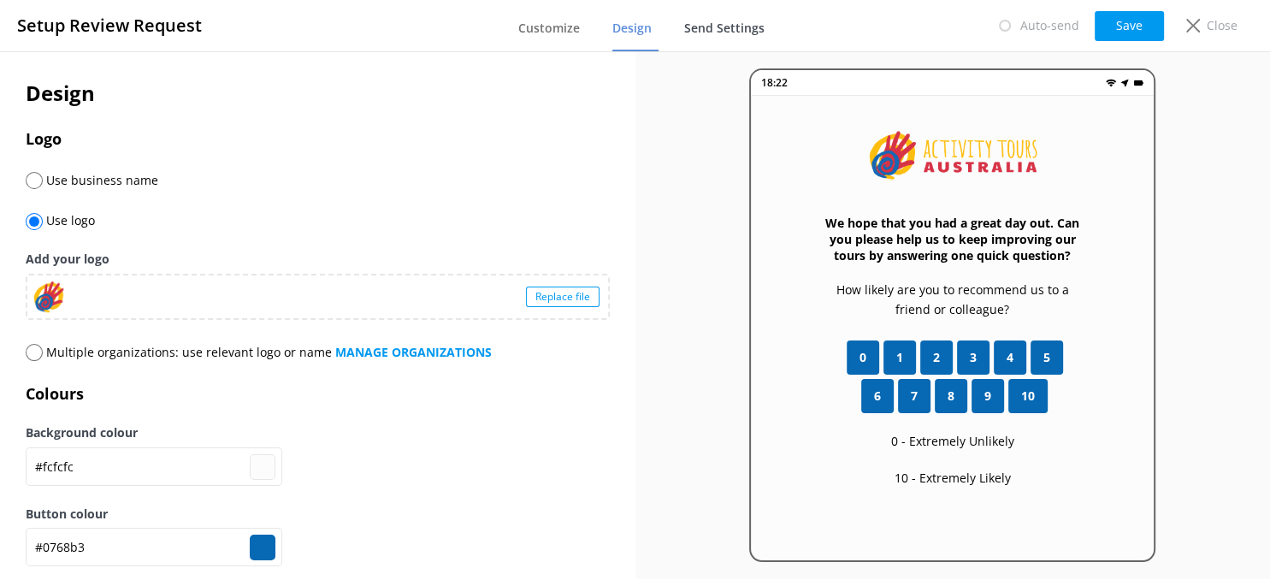
click at [710, 30] on span "Send Settings" at bounding box center [724, 28] width 80 height 17
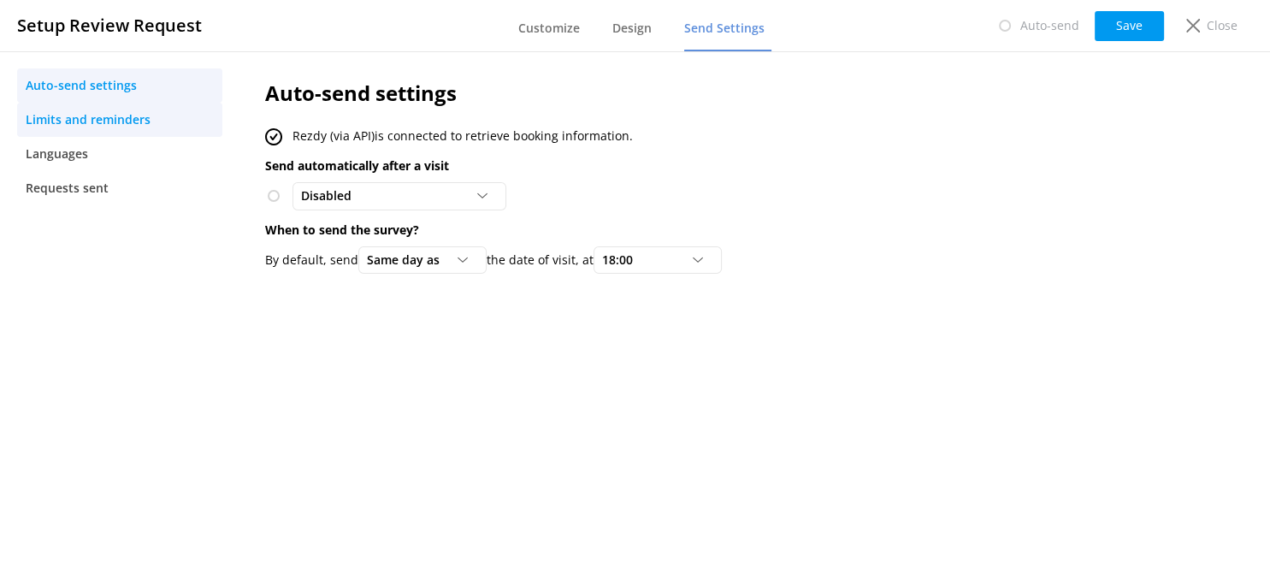
click at [41, 125] on span "Limits and reminders" at bounding box center [88, 119] width 125 height 19
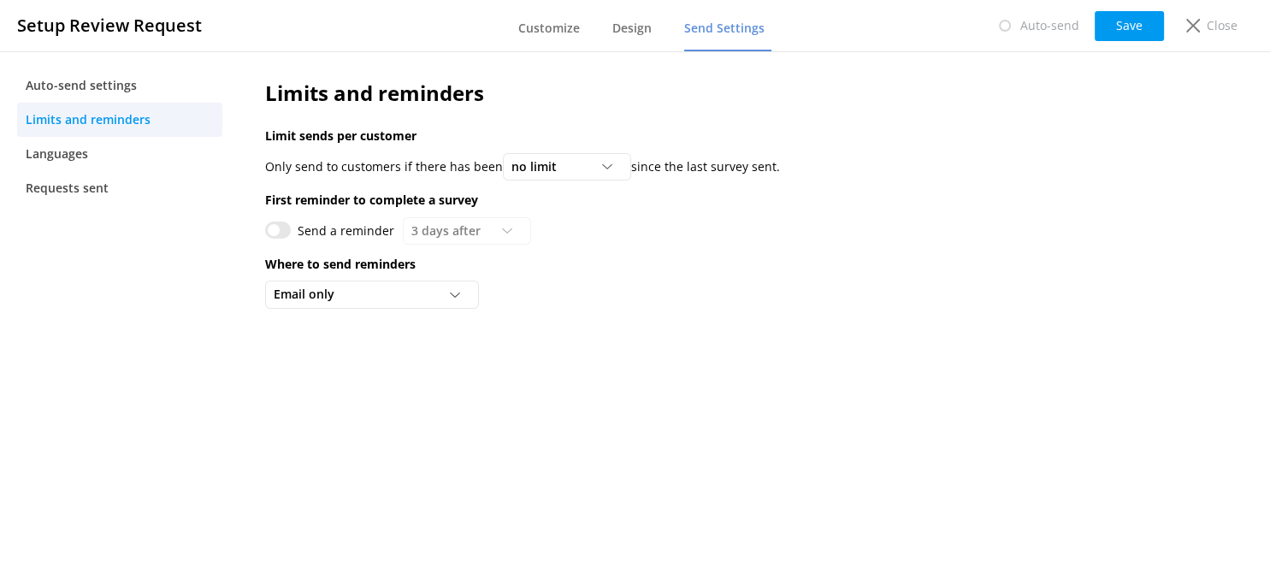
click at [282, 221] on input "Send a reminder" at bounding box center [278, 229] width 26 height 17
checkbox input "true"
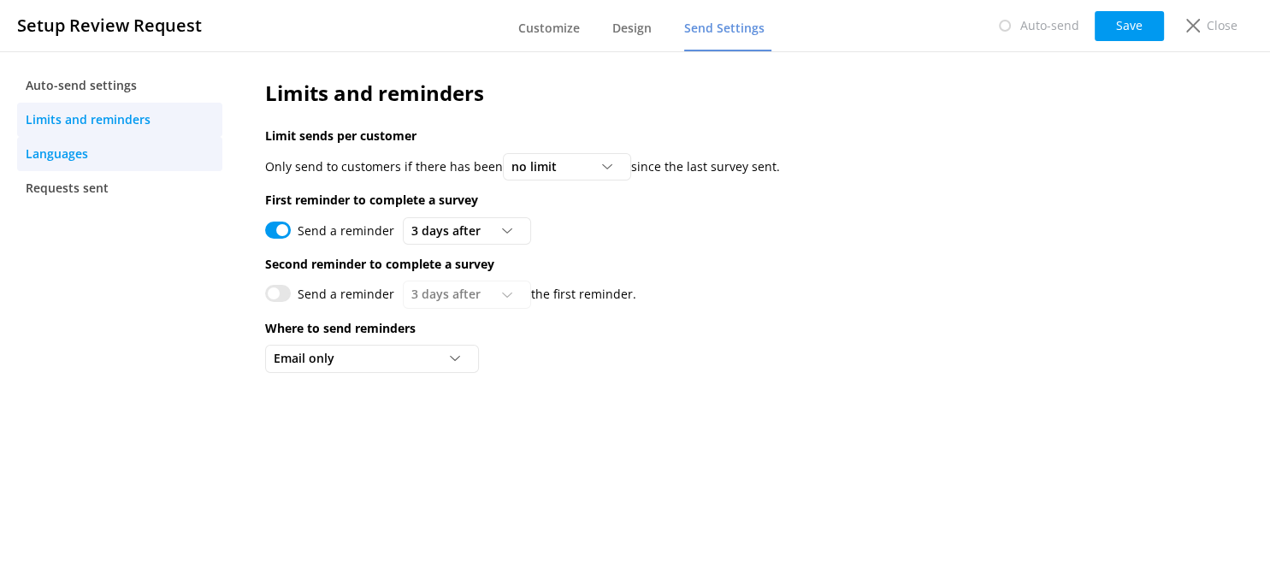
click at [50, 152] on span "Languages" at bounding box center [57, 153] width 62 height 19
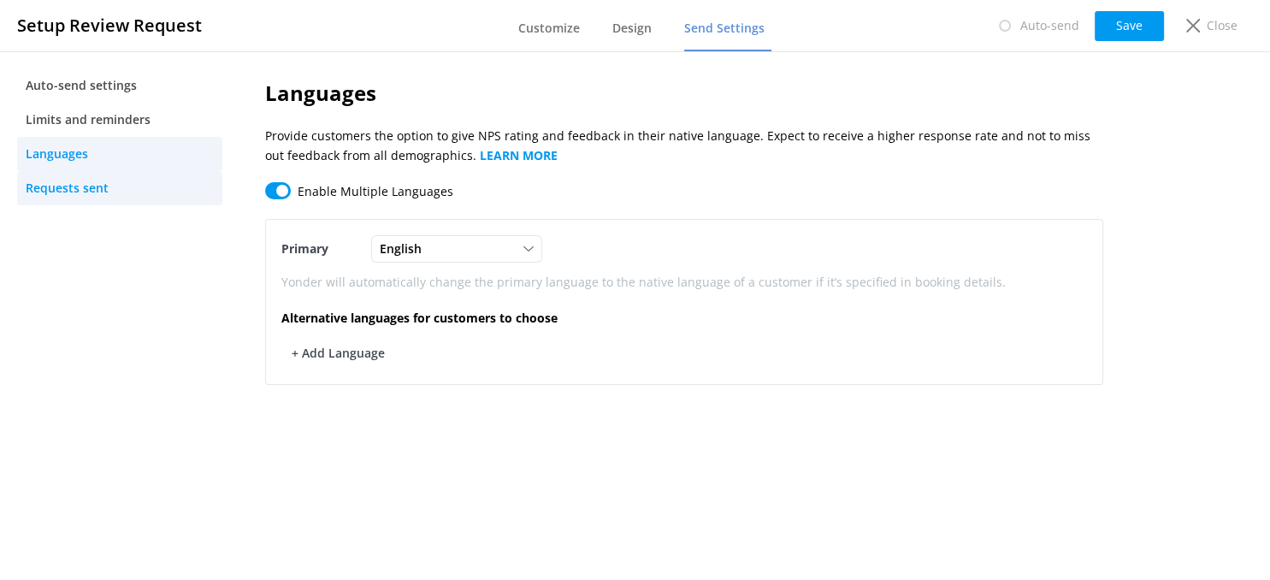
click at [70, 191] on span "Requests sent" at bounding box center [67, 188] width 83 height 19
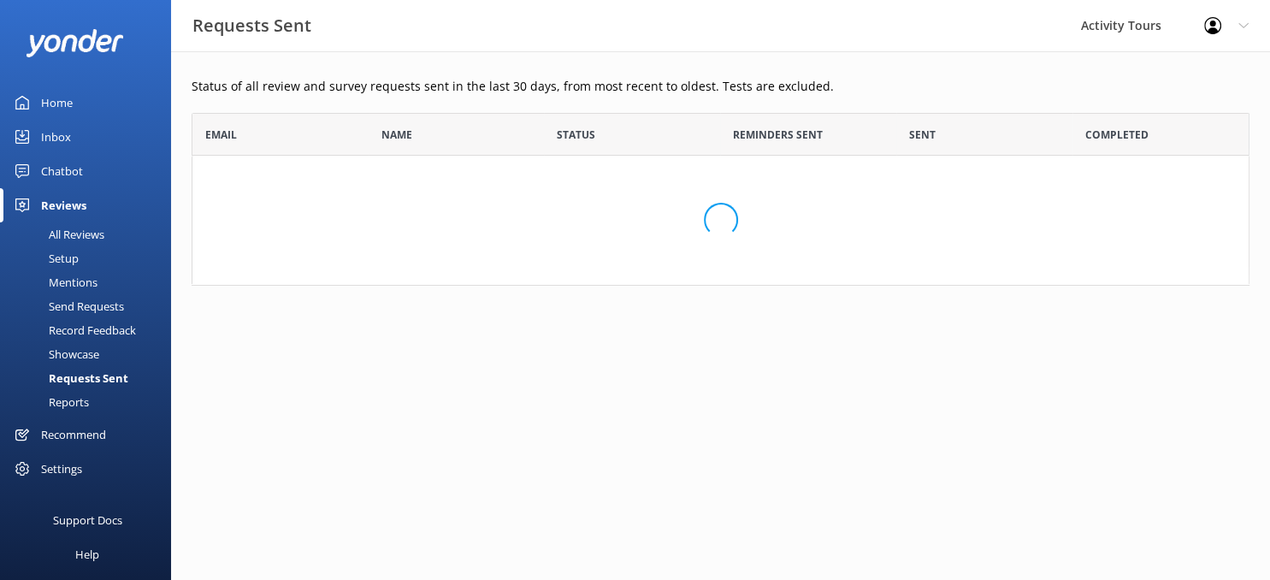
scroll to position [0, 1]
click at [61, 257] on div "Setup" at bounding box center [44, 258] width 68 height 24
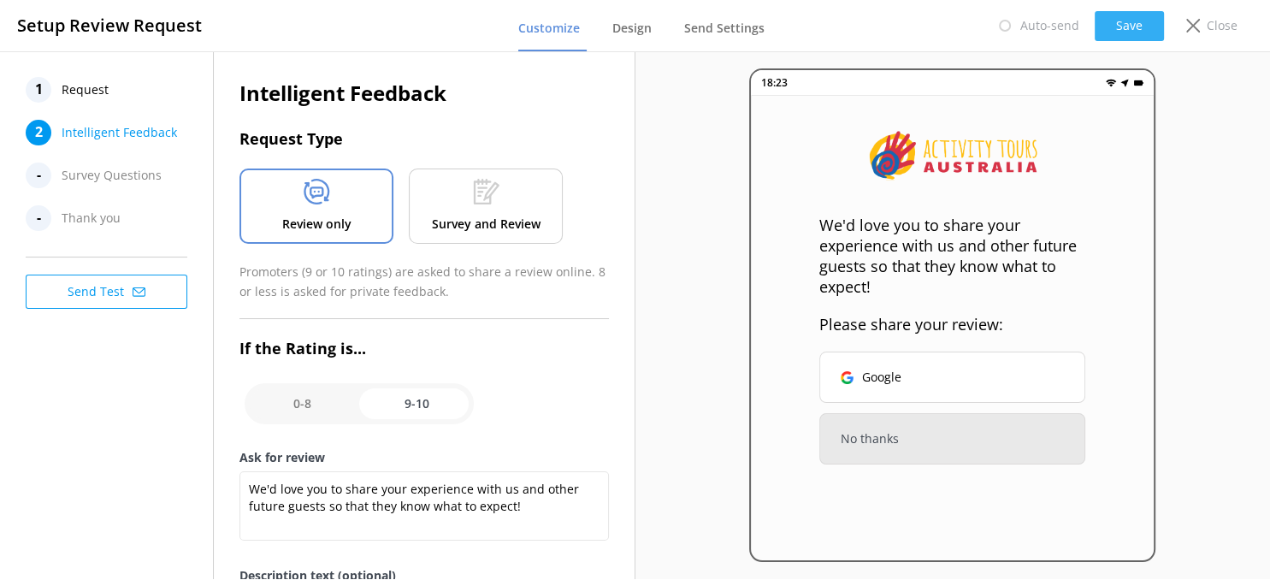
click at [1134, 22] on button "Save" at bounding box center [1128, 26] width 69 height 30
click at [1223, 27] on p "Close" at bounding box center [1221, 25] width 31 height 19
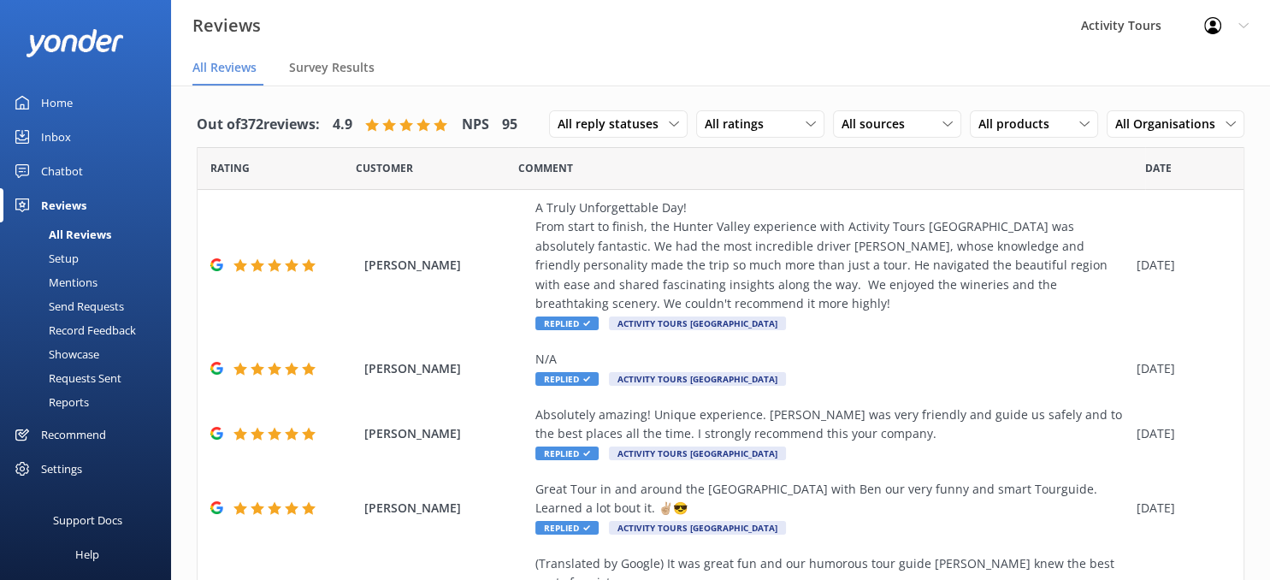
click at [63, 255] on div "Setup" at bounding box center [44, 258] width 68 height 24
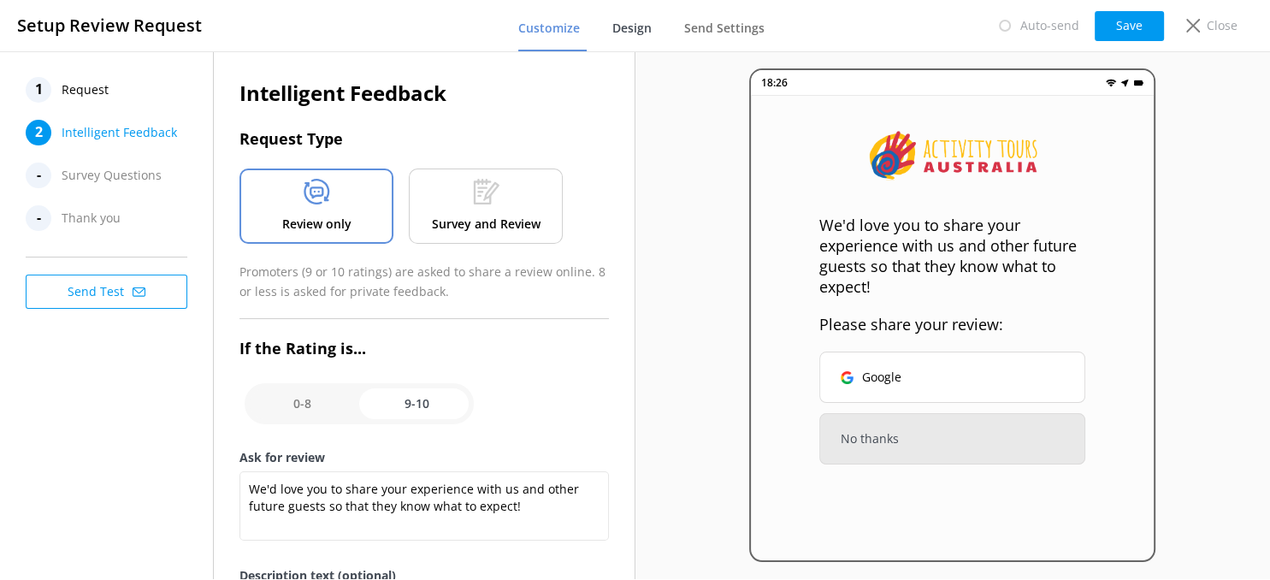
click at [638, 28] on span "Design" at bounding box center [631, 28] width 39 height 17
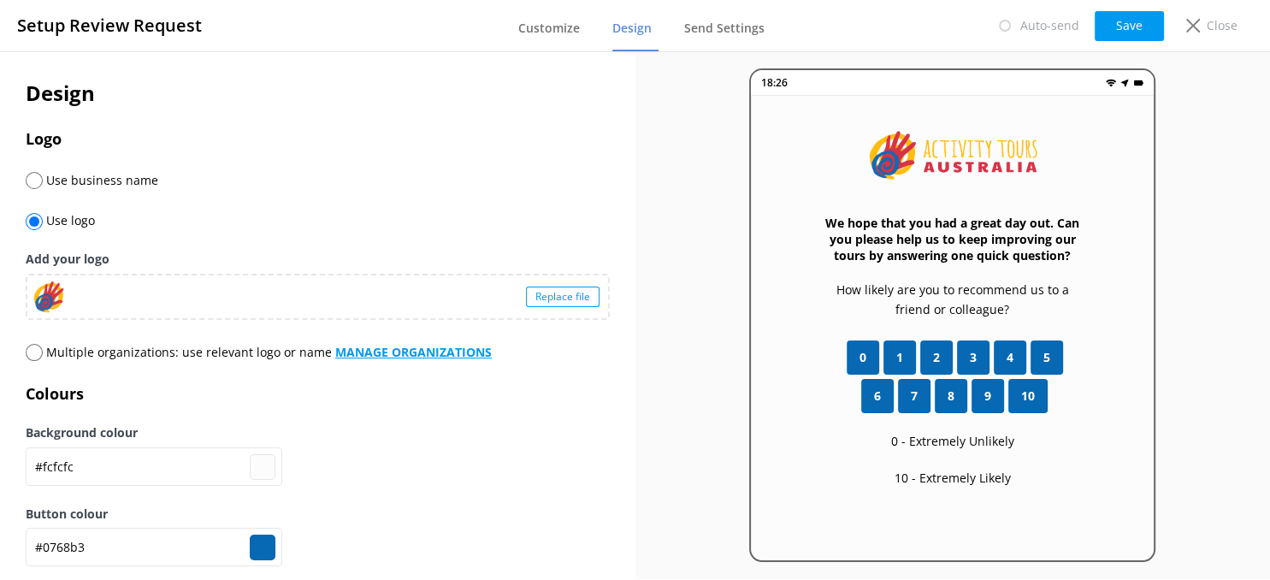
click at [424, 356] on b "MANAGE ORGANIZATIONS" at bounding box center [413, 352] width 156 height 16
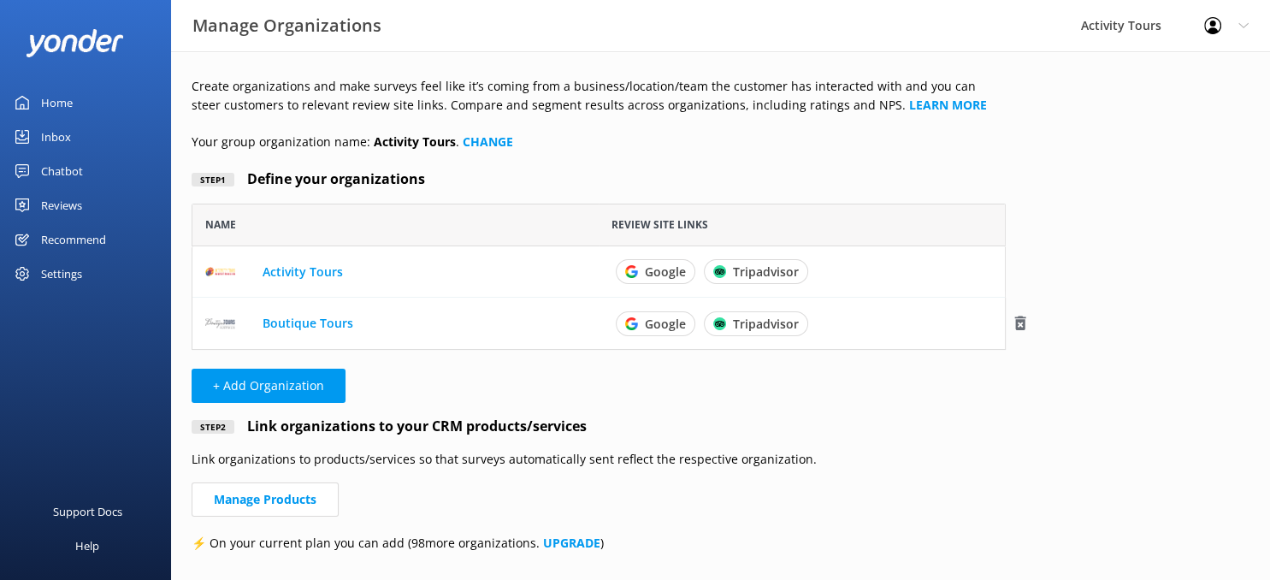
click at [317, 323] on link "Boutique Tours" at bounding box center [307, 323] width 91 height 16
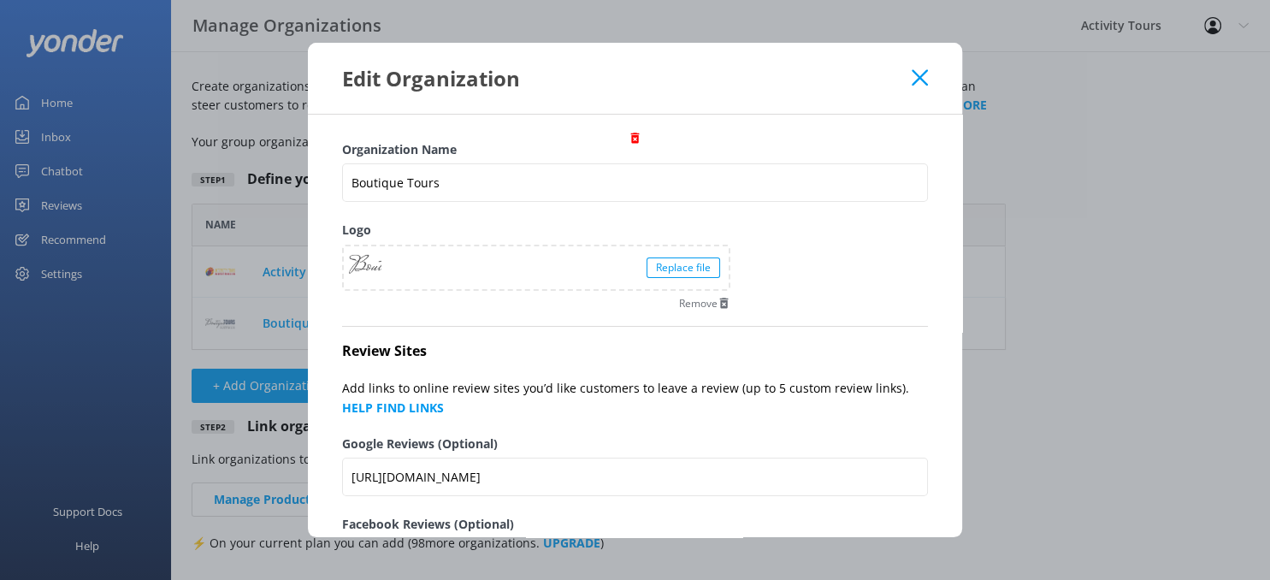
click at [915, 75] on icon at bounding box center [919, 77] width 16 height 17
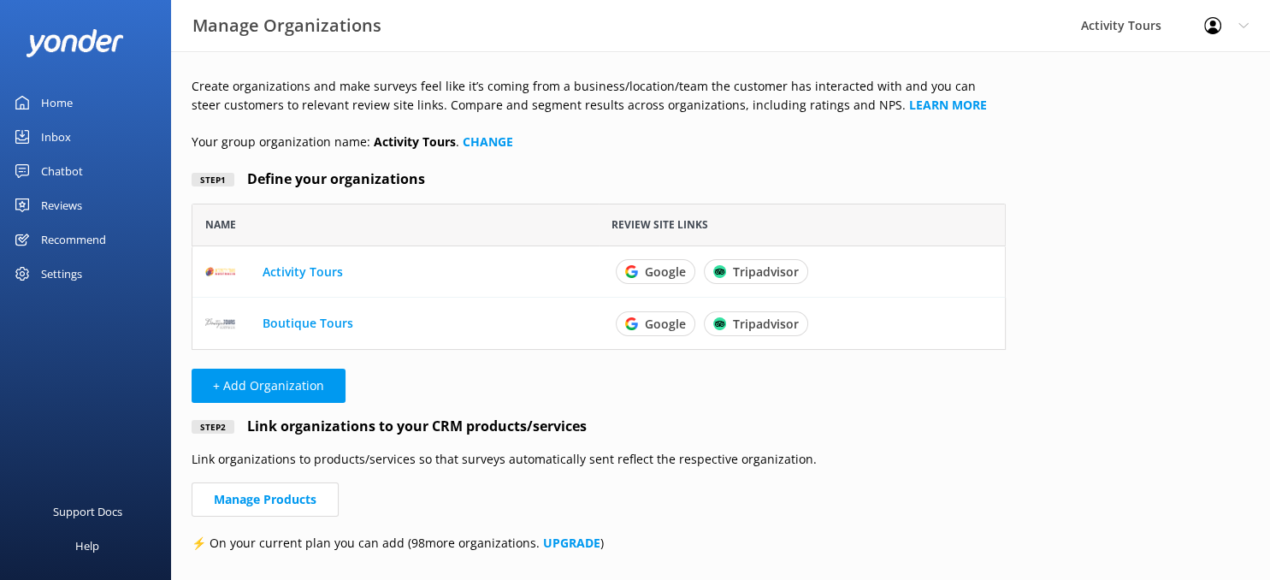
click at [52, 202] on div "Reviews" at bounding box center [61, 205] width 41 height 34
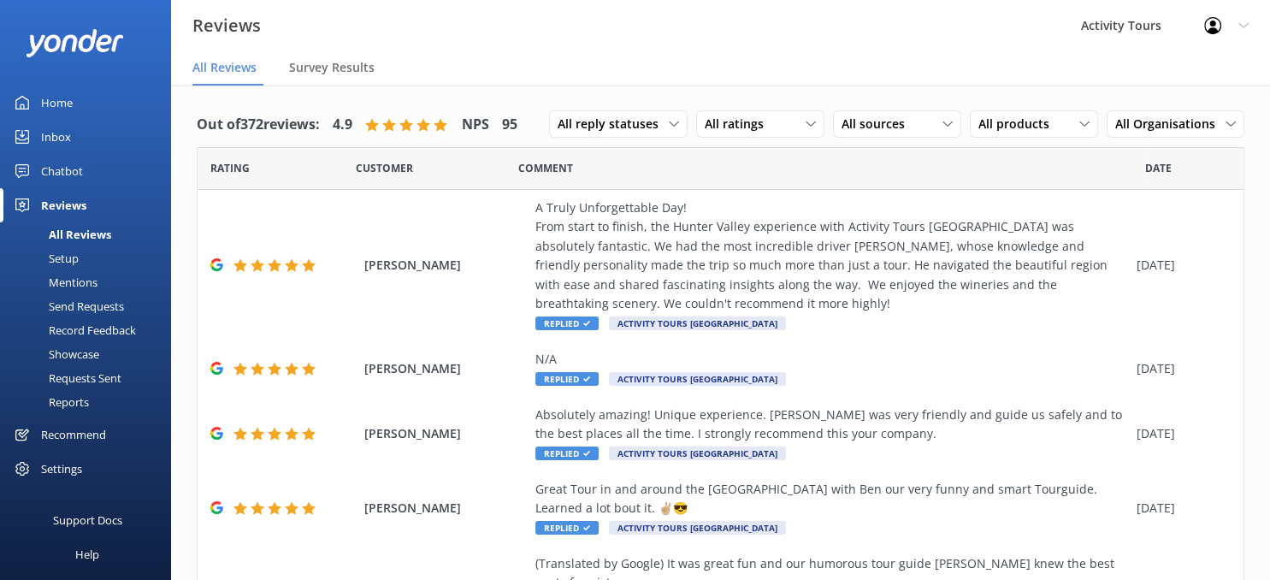
click at [68, 260] on div "Setup" at bounding box center [44, 258] width 68 height 24
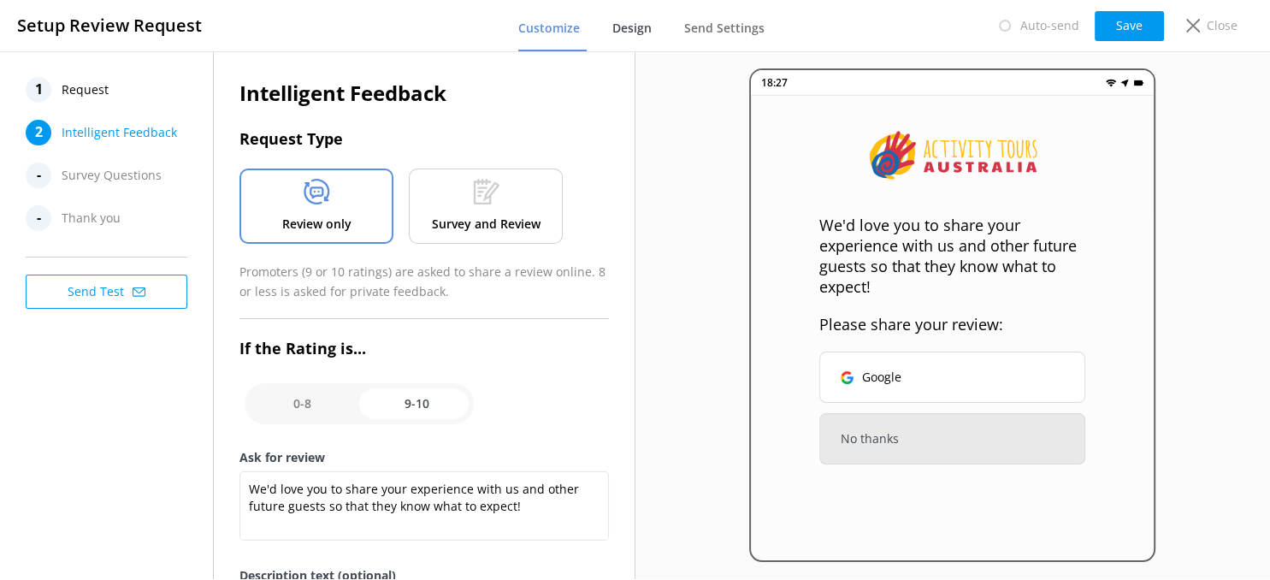
click at [634, 30] on span "Design" at bounding box center [631, 28] width 39 height 17
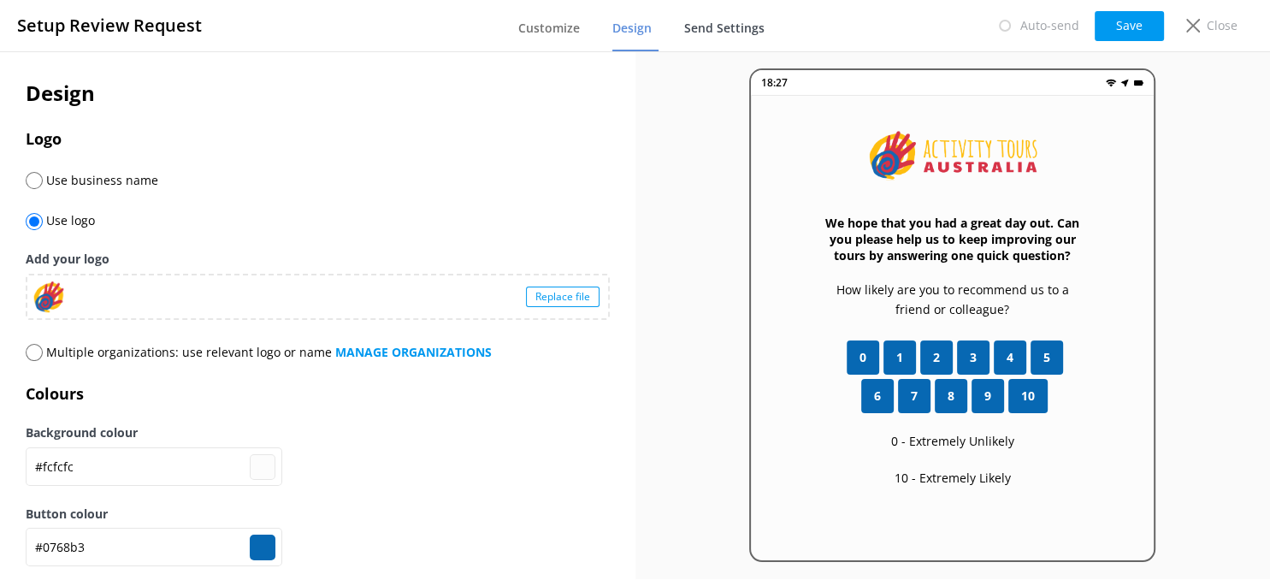
click at [723, 23] on span "Send Settings" at bounding box center [724, 28] width 80 height 17
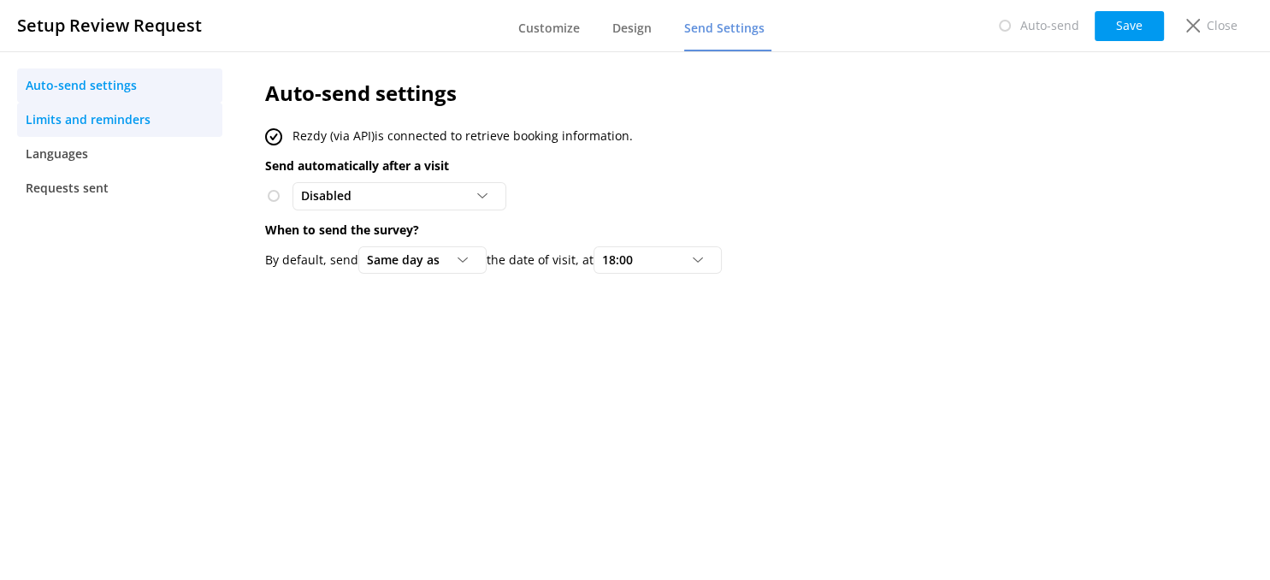
click at [65, 128] on span "Limits and reminders" at bounding box center [88, 119] width 125 height 19
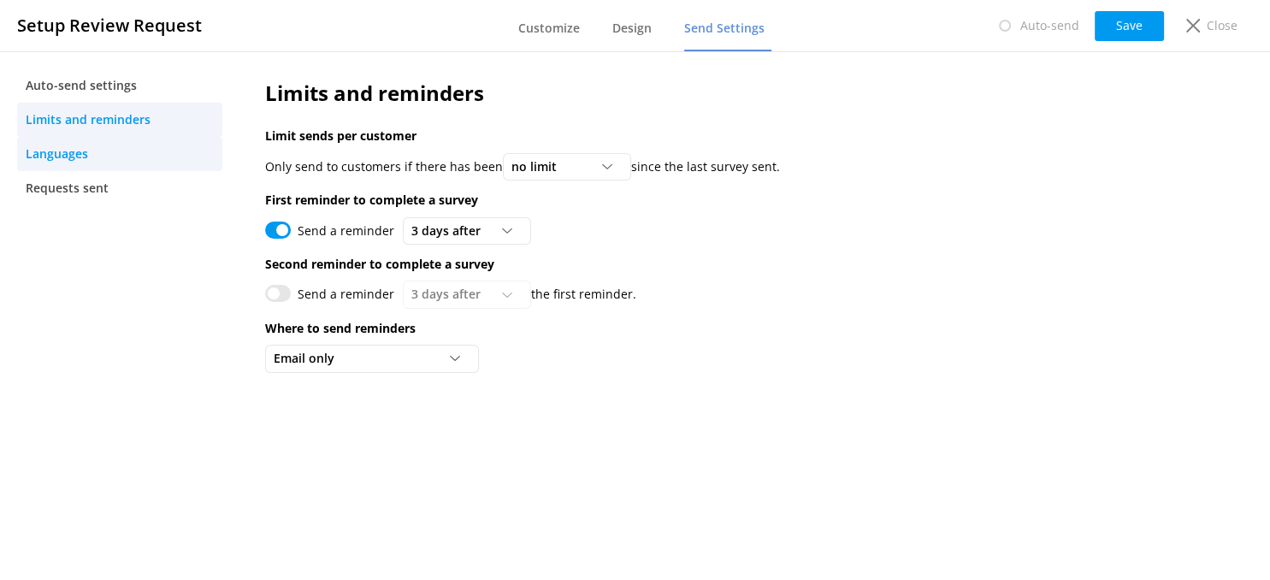
click at [82, 149] on span "Languages" at bounding box center [57, 153] width 62 height 19
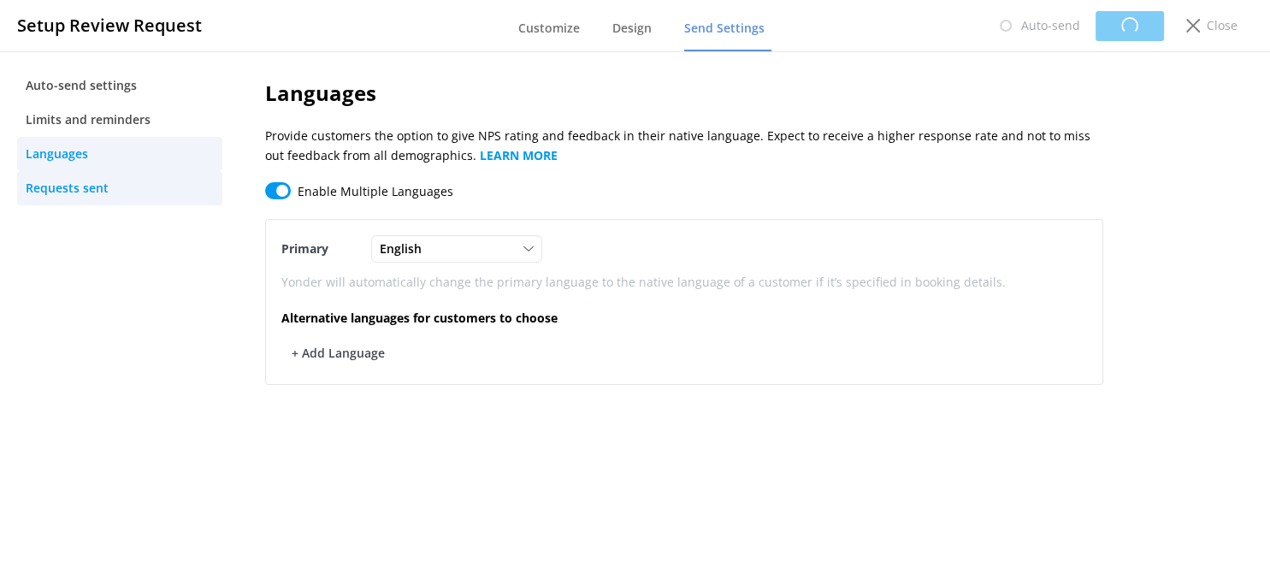
click at [69, 189] on span "Requests sent" at bounding box center [67, 188] width 83 height 19
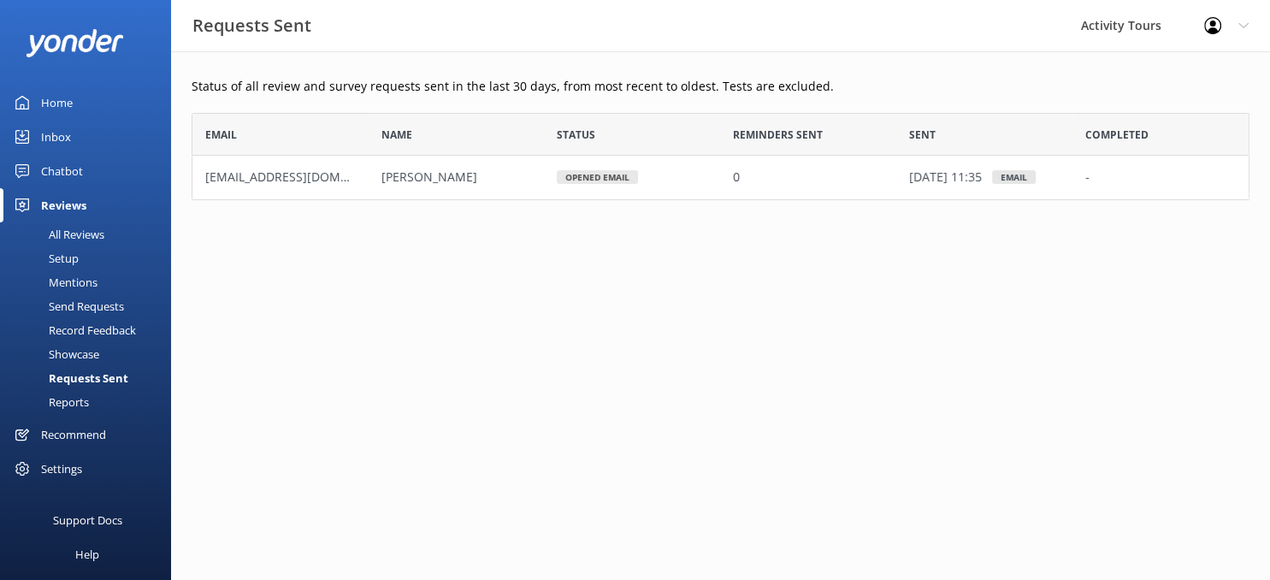
click at [60, 256] on div "Setup" at bounding box center [44, 258] width 68 height 24
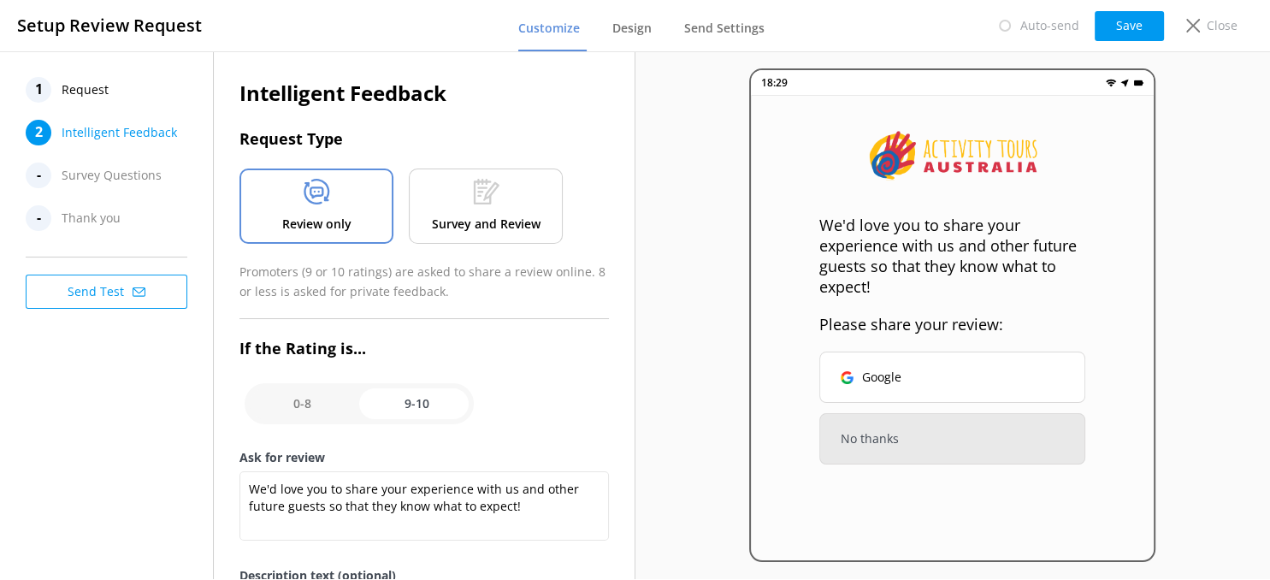
click at [297, 398] on input "checkbox" at bounding box center [358, 403] width 229 height 41
checkbox input "false"
type textarea "Can you please tell us how could have made your day better?"
type textarea "Your feedback is important to help us improve"
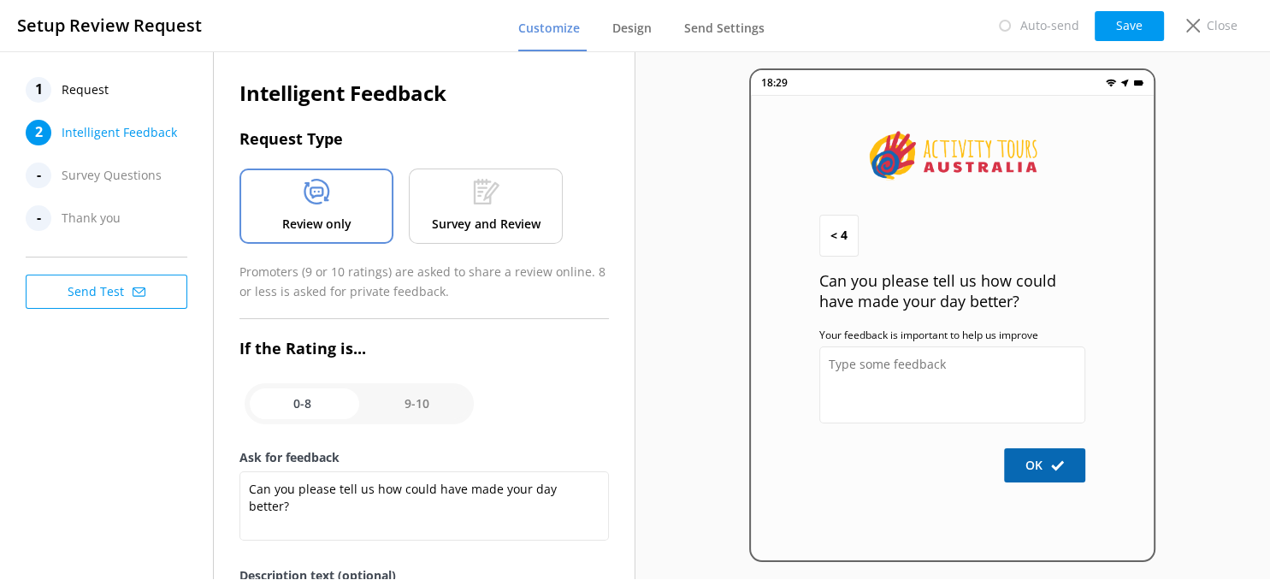
scroll to position [234, 0]
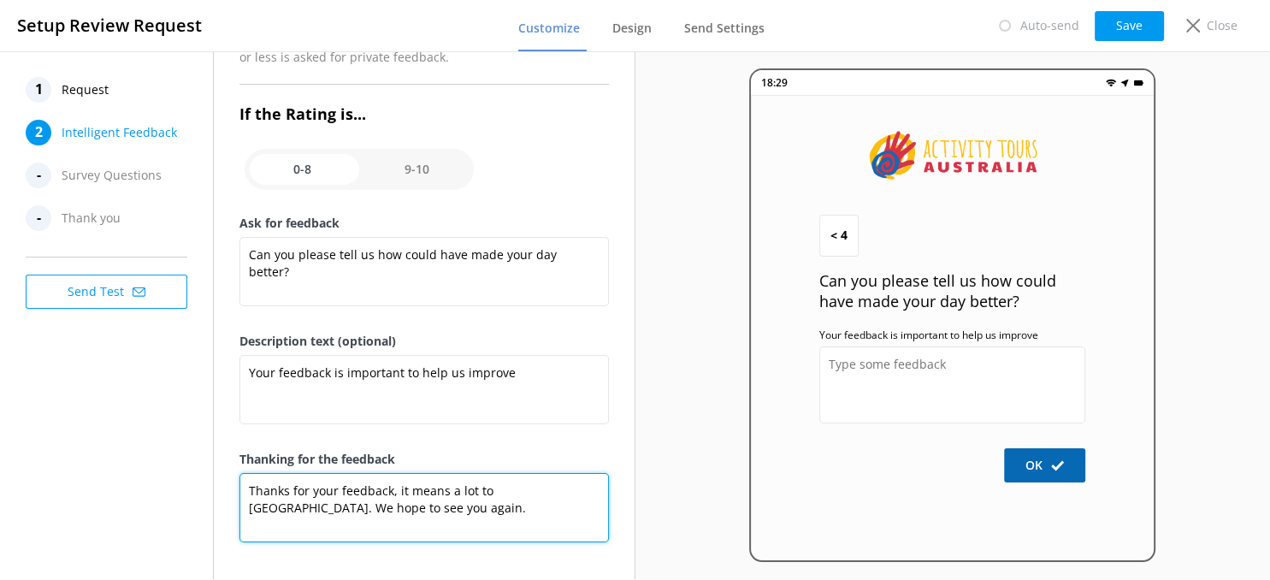
drag, startPoint x: 516, startPoint y: 479, endPoint x: 543, endPoint y: 508, distance: 39.3
click at [516, 480] on textarea "Thanks for your feedback, it means a lot to [GEOGRAPHIC_DATA]. We hope to see y…" at bounding box center [423, 507] width 369 height 69
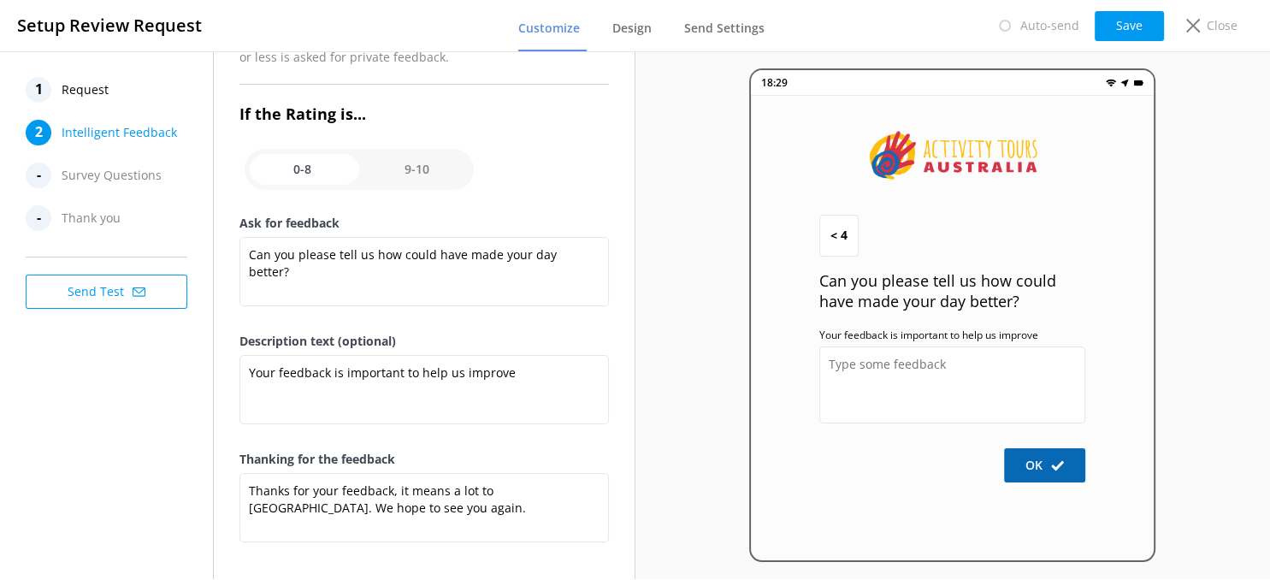
click at [410, 167] on input "checkbox" at bounding box center [358, 169] width 229 height 41
checkbox input "true"
type textarea "We'd love you to share your experience with us and other future guests so that …"
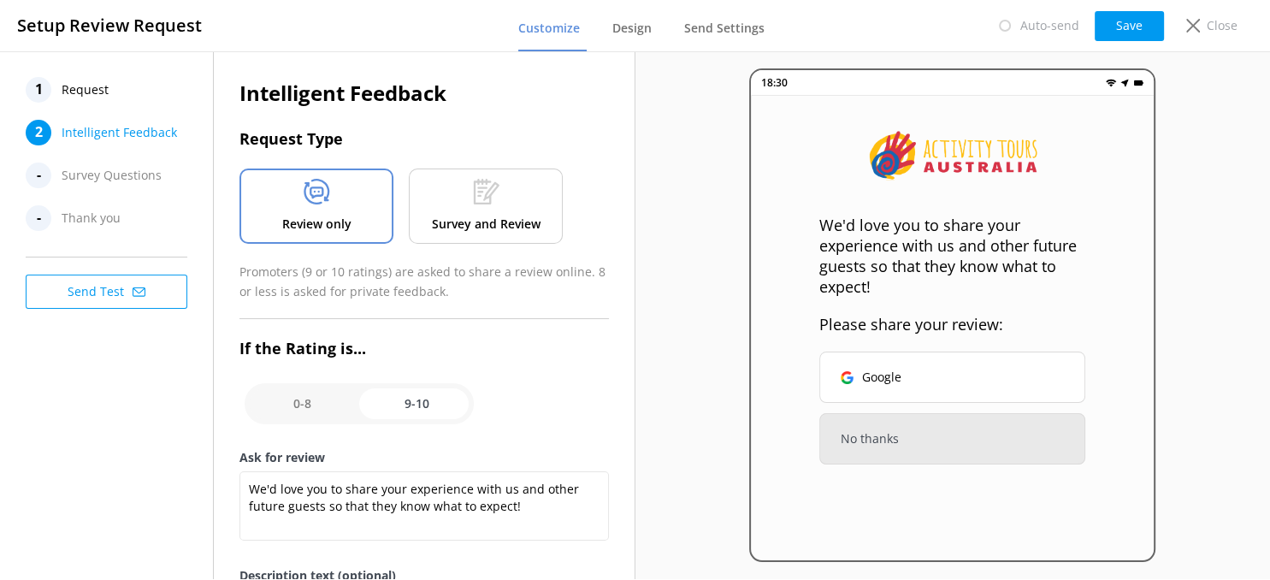
scroll to position [0, 0]
click at [292, 402] on input "checkbox" at bounding box center [358, 403] width 229 height 41
checkbox input "false"
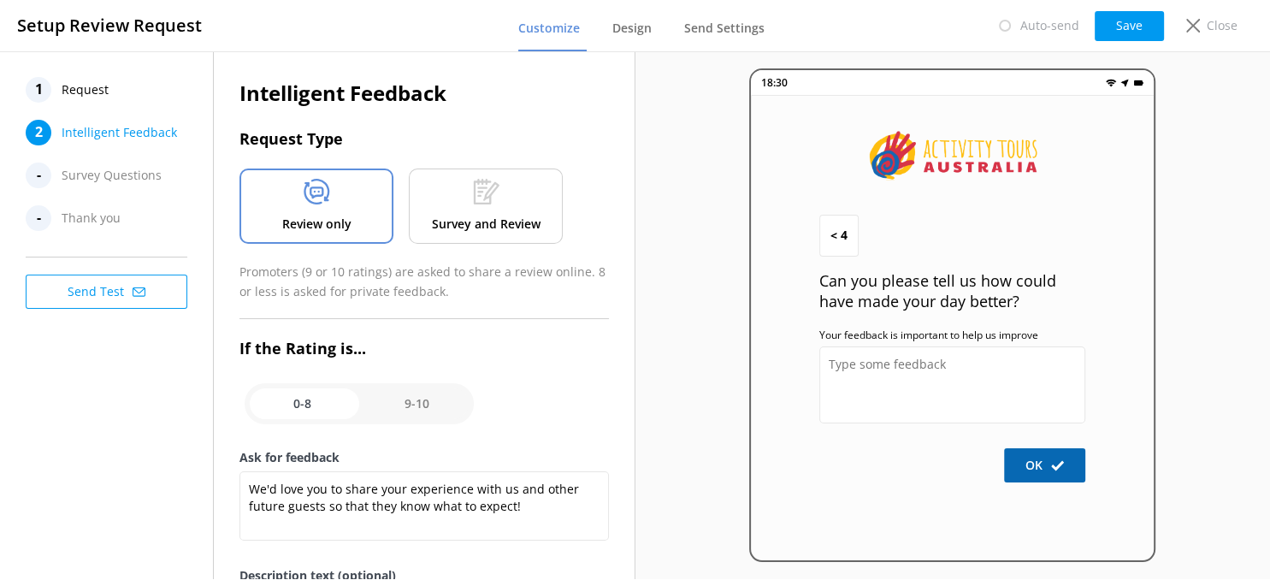
type textarea "Can you please tell us how could have made your day better?"
type textarea "Your feedback is important to help us improve"
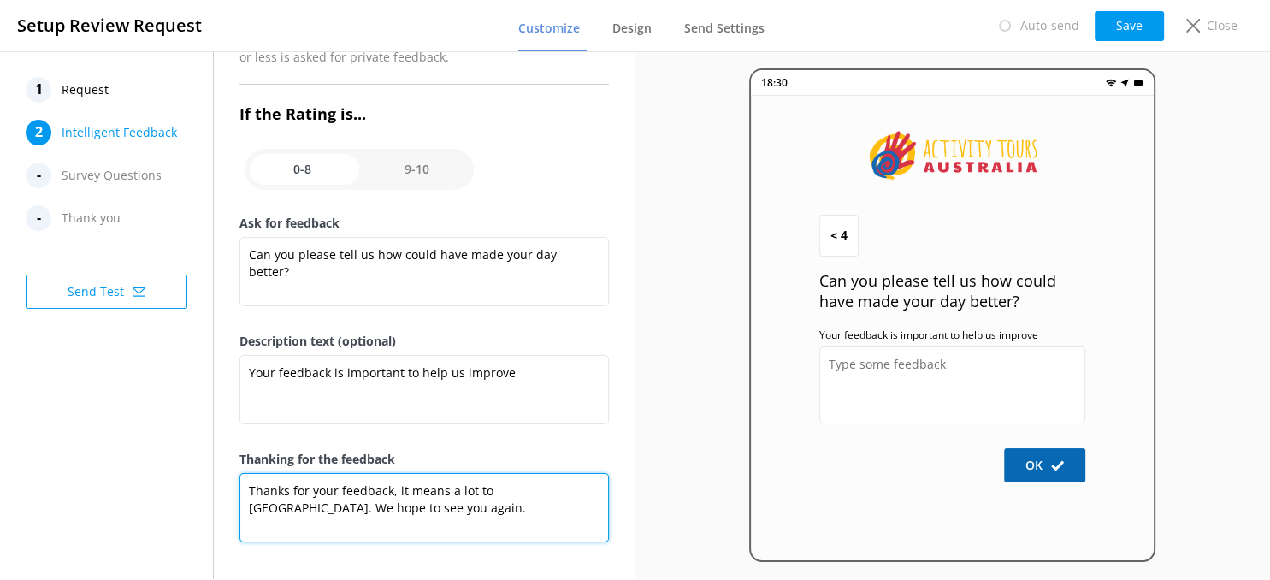
click at [357, 484] on textarea "Thanks for your feedback, it means a lot to [GEOGRAPHIC_DATA]. We hope to see y…" at bounding box center [423, 507] width 369 height 69
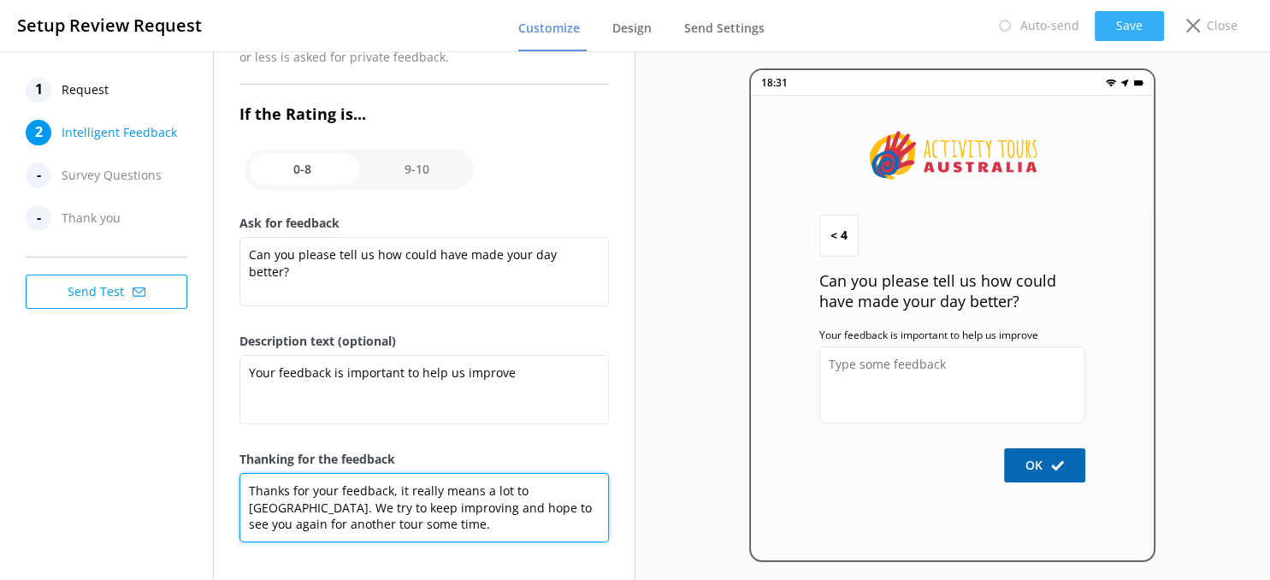
type textarea "Thanks for your feedback, it really means a lot to [GEOGRAPHIC_DATA]. We try to…"
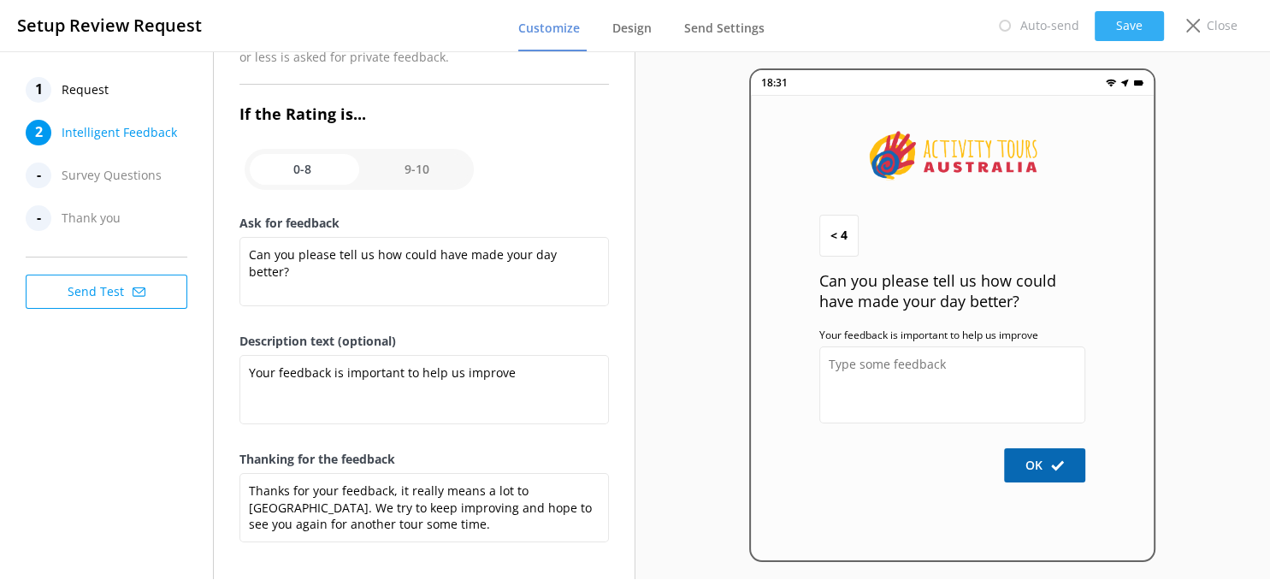
click at [1126, 21] on button "Save" at bounding box center [1128, 26] width 69 height 30
click at [1222, 25] on p "Close" at bounding box center [1221, 25] width 31 height 19
